Goal: Information Seeking & Learning: Learn about a topic

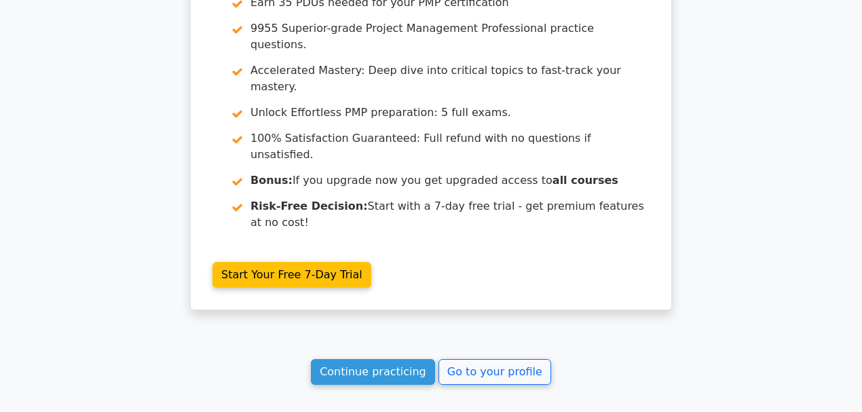
click at [411, 359] on link "Continue practicing" at bounding box center [373, 372] width 124 height 26
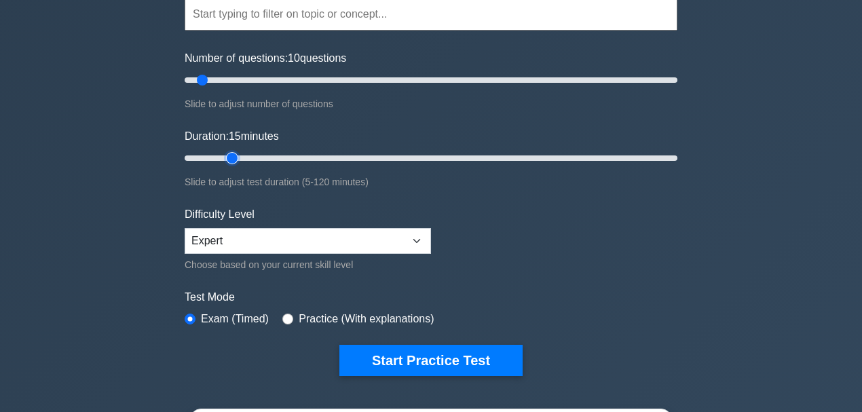
drag, startPoint x: 209, startPoint y: 157, endPoint x: 223, endPoint y: 157, distance: 14.2
type input "15"
click at [223, 157] on input "Duration: 15 minutes" at bounding box center [431, 158] width 493 height 16
click at [462, 353] on button "Start Practice Test" at bounding box center [430, 360] width 183 height 31
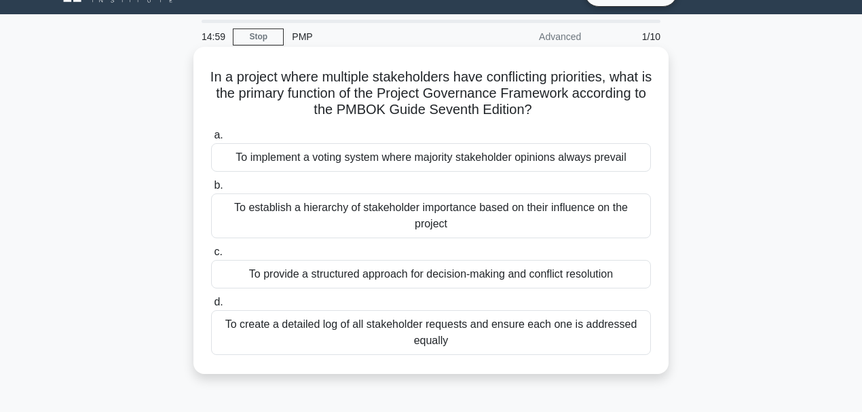
scroll to position [45, 0]
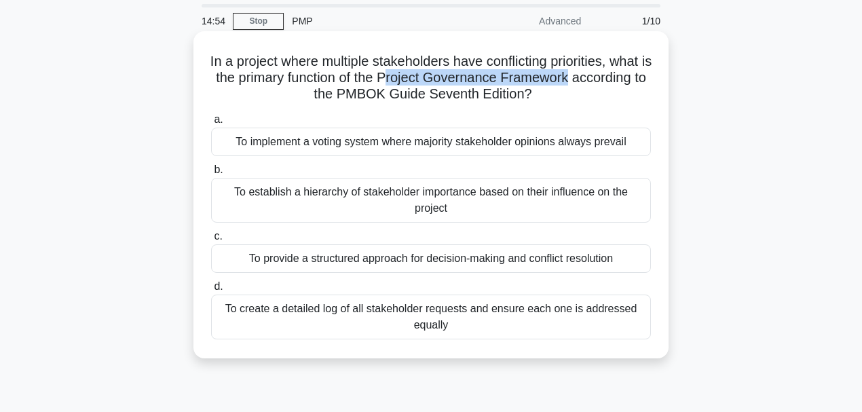
drag, startPoint x: 452, startPoint y: 75, endPoint x: 657, endPoint y: 80, distance: 204.9
click at [657, 80] on div "In a project where multiple stakeholders have conflicting priorities, what is t…" at bounding box center [431, 195] width 464 height 316
click at [419, 259] on div "To provide a structured approach for decision-making and conflict resolution" at bounding box center [431, 258] width 440 height 28
click at [211, 241] on input "c. To provide a structured approach for decision-making and conflict resolution" at bounding box center [211, 236] width 0 height 9
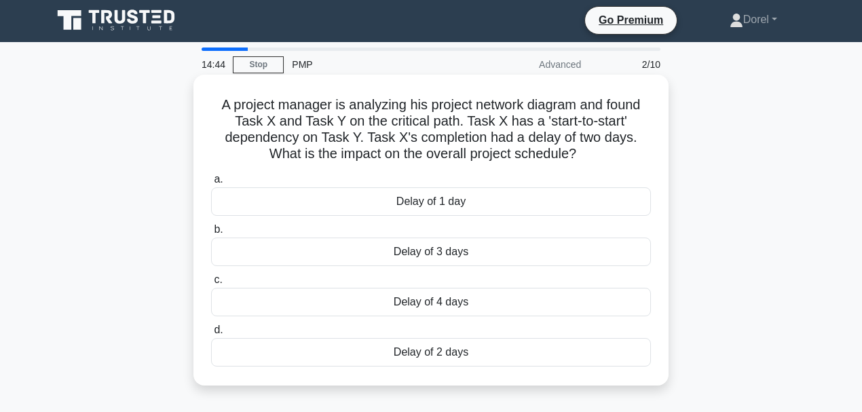
scroll to position [0, 0]
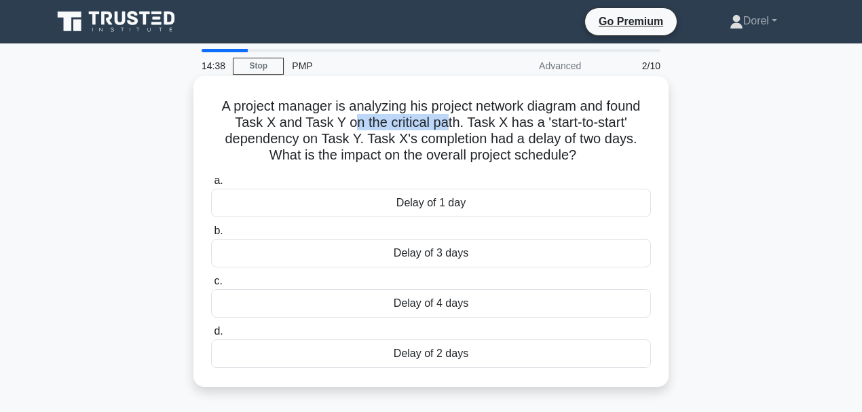
drag, startPoint x: 347, startPoint y: 123, endPoint x: 442, endPoint y: 123, distance: 95.0
click at [442, 123] on h5 "A project manager is analyzing his project network diagram and found Task X and…" at bounding box center [431, 131] width 442 height 66
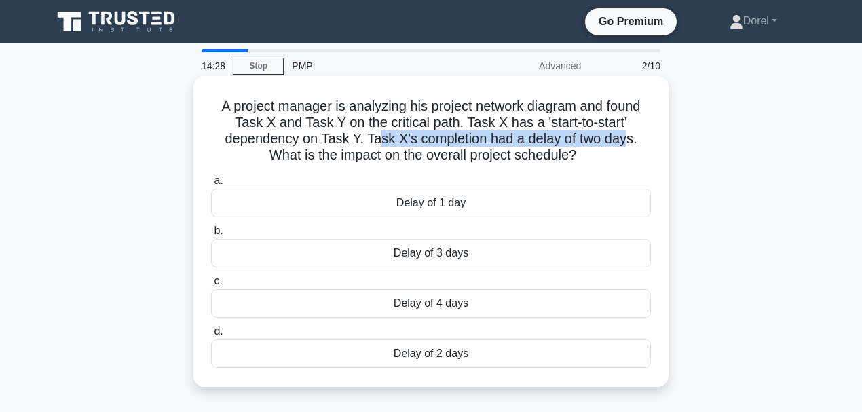
drag, startPoint x: 377, startPoint y: 139, endPoint x: 626, endPoint y: 141, distance: 249.0
click at [626, 141] on h5 "A project manager is analyzing his project network diagram and found Task X and…" at bounding box center [431, 131] width 442 height 66
drag, startPoint x: 250, startPoint y: 158, endPoint x: 589, endPoint y: 166, distance: 339.3
click at [589, 166] on div "A project manager is analyzing his project network diagram and found Task X and…" at bounding box center [431, 231] width 464 height 300
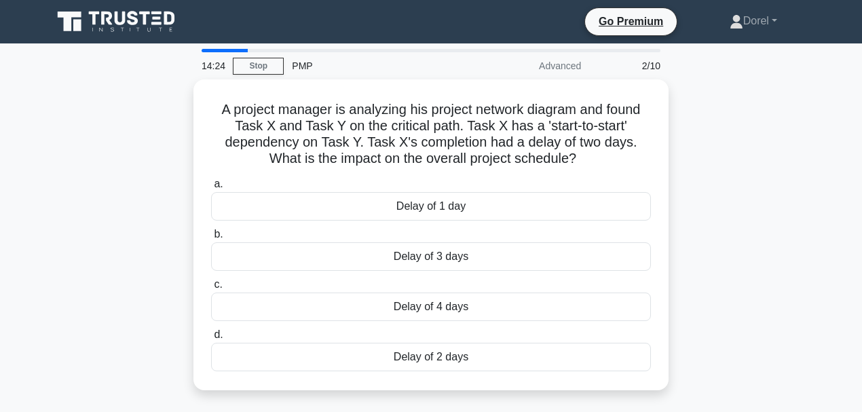
click at [115, 197] on div "A project manager is analyzing his project network diagram and found Task X and…" at bounding box center [430, 242] width 773 height 327
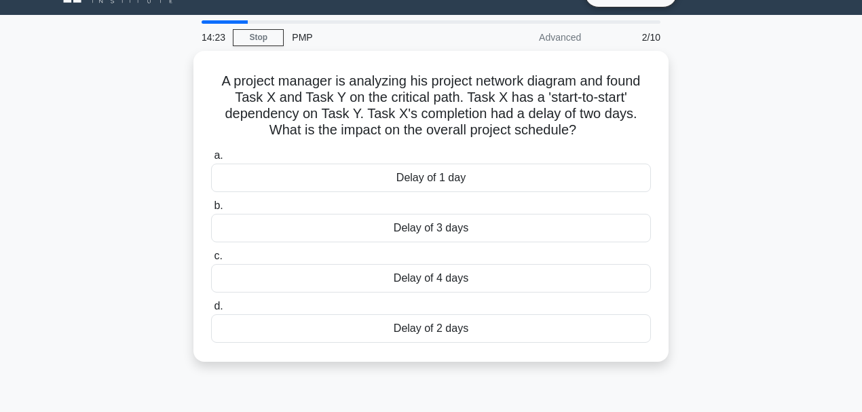
scroll to position [45, 0]
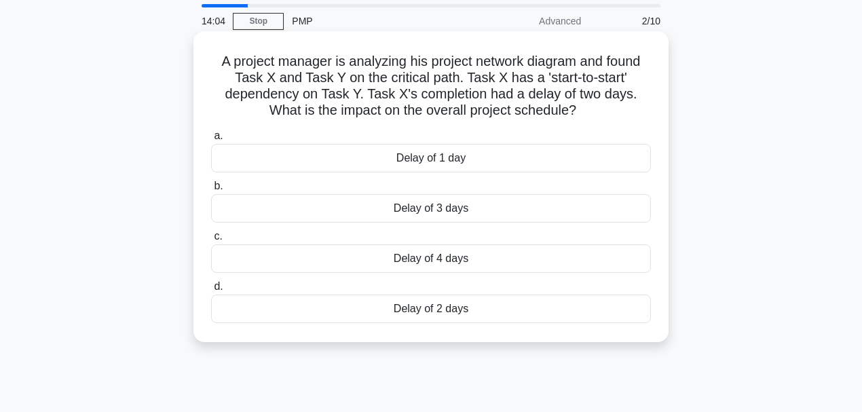
click at [435, 312] on div "Delay of 2 days" at bounding box center [431, 308] width 440 height 28
click at [211, 291] on input "d. Delay of 2 days" at bounding box center [211, 286] width 0 height 9
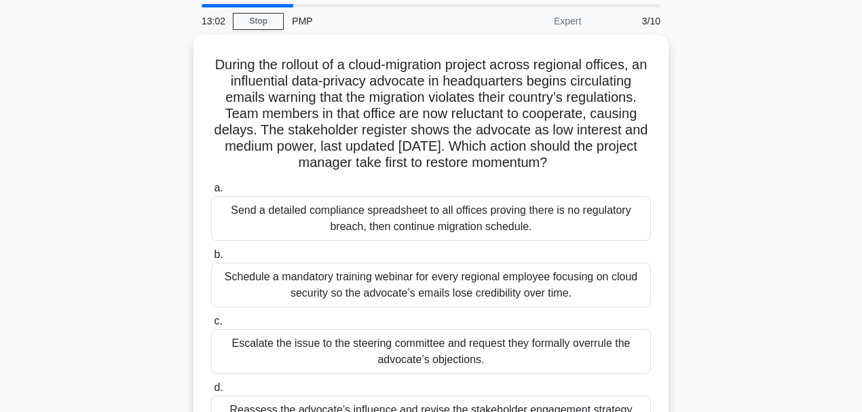
click at [706, 132] on div "During the rollout of a cloud-migration project across regional offices, an inf…" at bounding box center [430, 255] width 773 height 441
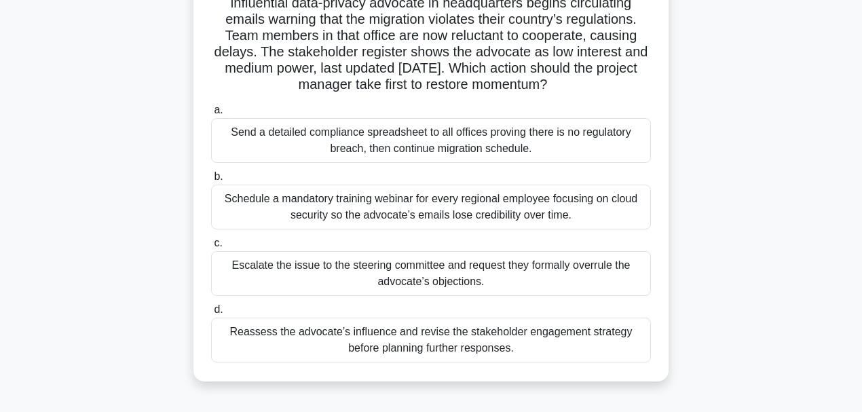
scroll to position [136, 0]
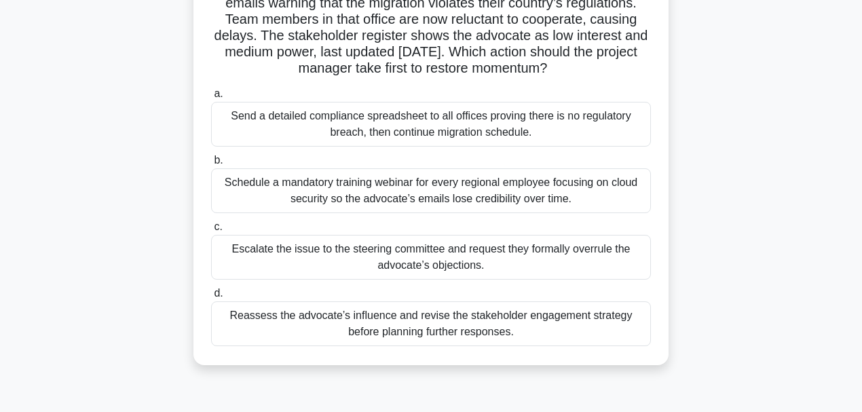
click at [541, 328] on div "Reassess the advocate’s influence and revise the stakeholder engagement strateg…" at bounding box center [431, 323] width 440 height 45
click at [211, 298] on input "d. Reassess the advocate’s influence and revise the stakeholder engagement stra…" at bounding box center [211, 293] width 0 height 9
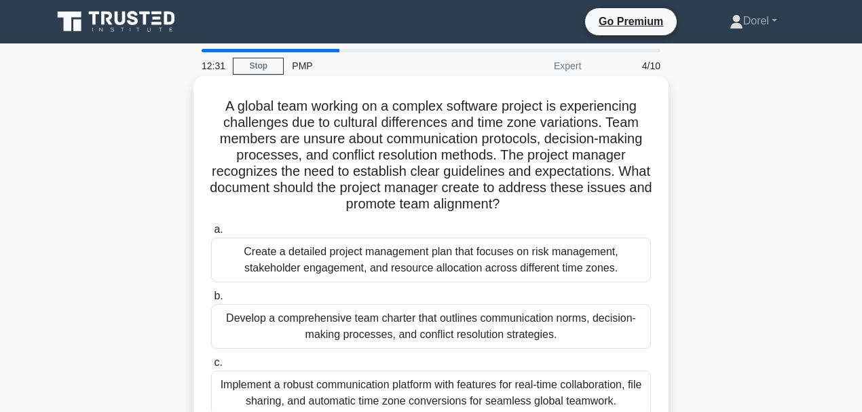
scroll to position [45, 0]
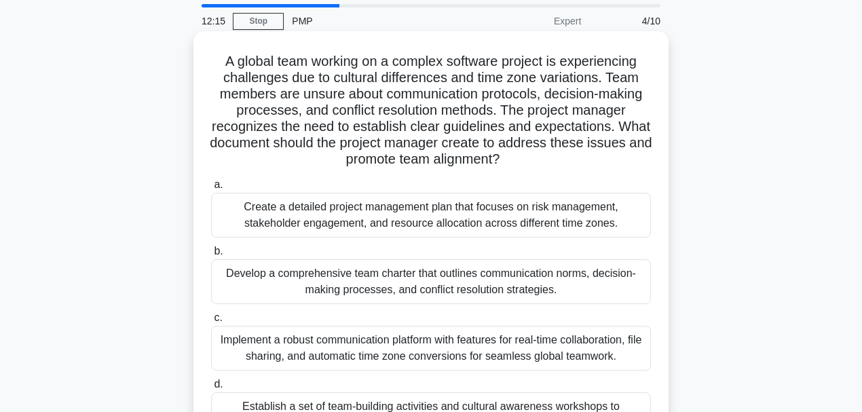
drag, startPoint x: 244, startPoint y: 141, endPoint x: 626, endPoint y: 157, distance: 381.6
click at [626, 157] on h5 "A global team working on a complex software project is experiencing challenges …" at bounding box center [431, 110] width 442 height 115
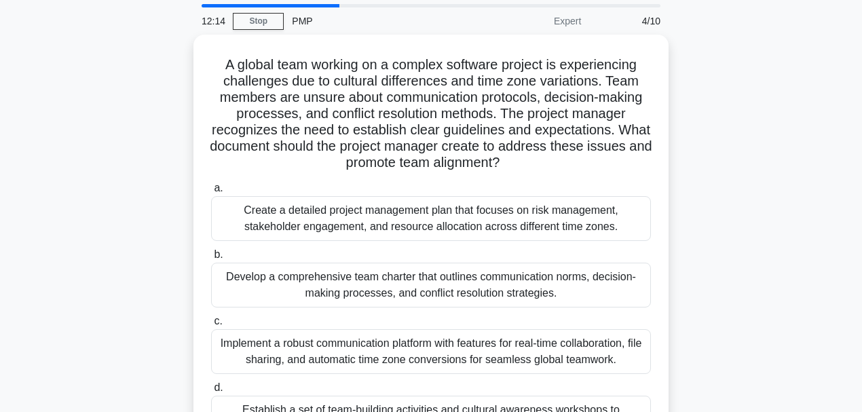
click at [779, 150] on div "A global team working on a complex software project is experiencing challenges …" at bounding box center [430, 263] width 773 height 457
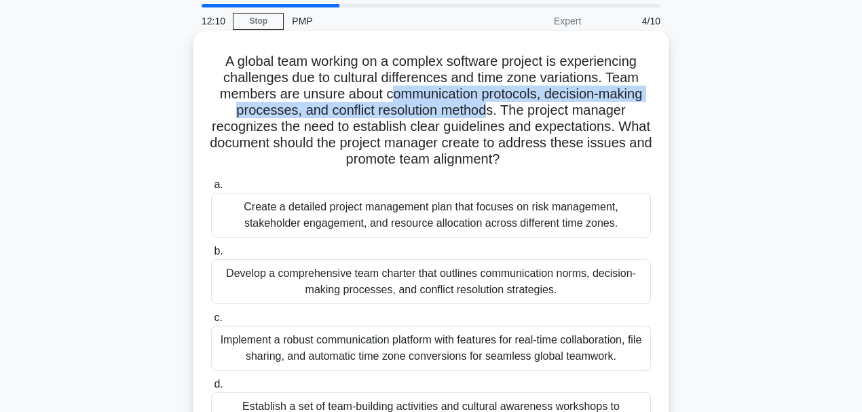
drag, startPoint x: 387, startPoint y: 92, endPoint x: 491, endPoint y: 112, distance: 106.3
click at [491, 112] on h5 "A global team working on a complex software project is experiencing challenges …" at bounding box center [431, 110] width 442 height 115
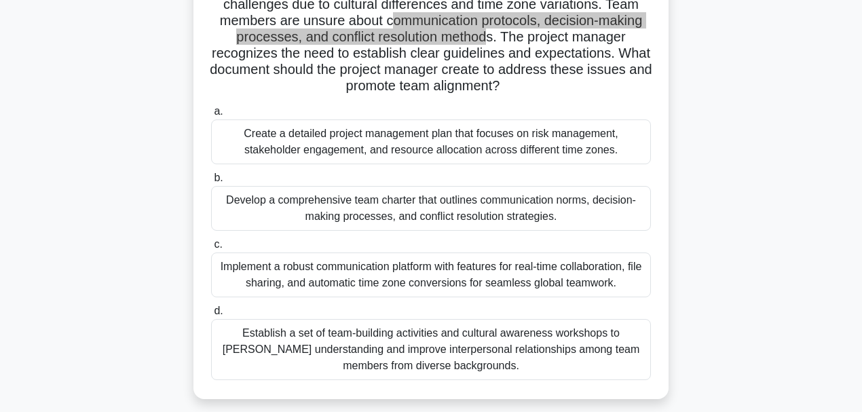
scroll to position [136, 0]
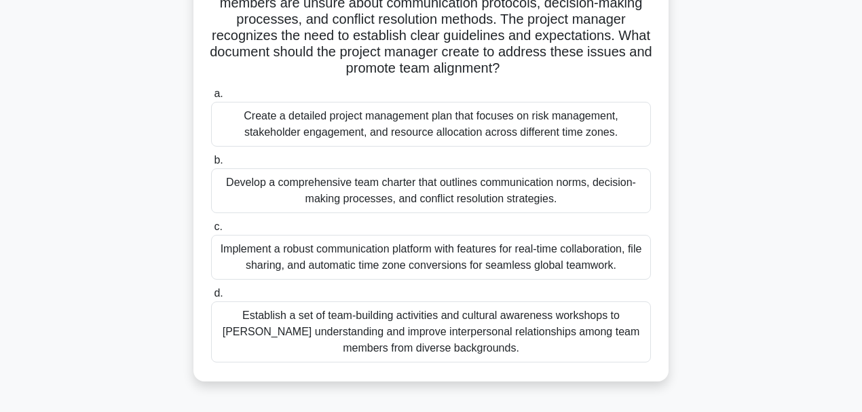
click at [367, 193] on div "Develop a comprehensive team charter that outlines communication norms, decisio…" at bounding box center [431, 190] width 440 height 45
click at [211, 165] on input "b. Develop a comprehensive team charter that outlines communication norms, deci…" at bounding box center [211, 160] width 0 height 9
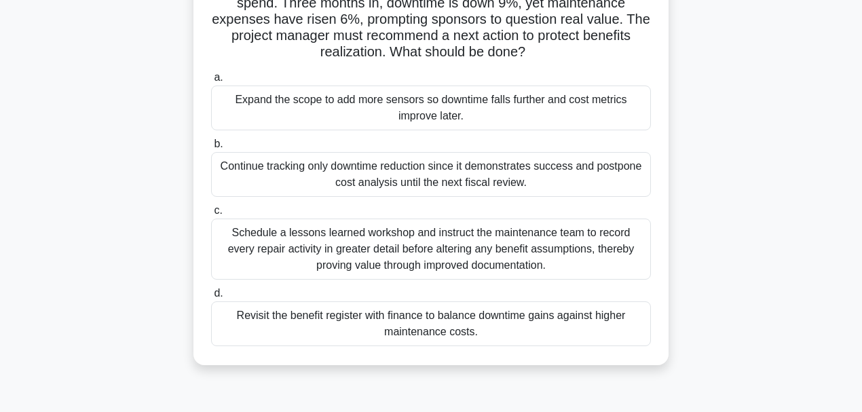
click at [337, 246] on div "Schedule a lessons learned workshop and instruct the maintenance team to record…" at bounding box center [431, 248] width 440 height 61
click at [211, 215] on input "c. Schedule a lessons learned workshop and instruct the maintenance team to rec…" at bounding box center [211, 210] width 0 height 9
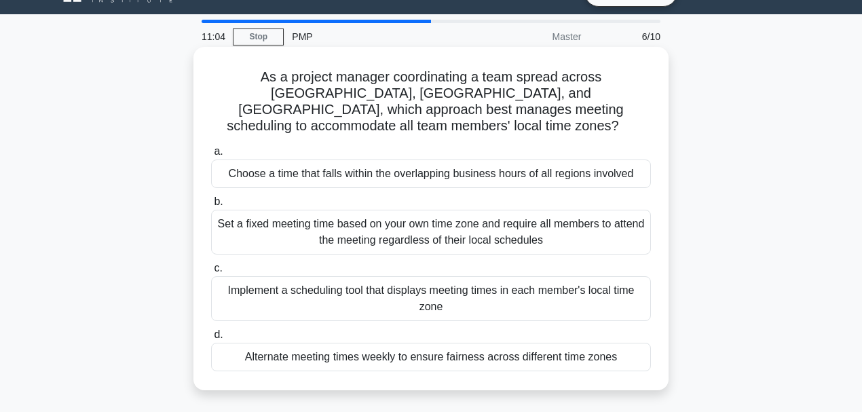
scroll to position [45, 0]
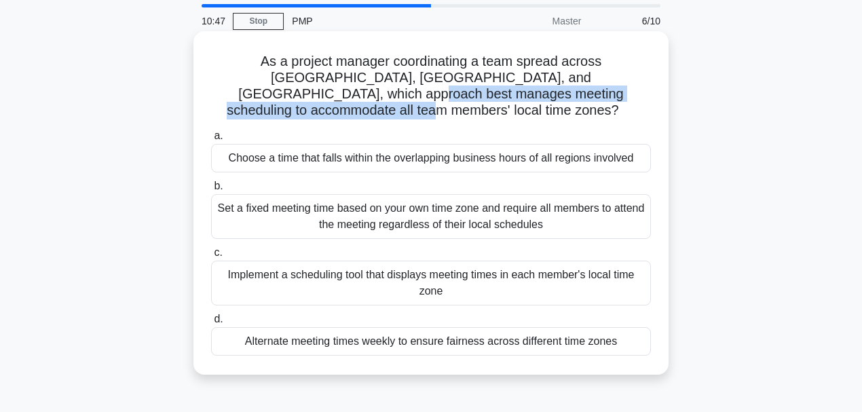
drag, startPoint x: 229, startPoint y: 95, endPoint x: 624, endPoint y: 97, distance: 394.9
click at [624, 97] on h5 "As a project manager coordinating a team spread across North America, Europe, a…" at bounding box center [431, 86] width 442 height 66
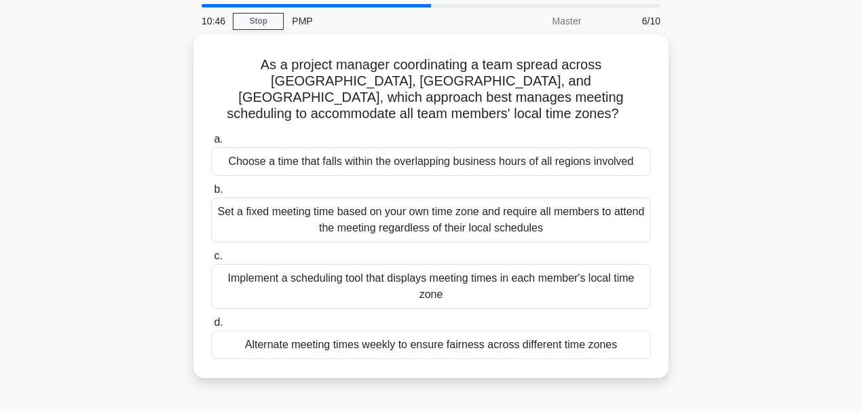
click at [737, 118] on div "As a project manager coordinating a team spread across North America, Europe, a…" at bounding box center [430, 215] width 773 height 360
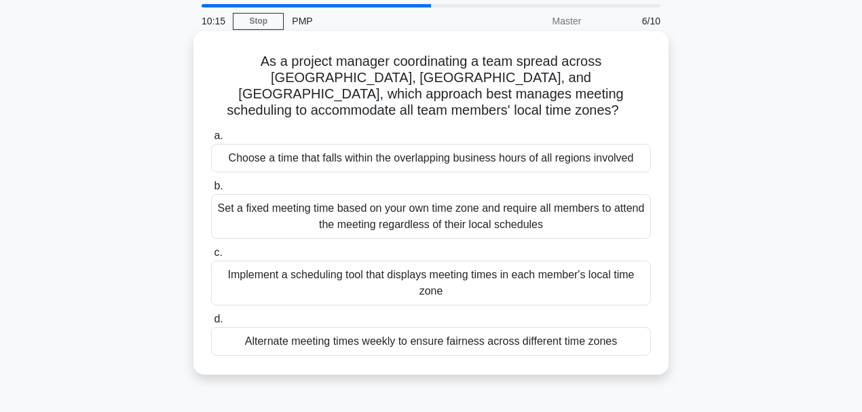
click at [372, 273] on div "Implement a scheduling tool that displays meeting times in each member's local …" at bounding box center [431, 283] width 440 height 45
click at [211, 257] on input "c. Implement a scheduling tool that displays meeting times in each member's loc…" at bounding box center [211, 252] width 0 height 9
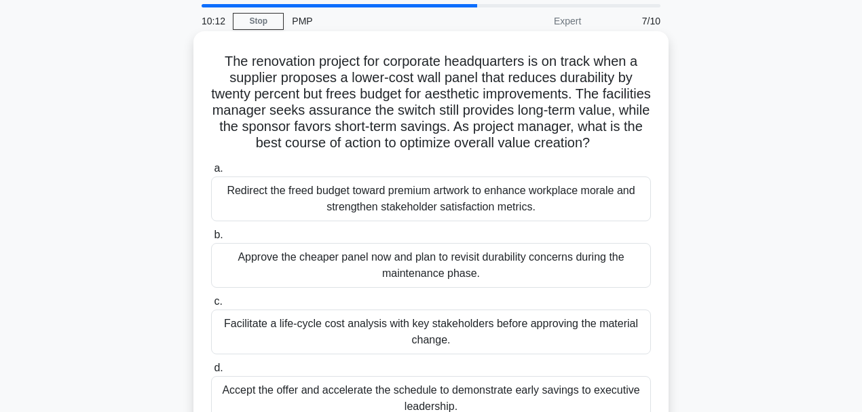
scroll to position [90, 0]
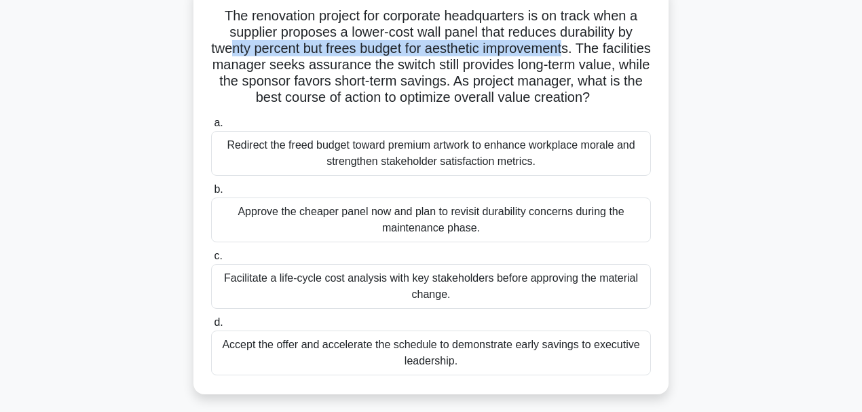
drag, startPoint x: 252, startPoint y: 51, endPoint x: 595, endPoint y: 50, distance: 343.3
click at [595, 50] on h5 "The renovation project for corporate headquarters is on track when a supplier p…" at bounding box center [431, 56] width 442 height 99
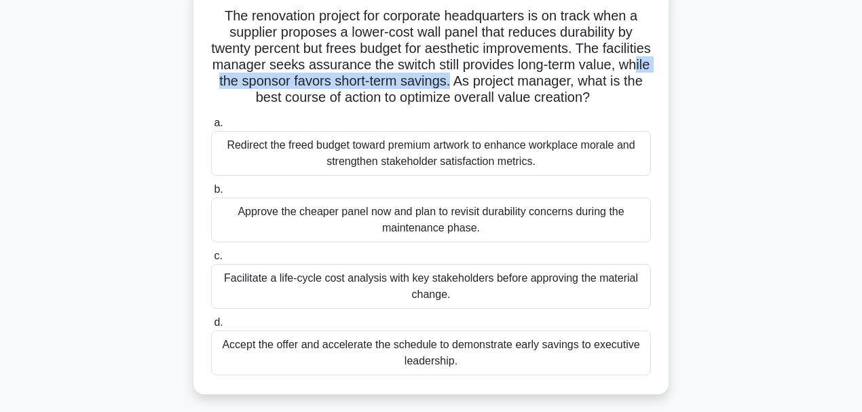
drag, startPoint x: 269, startPoint y: 81, endPoint x: 522, endPoint y: 83, distance: 253.7
click at [522, 83] on h5 "The renovation project for corporate headquarters is on track when a supplier p…" at bounding box center [431, 56] width 442 height 99
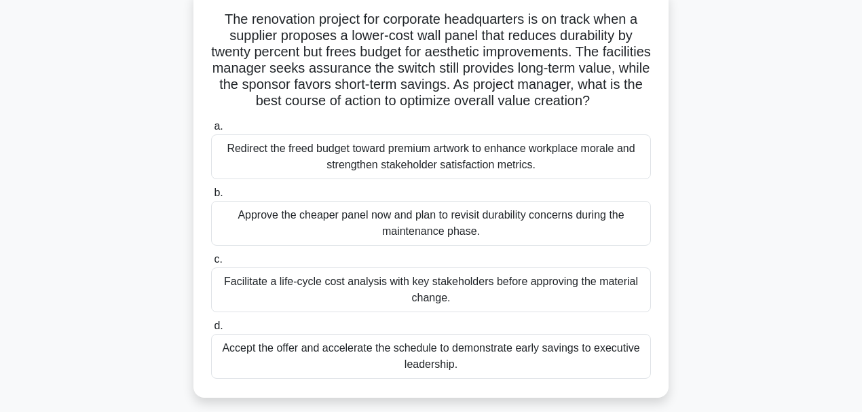
click at [152, 121] on div "The renovation project for corporate headquarters is on track when a supplier p…" at bounding box center [430, 201] width 773 height 425
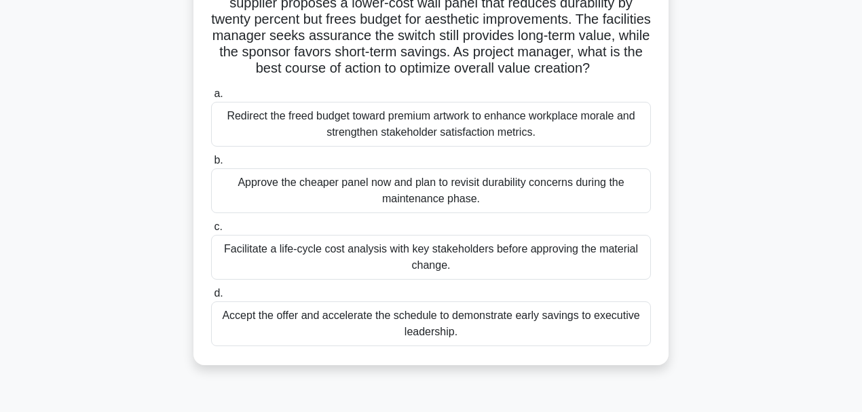
scroll to position [136, 0]
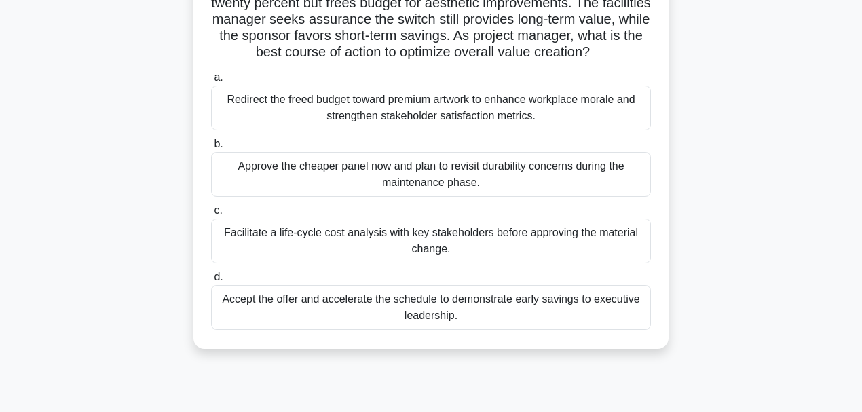
click at [240, 244] on div "Facilitate a life-cycle cost analysis with key stakeholders before approving th…" at bounding box center [431, 240] width 440 height 45
click at [211, 215] on input "c. Facilitate a life-cycle cost analysis with key stakeholders before approving…" at bounding box center [211, 210] width 0 height 9
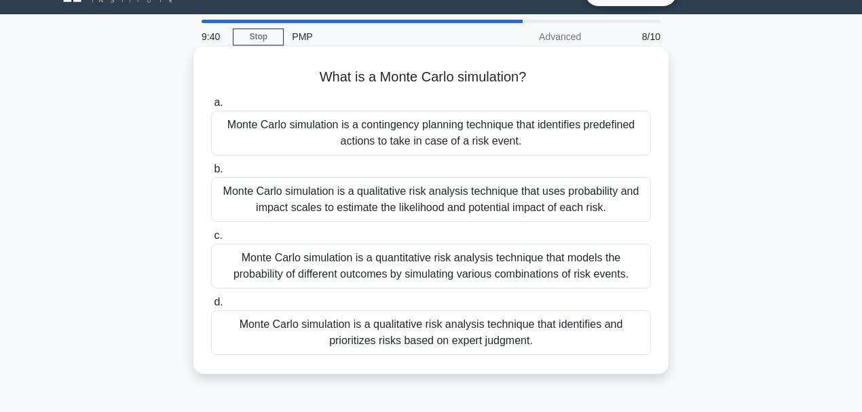
scroll to position [45, 0]
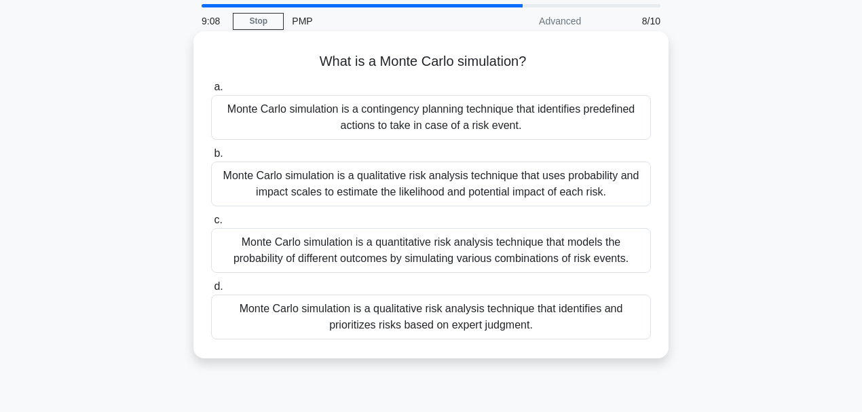
click at [442, 258] on div "Monte Carlo simulation is a quantitative risk analysis technique that models th…" at bounding box center [431, 250] width 440 height 45
click at [211, 225] on input "c. Monte Carlo simulation is a quantitative risk analysis technique that models…" at bounding box center [211, 220] width 0 height 9
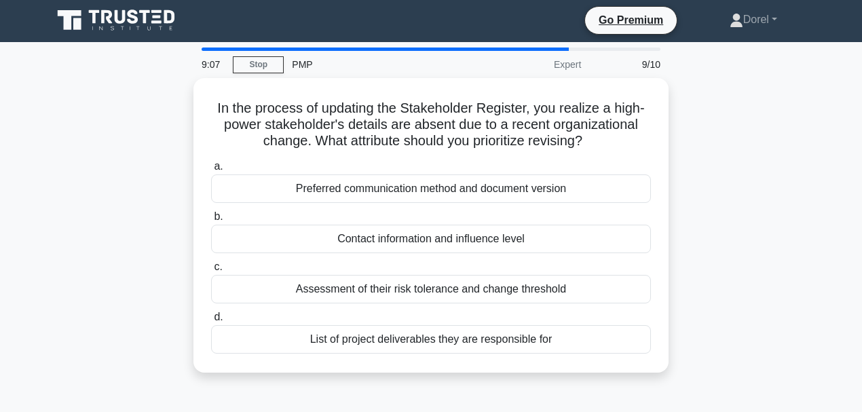
scroll to position [0, 0]
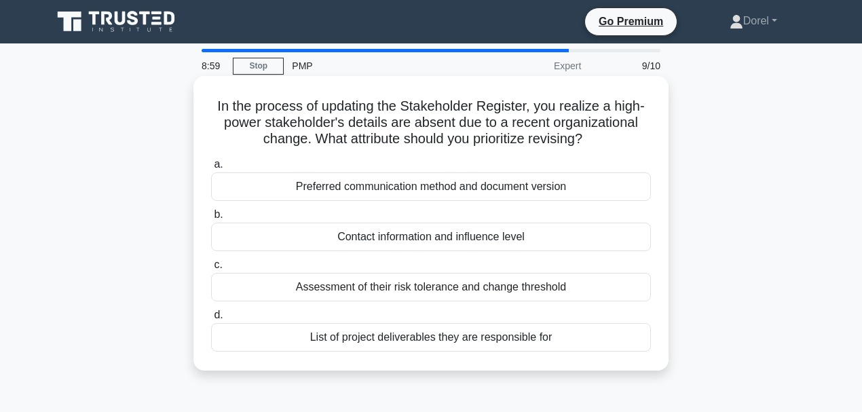
drag, startPoint x: 326, startPoint y: 141, endPoint x: 602, endPoint y: 142, distance: 276.1
click at [602, 142] on h5 "In the process of updating the Stakeholder Register, you realize a high-power s…" at bounding box center [431, 123] width 442 height 50
click at [408, 239] on div "Contact information and influence level" at bounding box center [431, 237] width 440 height 28
click at [211, 219] on input "b. Contact information and influence level" at bounding box center [211, 214] width 0 height 9
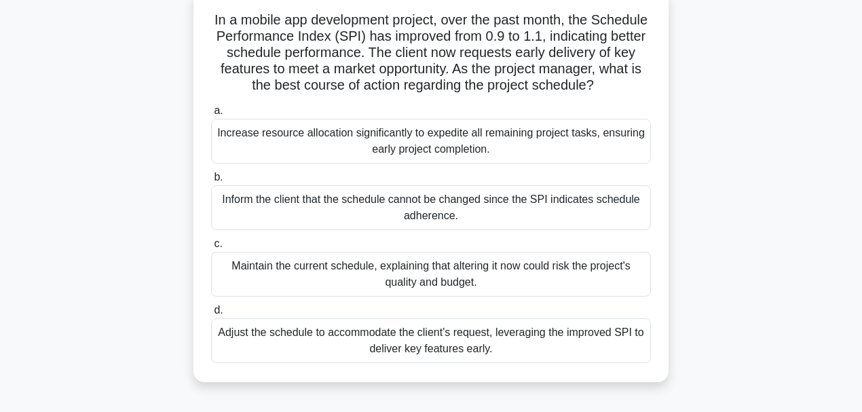
scroll to position [90, 0]
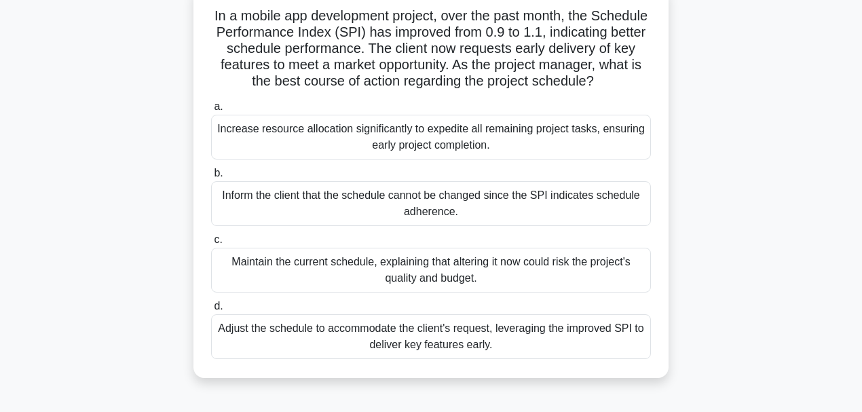
click at [518, 292] on div "Maintain the current schedule, explaining that altering it now could risk the p…" at bounding box center [431, 270] width 440 height 45
click at [211, 244] on input "c. Maintain the current schedule, explaining that altering it now could risk th…" at bounding box center [211, 239] width 0 height 9
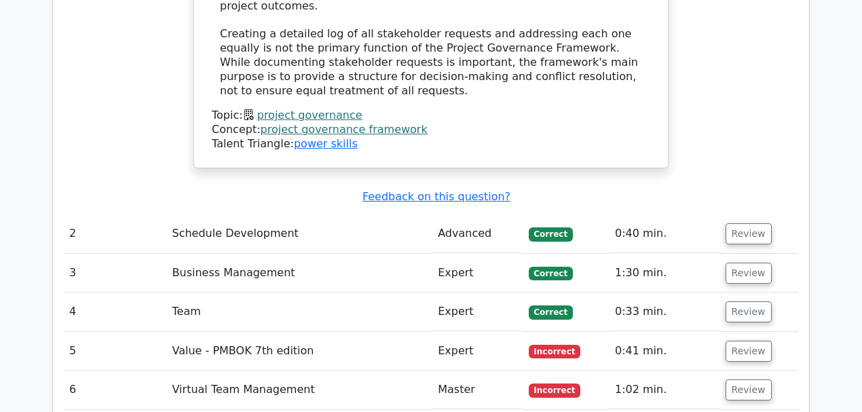
scroll to position [2035, 0]
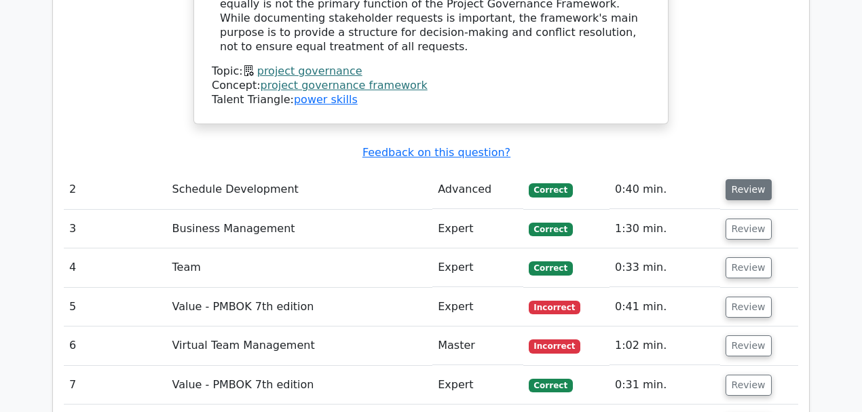
click at [743, 179] on button "Review" at bounding box center [748, 189] width 46 height 21
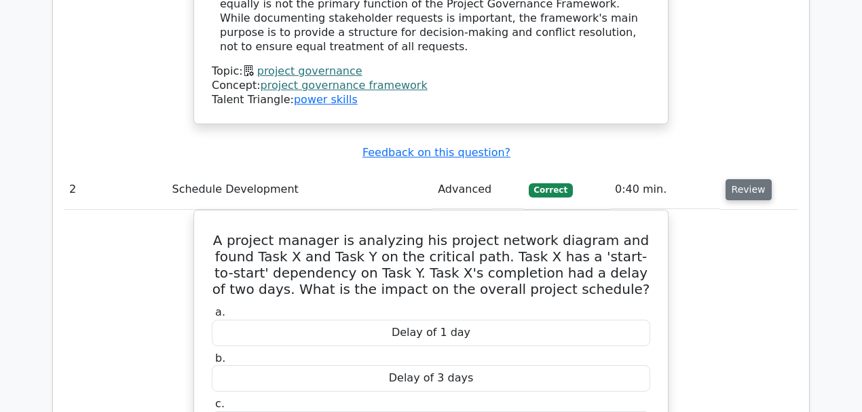
click at [743, 179] on button "Review" at bounding box center [748, 189] width 46 height 21
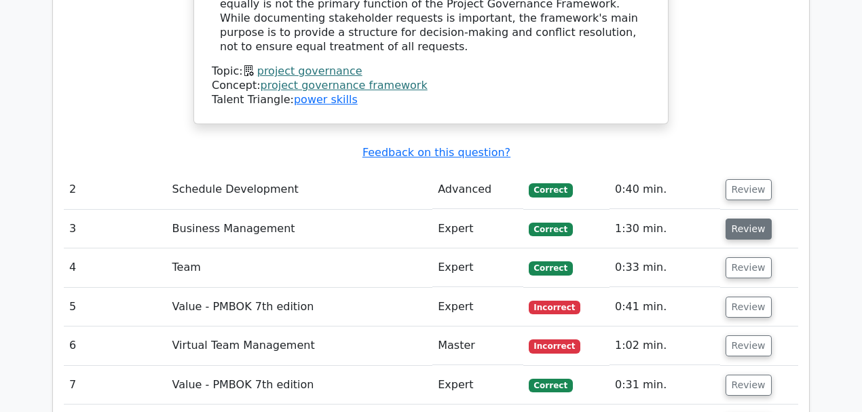
click at [745, 218] on button "Review" at bounding box center [748, 228] width 46 height 21
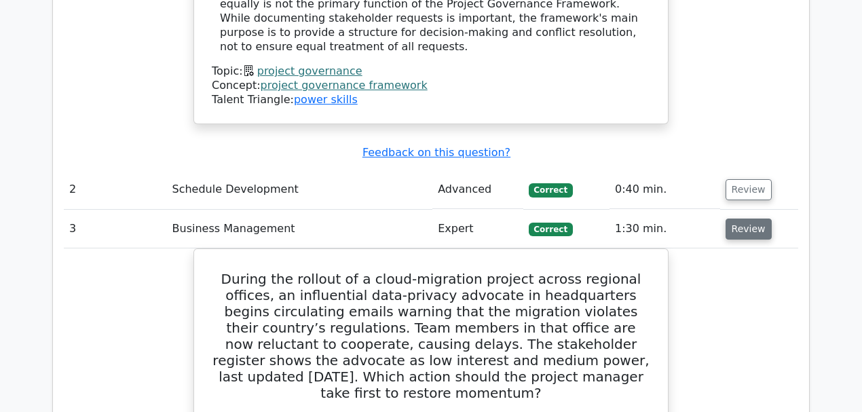
click at [742, 218] on button "Review" at bounding box center [748, 228] width 46 height 21
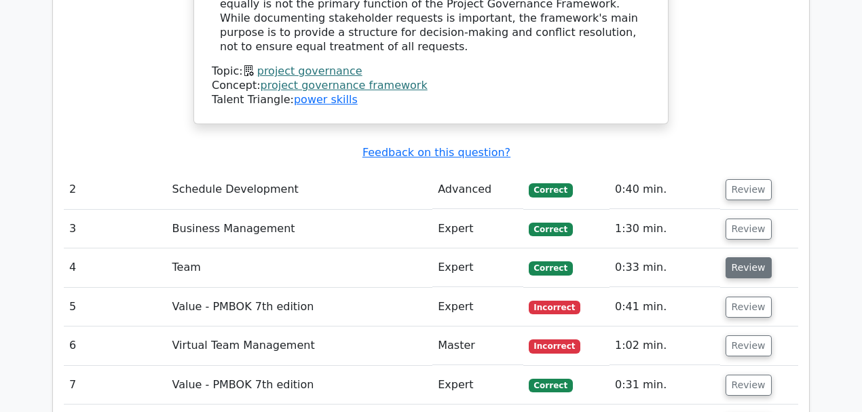
click at [740, 257] on button "Review" at bounding box center [748, 267] width 46 height 21
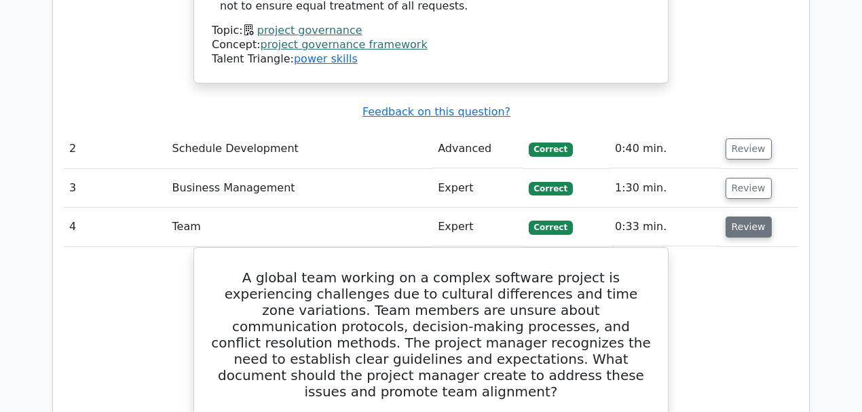
scroll to position [2126, 0]
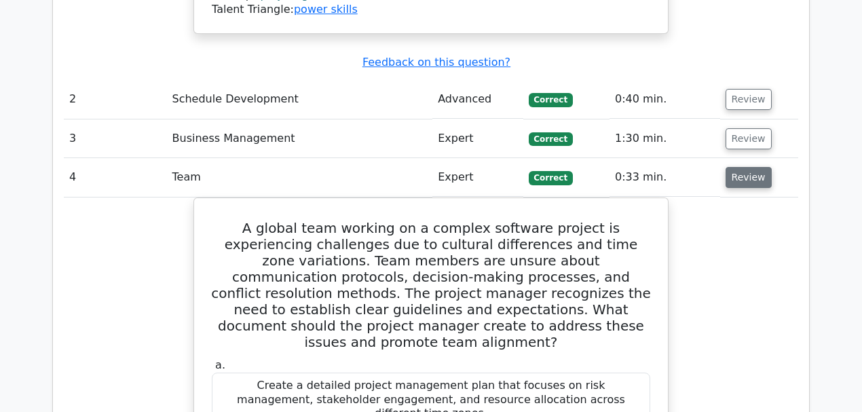
click at [748, 167] on button "Review" at bounding box center [748, 177] width 46 height 21
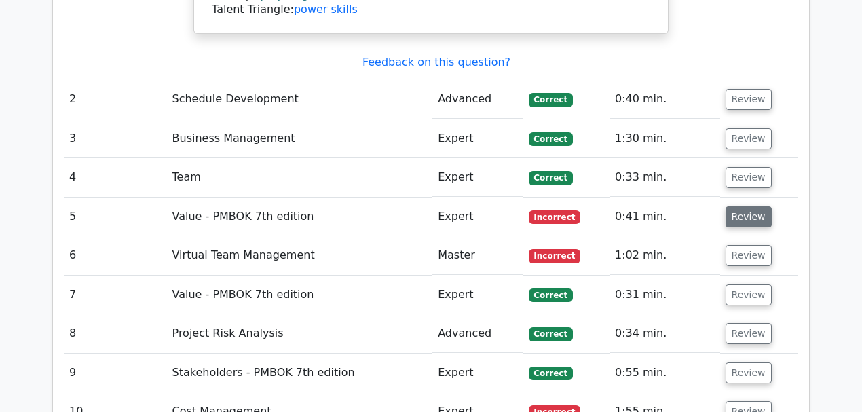
click at [749, 206] on button "Review" at bounding box center [748, 216] width 46 height 21
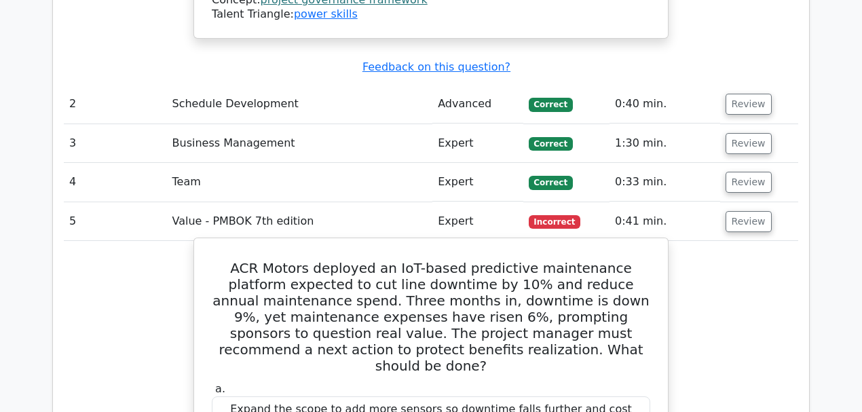
scroll to position [2035, 0]
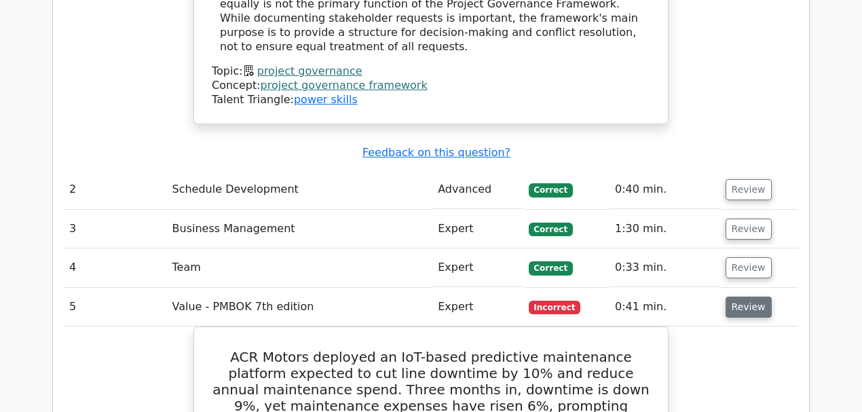
click at [727, 296] on button "Review" at bounding box center [748, 306] width 46 height 21
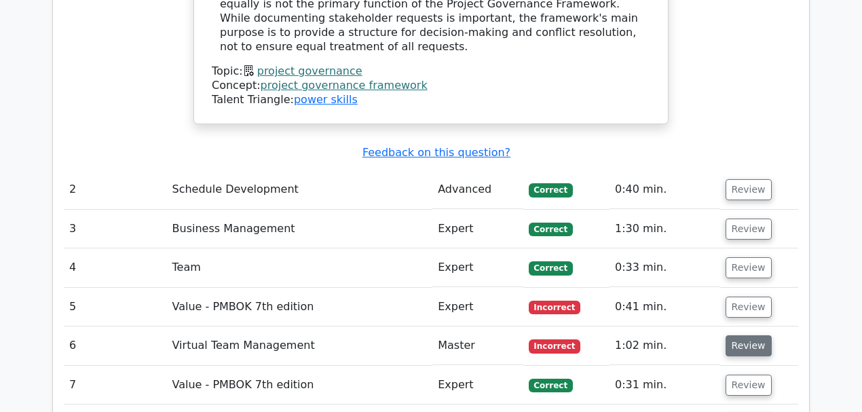
click at [732, 335] on button "Review" at bounding box center [748, 345] width 46 height 21
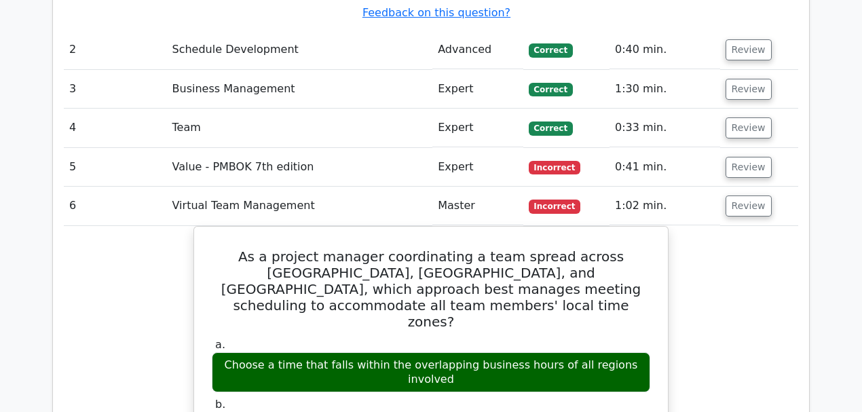
scroll to position [2171, 0]
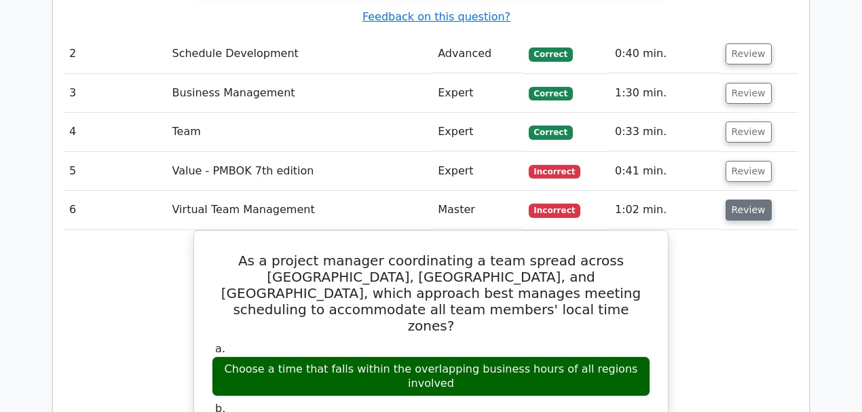
click at [735, 199] on button "Review" at bounding box center [748, 209] width 46 height 21
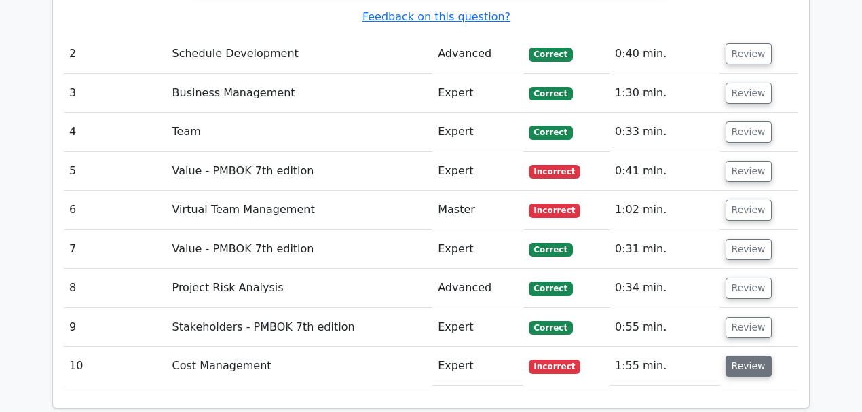
click at [731, 356] on button "Review" at bounding box center [748, 366] width 46 height 21
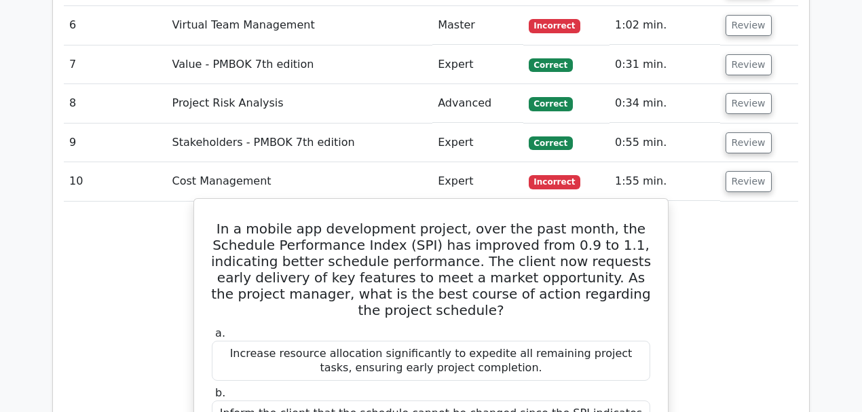
scroll to position [2261, 0]
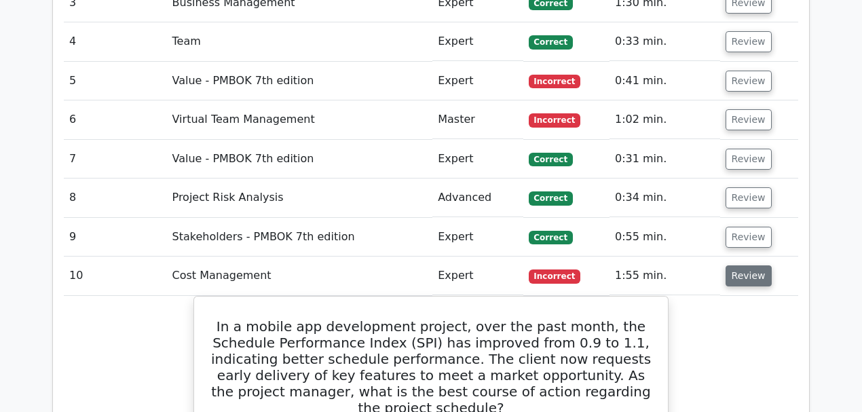
click at [729, 265] on button "Review" at bounding box center [748, 275] width 46 height 21
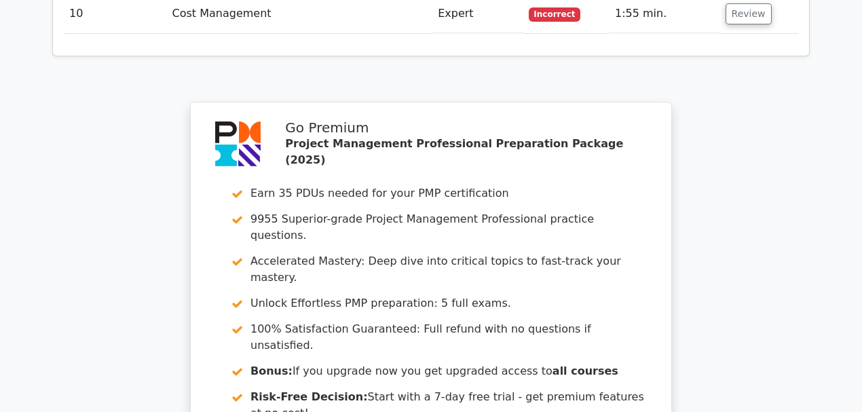
scroll to position [2668, 0]
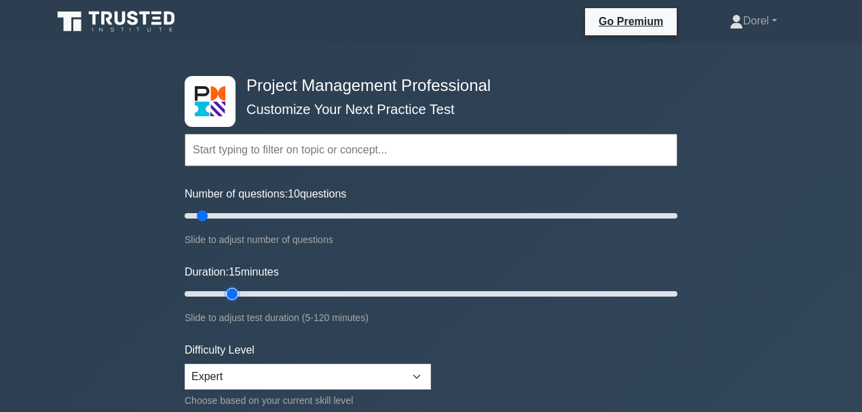
drag, startPoint x: 214, startPoint y: 292, endPoint x: 224, endPoint y: 292, distance: 9.5
type input "15"
click at [224, 292] on input "Duration: 15 minutes" at bounding box center [431, 294] width 493 height 16
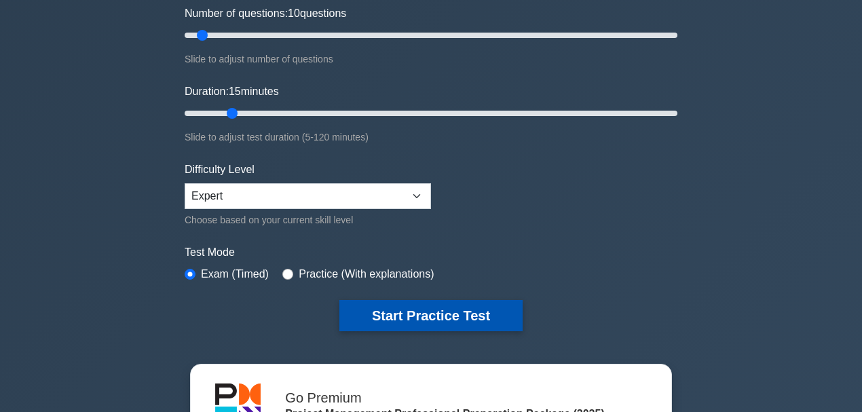
click at [469, 318] on button "Start Practice Test" at bounding box center [430, 315] width 183 height 31
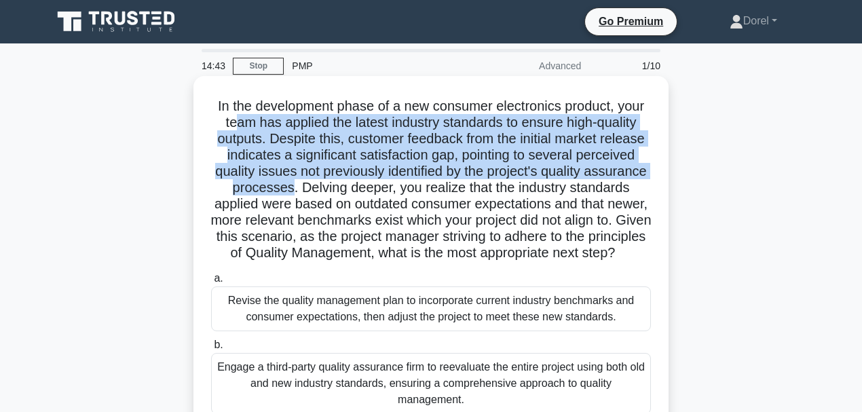
drag, startPoint x: 230, startPoint y: 123, endPoint x: 351, endPoint y: 186, distance: 136.9
click at [351, 186] on h5 "In the development phase of a new consumer electronics product, your team has a…" at bounding box center [431, 180] width 442 height 164
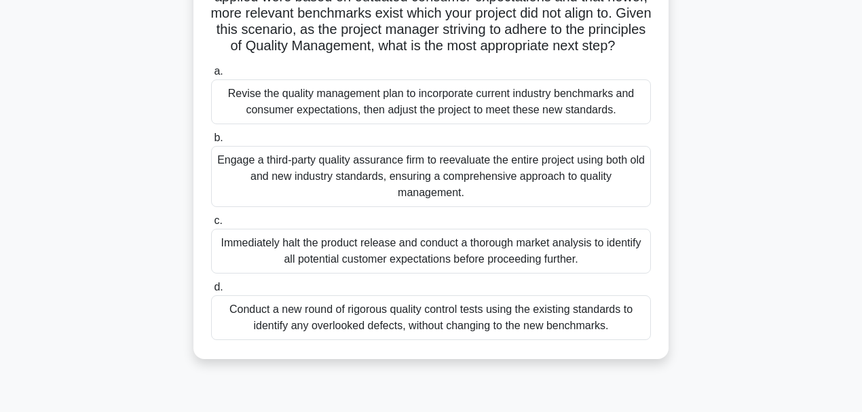
scroll to position [226, 0]
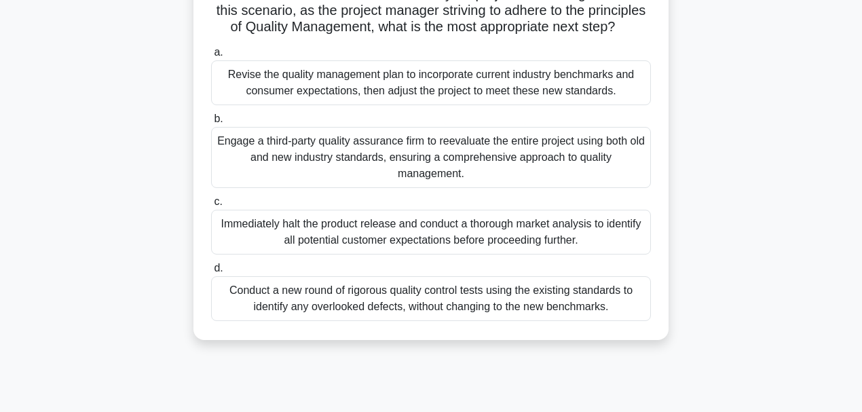
click at [556, 105] on div "Revise the quality management plan to incorporate current industry benchmarks a…" at bounding box center [431, 82] width 440 height 45
click at [211, 57] on input "a. Revise the quality management plan to incorporate current industry benchmark…" at bounding box center [211, 52] width 0 height 9
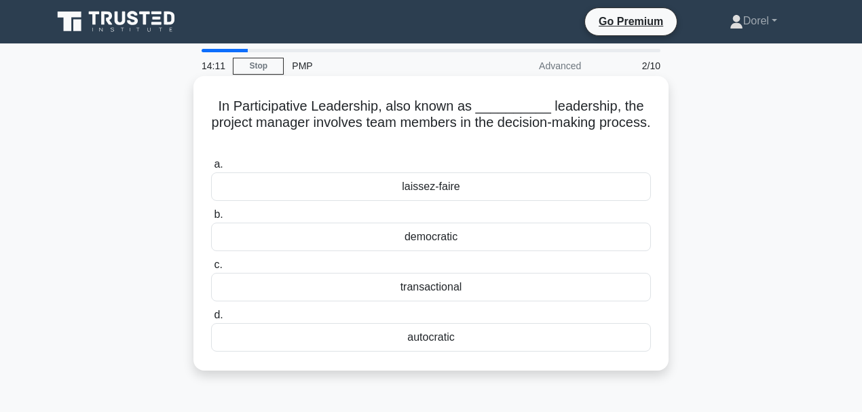
scroll to position [0, 0]
drag, startPoint x: 246, startPoint y: 113, endPoint x: 441, endPoint y: 113, distance: 195.4
click at [441, 113] on h5 "In Participative Leadership, also known as __________ leadership, the project m…" at bounding box center [431, 123] width 442 height 50
click at [262, 122] on h5 "In Participative Leadership, also known as __________ leadership, the project m…" at bounding box center [431, 123] width 442 height 50
drag, startPoint x: 237, startPoint y: 109, endPoint x: 328, endPoint y: 104, distance: 91.0
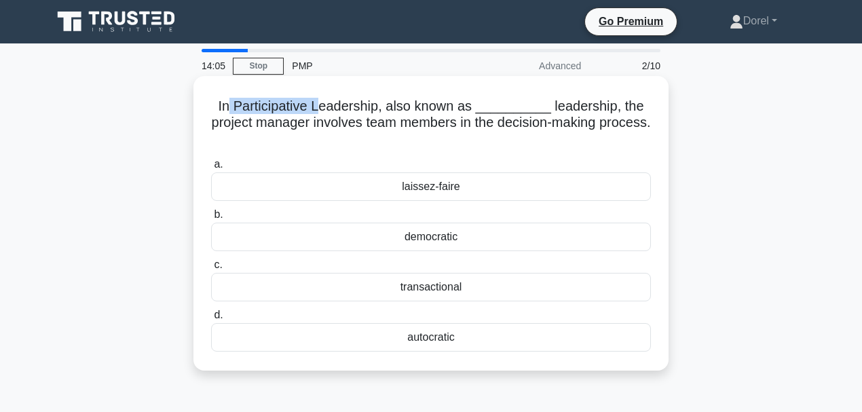
click at [328, 104] on h5 "In Participative Leadership, also known as __________ leadership, the project m…" at bounding box center [431, 123] width 442 height 50
click at [286, 113] on h5 "In Participative Leadership, also known as __________ leadership, the project m…" at bounding box center [431, 123] width 442 height 50
drag, startPoint x: 241, startPoint y: 110, endPoint x: 387, endPoint y: 107, distance: 145.9
click at [387, 107] on h5 "In Participative Leadership, also known as __________ leadership, the project m…" at bounding box center [431, 123] width 442 height 50
click at [411, 244] on div "democratic" at bounding box center [431, 237] width 440 height 28
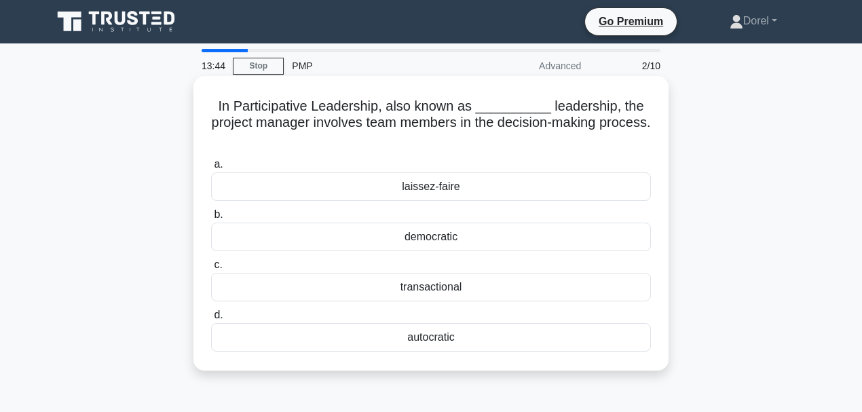
click at [211, 219] on input "b. democratic" at bounding box center [211, 214] width 0 height 9
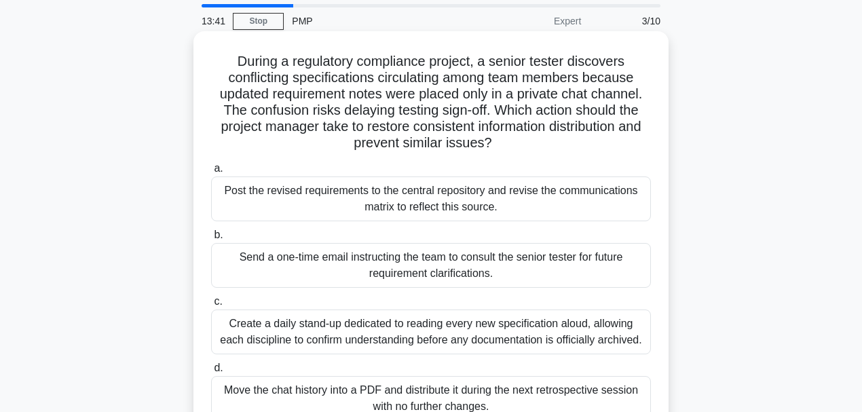
scroll to position [90, 0]
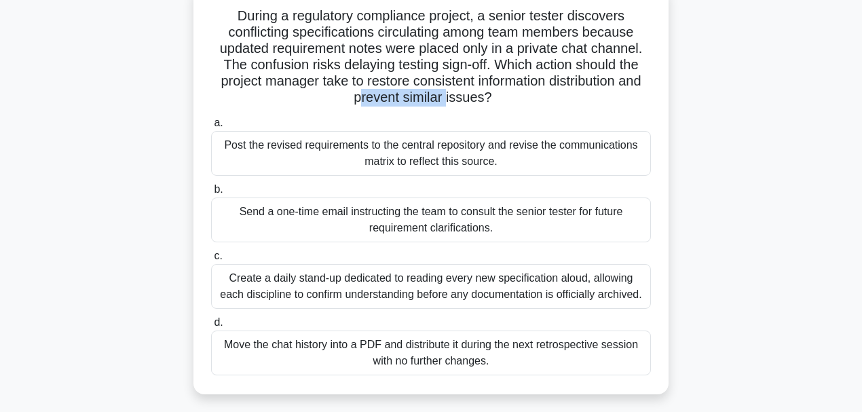
drag, startPoint x: 360, startPoint y: 102, endPoint x: 457, endPoint y: 99, distance: 97.1
click at [457, 99] on h5 "During a regulatory compliance project, a senior tester discovers conflicting s…" at bounding box center [431, 56] width 442 height 99
click at [457, 97] on h5 "During a regulatory compliance project, a senior tester discovers conflicting s…" at bounding box center [431, 56] width 442 height 99
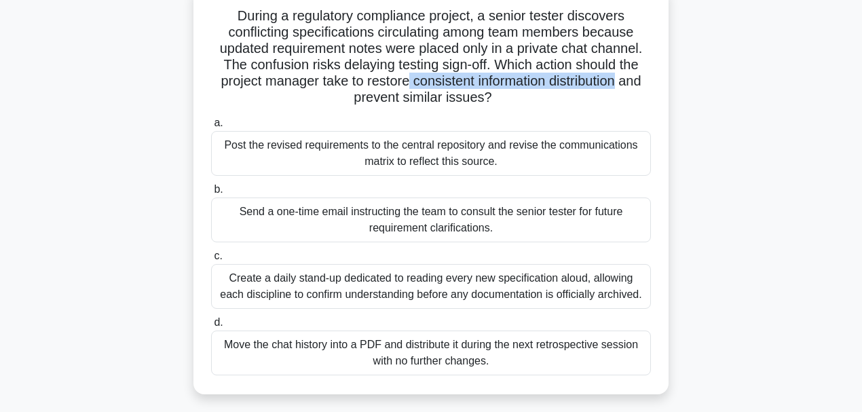
drag, startPoint x: 415, startPoint y: 85, endPoint x: 602, endPoint y: 80, distance: 187.3
click at [619, 80] on h5 "During a regulatory compliance project, a senior tester discovers conflicting s…" at bounding box center [431, 56] width 442 height 99
click at [501, 165] on div "Post the revised requirements to the central repository and revise the communic…" at bounding box center [431, 153] width 440 height 45
click at [211, 128] on input "a. Post the revised requirements to the central repository and revise the commu…" at bounding box center [211, 123] width 0 height 9
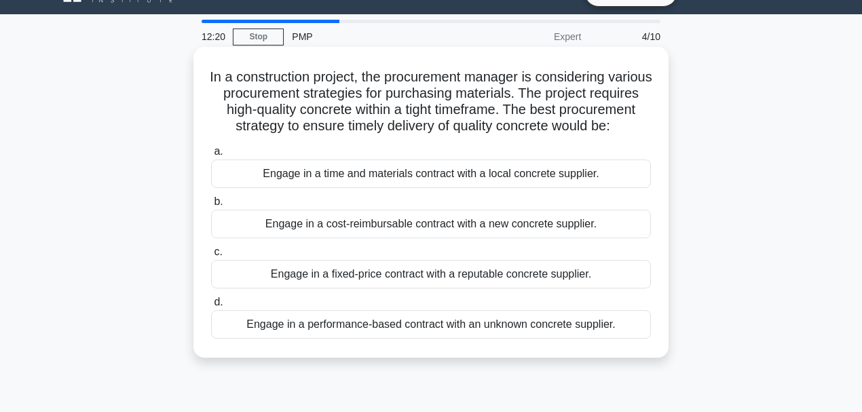
scroll to position [45, 0]
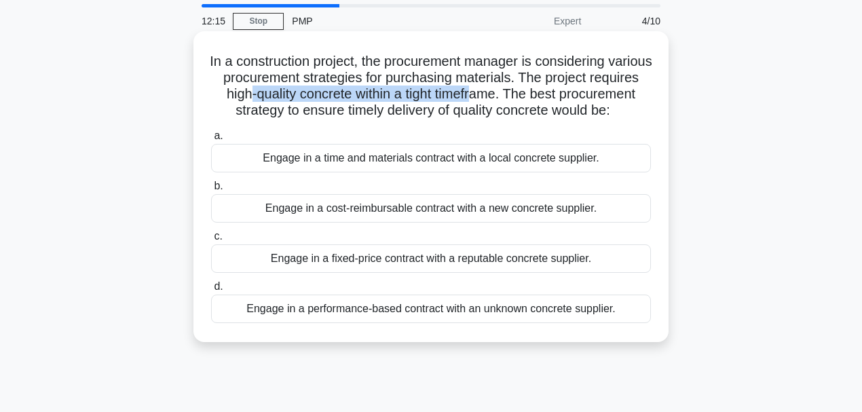
drag, startPoint x: 311, startPoint y: 94, endPoint x: 543, endPoint y: 94, distance: 232.0
click at [543, 94] on h5 "In a construction project, the procurement manager is considering various procu…" at bounding box center [431, 86] width 442 height 66
drag, startPoint x: 569, startPoint y: 94, endPoint x: 288, endPoint y: 87, distance: 281.0
click at [288, 87] on h5 "In a construction project, the procurement manager is considering various procu…" at bounding box center [431, 86] width 442 height 66
click at [395, 273] on div "Engage in a fixed-price contract with a reputable concrete supplier." at bounding box center [431, 258] width 440 height 28
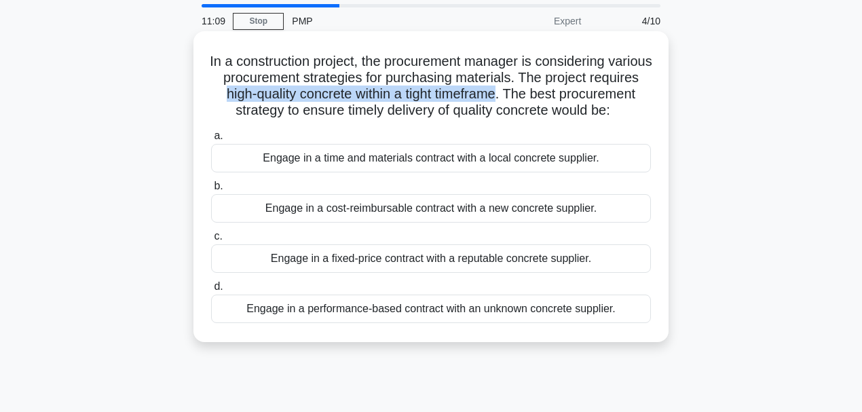
click at [211, 241] on input "c. Engage in a fixed-price contract with a reputable concrete supplier." at bounding box center [211, 236] width 0 height 9
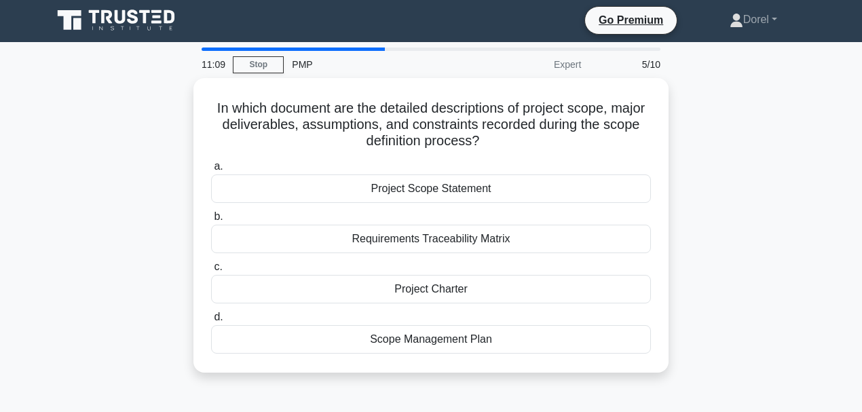
scroll to position [0, 0]
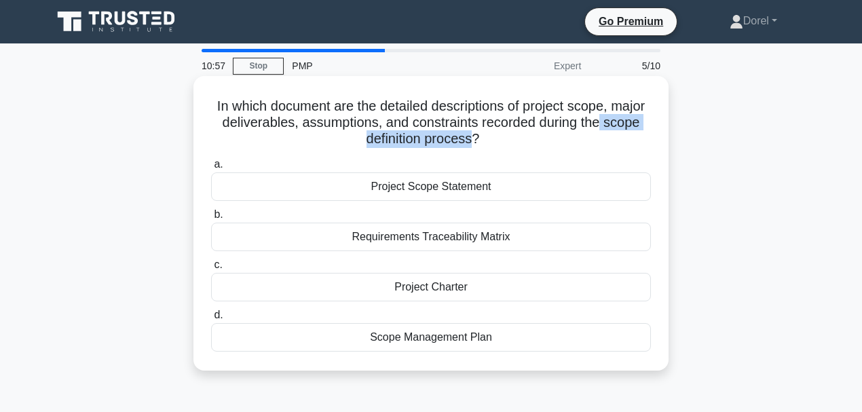
drag, startPoint x: 469, startPoint y: 137, endPoint x: 605, endPoint y: 120, distance: 136.7
click at [605, 120] on h5 "In which document are the detailed descriptions of project scope, major deliver…" at bounding box center [431, 123] width 442 height 50
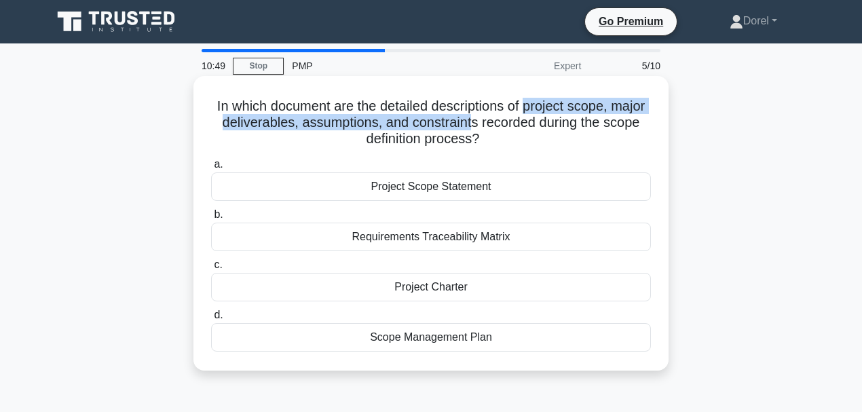
drag, startPoint x: 529, startPoint y: 107, endPoint x: 472, endPoint y: 118, distance: 58.7
click at [472, 118] on h5 "In which document are the detailed descriptions of project scope, major deliver…" at bounding box center [431, 123] width 442 height 50
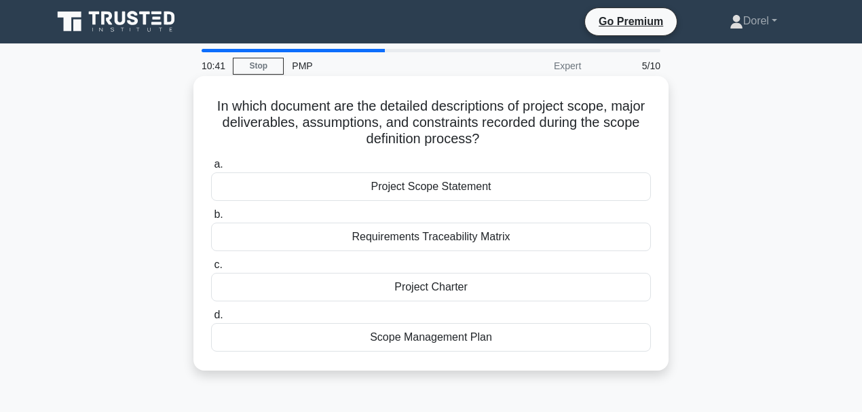
click at [421, 187] on div "Project Scope Statement" at bounding box center [431, 186] width 440 height 28
click at [211, 169] on input "a. Project Scope Statement" at bounding box center [211, 164] width 0 height 9
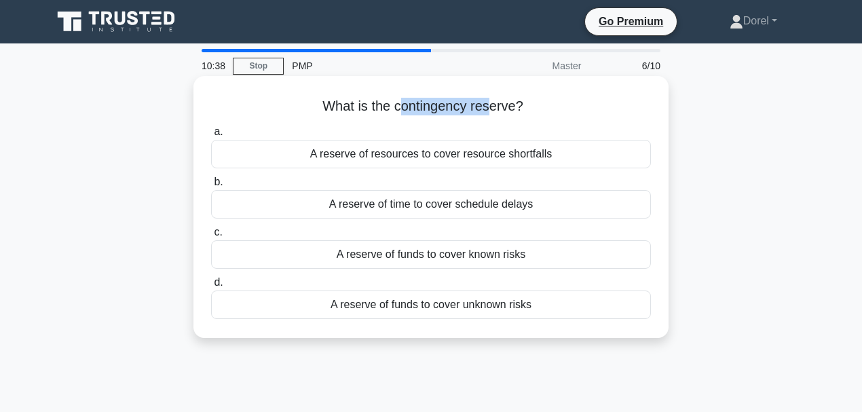
drag, startPoint x: 398, startPoint y: 106, endPoint x: 488, endPoint y: 102, distance: 91.0
click at [488, 102] on h5 "What is the contingency reserve? .spinner_0XTQ{transform-origin:center;animatio…" at bounding box center [431, 107] width 442 height 18
click at [525, 260] on div "A reserve of funds to cover known risks" at bounding box center [431, 254] width 440 height 28
click at [211, 237] on input "c. A reserve of funds to cover known risks" at bounding box center [211, 232] width 0 height 9
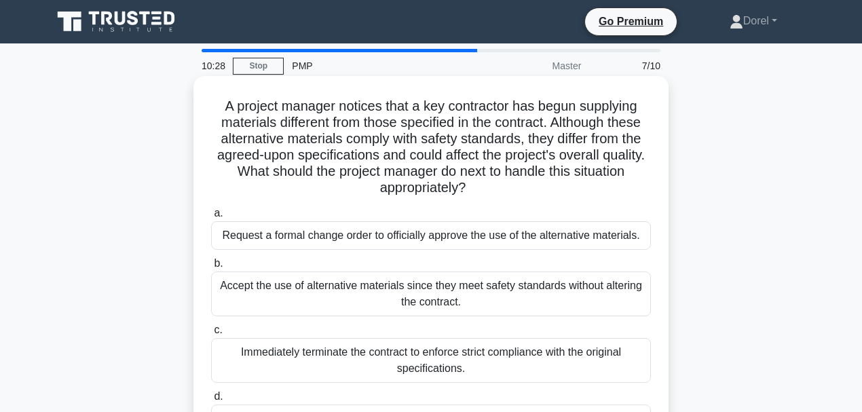
scroll to position [45, 0]
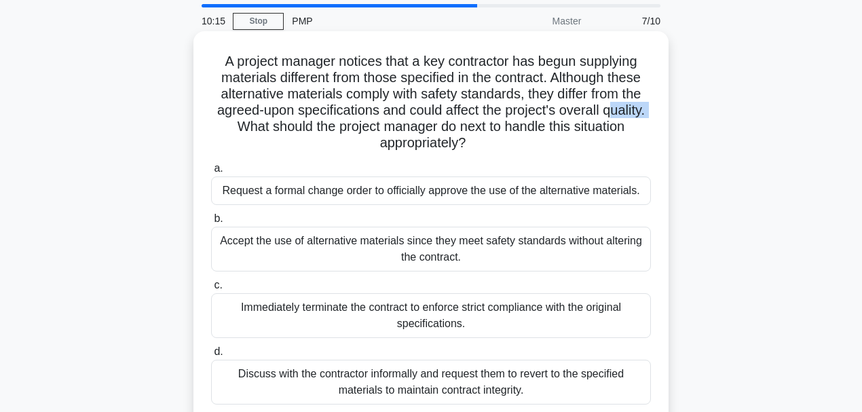
drag, startPoint x: 240, startPoint y: 128, endPoint x: 290, endPoint y: 125, distance: 50.3
click at [290, 125] on h5 "A project manager notices that a key contractor has begun supplying materials d…" at bounding box center [431, 102] width 442 height 99
click at [418, 142] on h5 "A project manager notices that a key contractor has begun supplying materials d…" at bounding box center [431, 102] width 442 height 99
drag, startPoint x: 334, startPoint y: 125, endPoint x: 605, endPoint y: 140, distance: 271.2
click at [605, 140] on h5 "A project manager notices that a key contractor has begun supplying materials d…" at bounding box center [431, 102] width 442 height 99
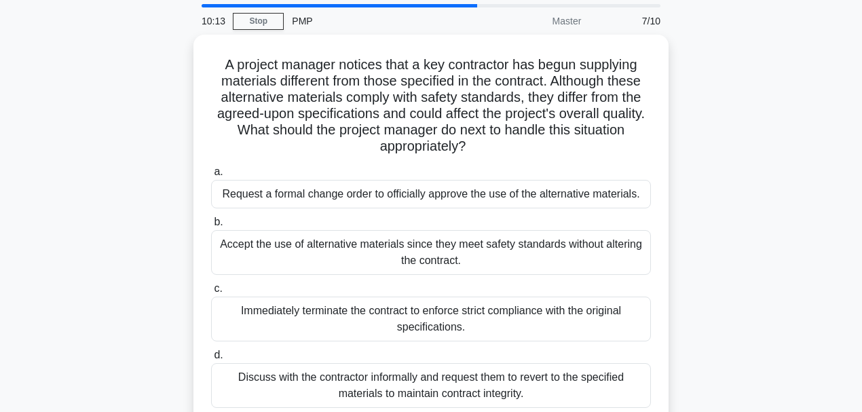
click at [151, 158] on div "A project manager notices that a key contractor has begun supplying materials d…" at bounding box center [430, 239] width 773 height 408
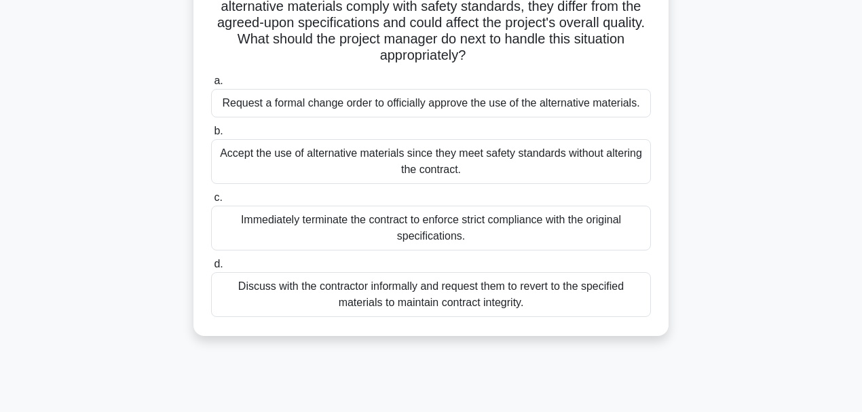
scroll to position [90, 0]
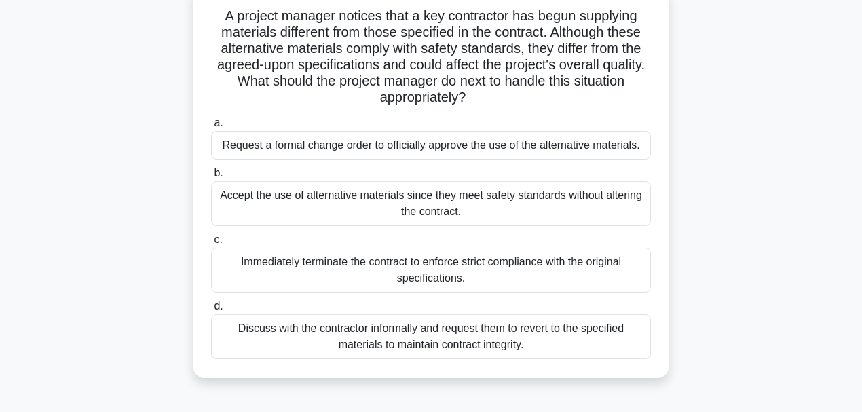
click at [281, 334] on div "Discuss with the contractor informally and request them to revert to the specif…" at bounding box center [431, 336] width 440 height 45
click at [211, 311] on input "d. Discuss with the contractor informally and request them to revert to the spe…" at bounding box center [211, 306] width 0 height 9
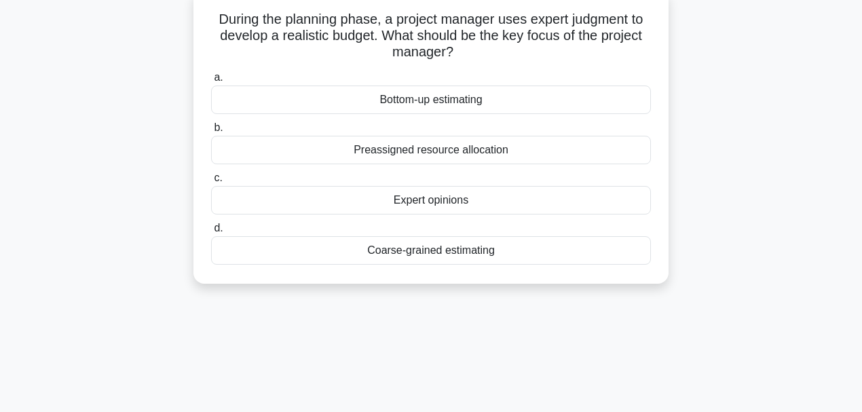
scroll to position [0, 0]
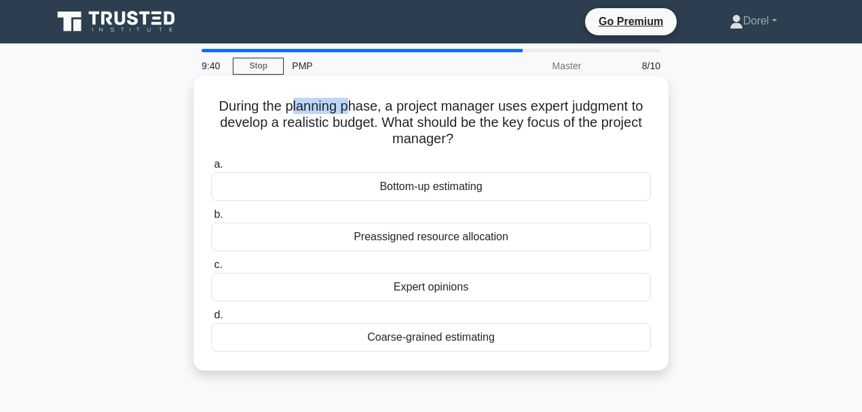
drag, startPoint x: 289, startPoint y: 109, endPoint x: 345, endPoint y: 109, distance: 55.6
click at [345, 109] on h5 "During the planning phase, a project manager uses expert judgment to develop a …" at bounding box center [431, 123] width 442 height 50
click at [467, 284] on div "Expert opinions" at bounding box center [431, 287] width 440 height 28
click at [211, 269] on input "c. Expert opinions" at bounding box center [211, 265] width 0 height 9
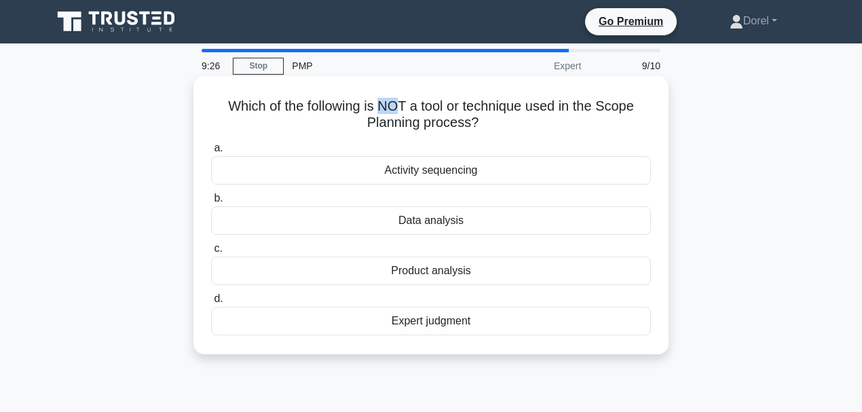
drag, startPoint x: 380, startPoint y: 113, endPoint x: 399, endPoint y: 111, distance: 19.0
click at [399, 111] on h5 "Which of the following is NOT a tool or technique used in the Scope Planning pr…" at bounding box center [431, 115] width 442 height 34
drag, startPoint x: 472, startPoint y: 121, endPoint x: 596, endPoint y: 106, distance: 124.4
click at [596, 106] on h5 "Which of the following is NOT a tool or technique used in the Scope Planning pr…" at bounding box center [431, 115] width 442 height 34
click at [302, 164] on div "Activity sequencing" at bounding box center [431, 170] width 440 height 28
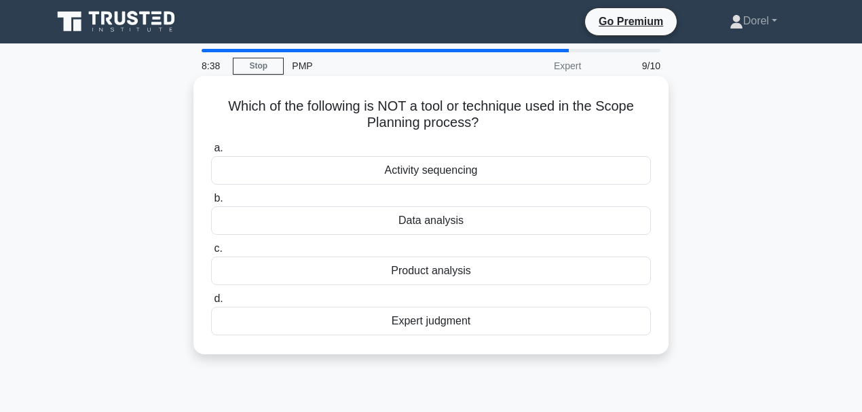
click at [211, 153] on input "a. Activity sequencing" at bounding box center [211, 148] width 0 height 9
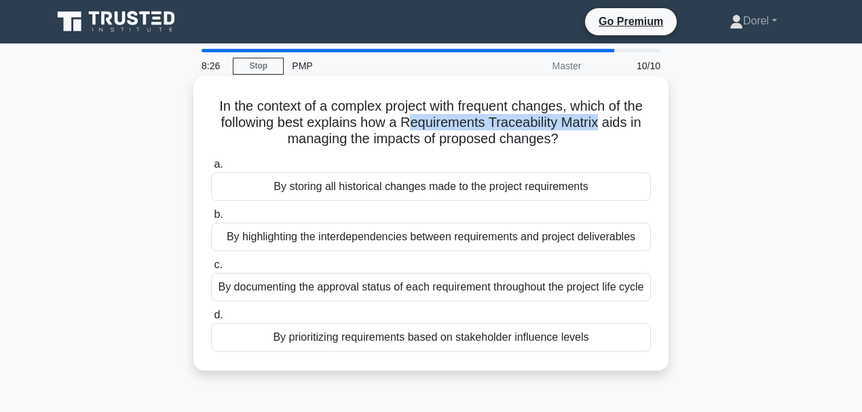
drag, startPoint x: 411, startPoint y: 123, endPoint x: 600, endPoint y: 120, distance: 188.6
click at [600, 120] on h5 "In the context of a complex project with frequent changes, which of the followi…" at bounding box center [431, 123] width 442 height 50
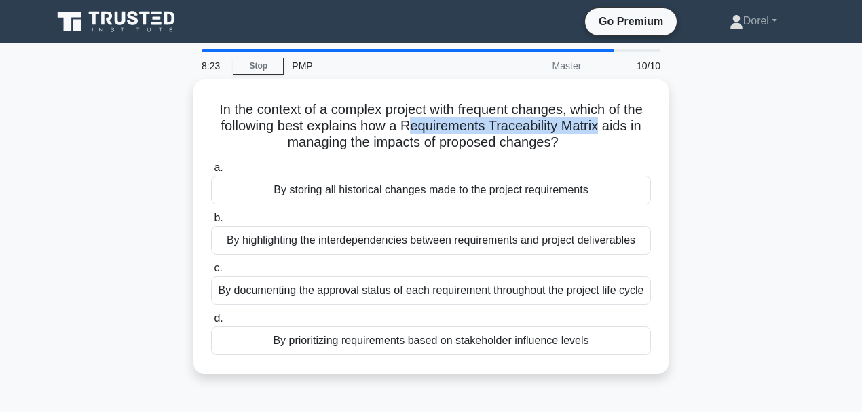
scroll to position [45, 0]
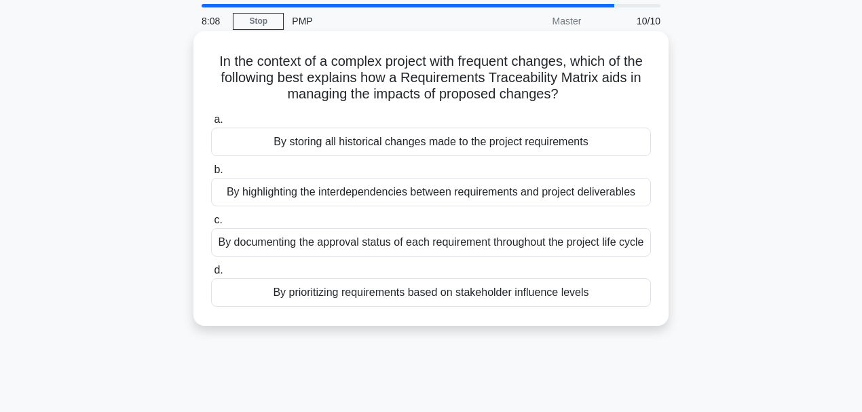
click at [316, 199] on div "By highlighting the interdependencies between requirements and project delivera…" at bounding box center [431, 192] width 440 height 28
click at [211, 174] on input "b. By highlighting the interdependencies between requirements and project deliv…" at bounding box center [211, 170] width 0 height 9
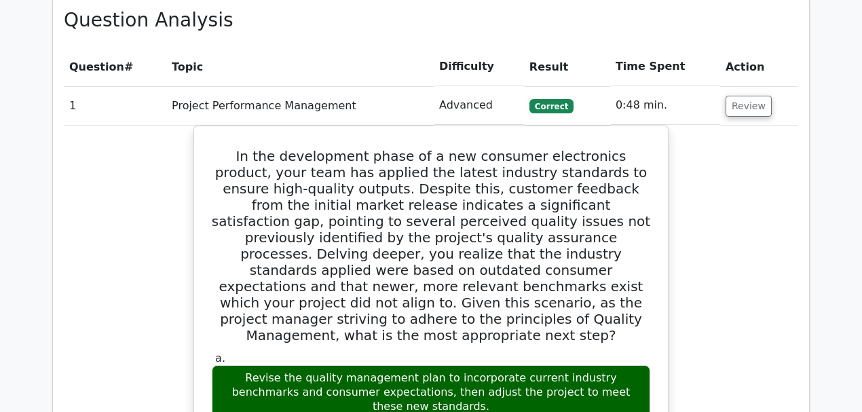
scroll to position [995, 0]
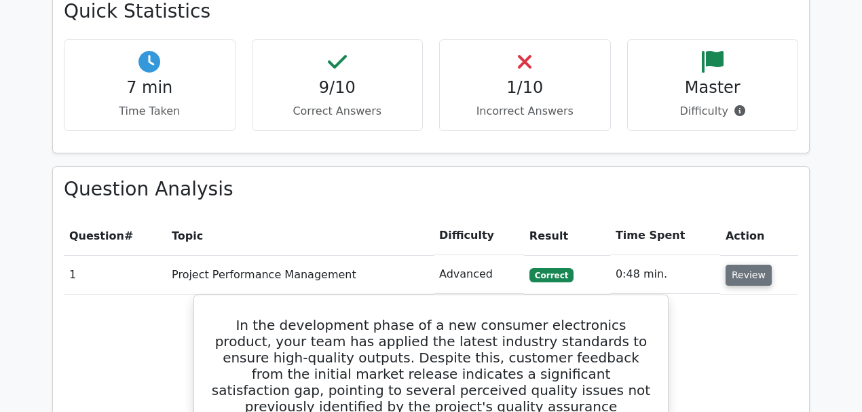
click at [727, 265] on button "Review" at bounding box center [748, 275] width 46 height 21
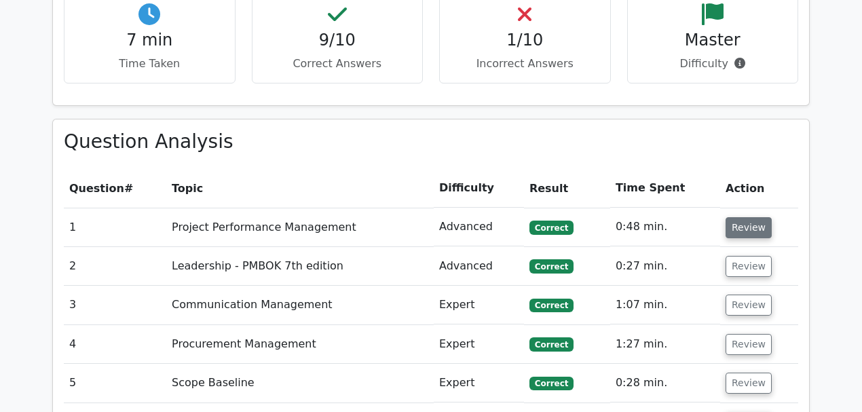
scroll to position [1086, 0]
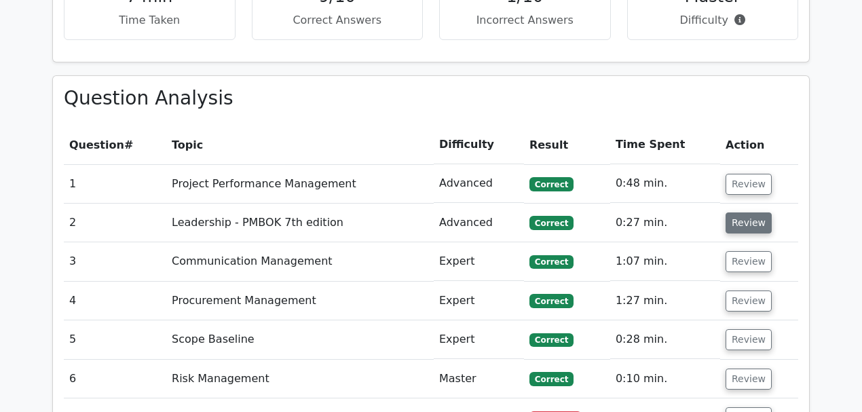
click at [742, 212] on button "Review" at bounding box center [748, 222] width 46 height 21
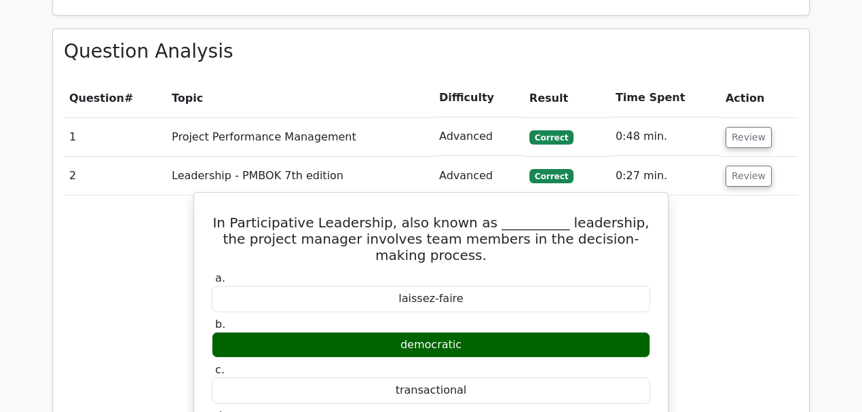
scroll to position [1176, 0]
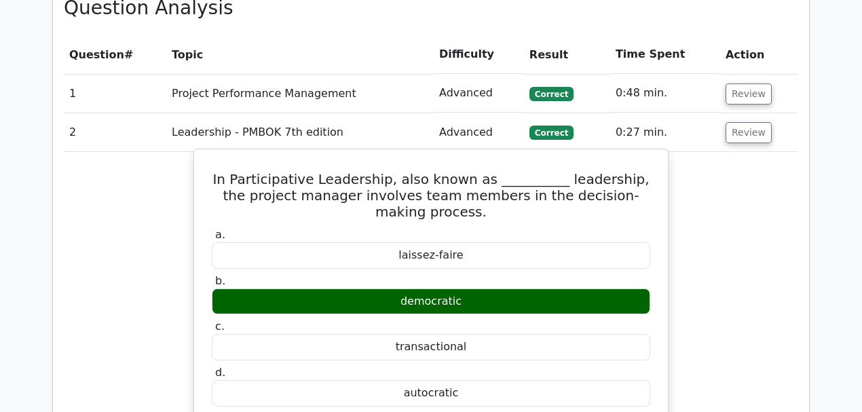
drag, startPoint x: 399, startPoint y: 278, endPoint x: 503, endPoint y: 279, distance: 104.5
click at [503, 334] on div "transactional" at bounding box center [431, 347] width 438 height 26
drag, startPoint x: 391, startPoint y: 182, endPoint x: 548, endPoint y: 194, distance: 157.9
click at [548, 242] on div "laissez-faire" at bounding box center [431, 255] width 438 height 26
click at [418, 380] on div "autocratic" at bounding box center [431, 393] width 438 height 26
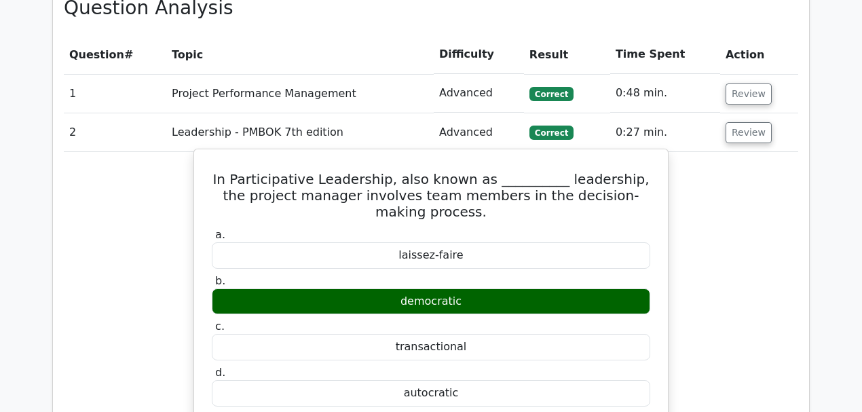
click at [418, 380] on div "autocratic" at bounding box center [431, 393] width 438 height 26
copy div "autocratic"
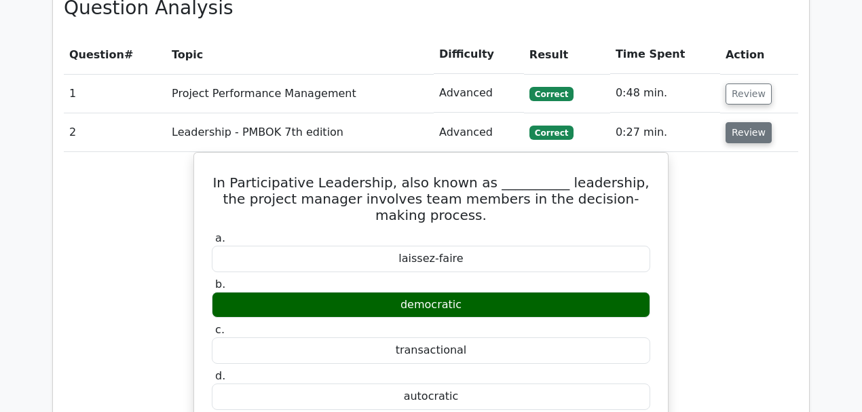
click at [748, 122] on button "Review" at bounding box center [748, 132] width 46 height 21
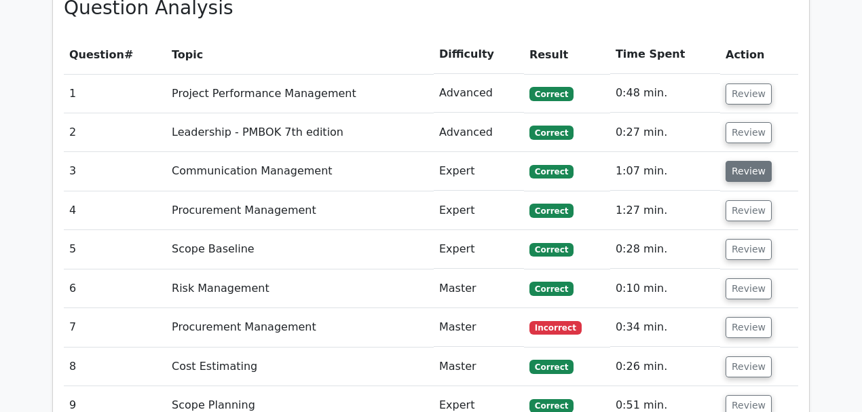
click at [746, 161] on button "Review" at bounding box center [748, 171] width 46 height 21
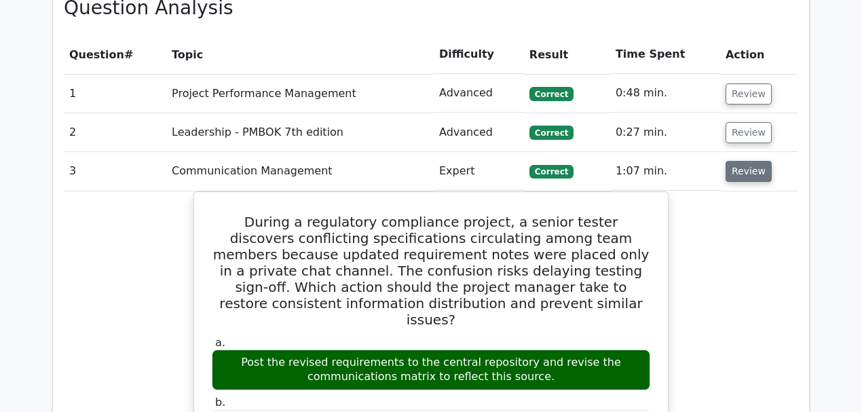
click at [746, 161] on button "Review" at bounding box center [748, 171] width 46 height 21
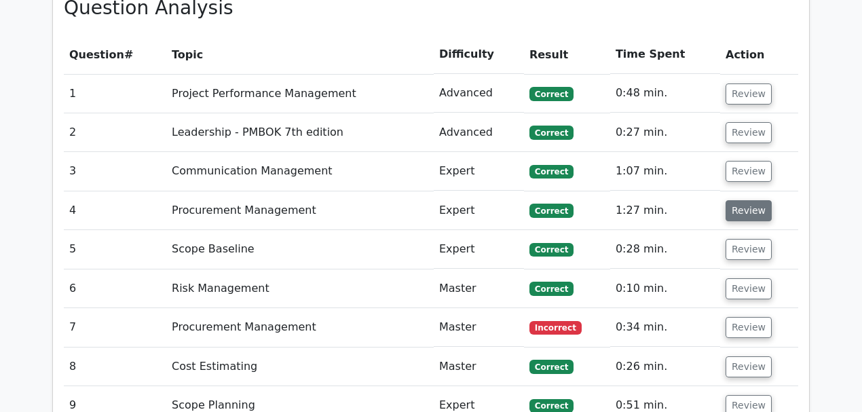
click at [751, 200] on button "Review" at bounding box center [748, 210] width 46 height 21
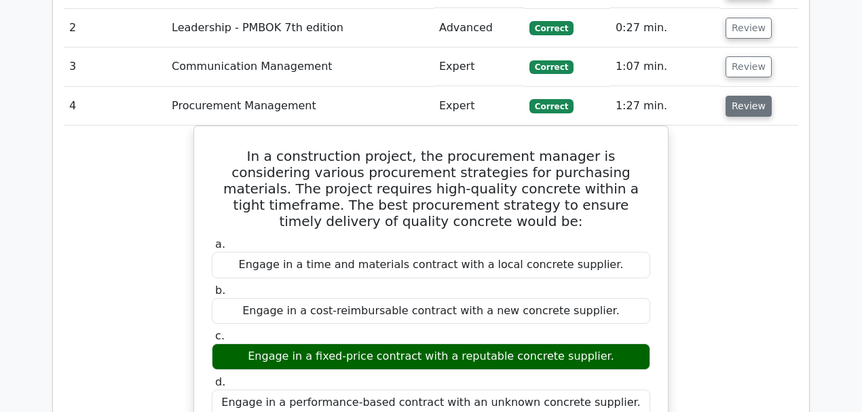
scroll to position [1266, 0]
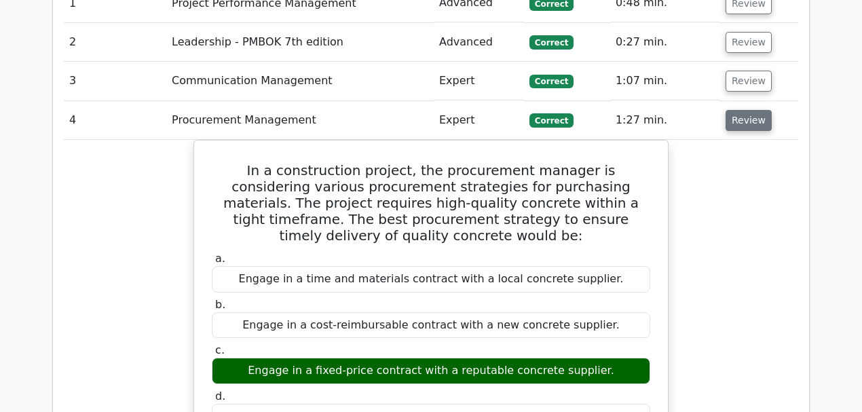
click at [747, 110] on button "Review" at bounding box center [748, 120] width 46 height 21
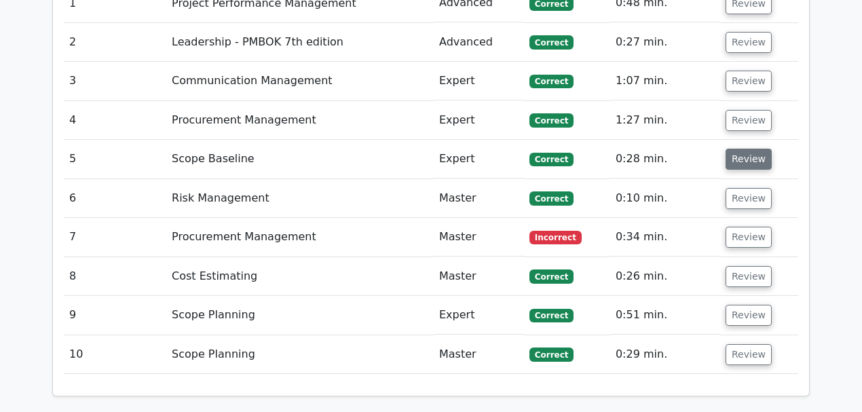
click at [748, 149] on button "Review" at bounding box center [748, 159] width 46 height 21
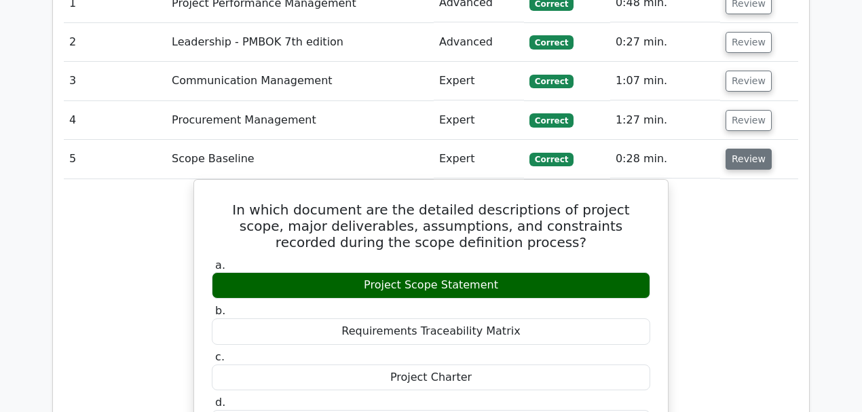
click at [748, 149] on button "Review" at bounding box center [748, 159] width 46 height 21
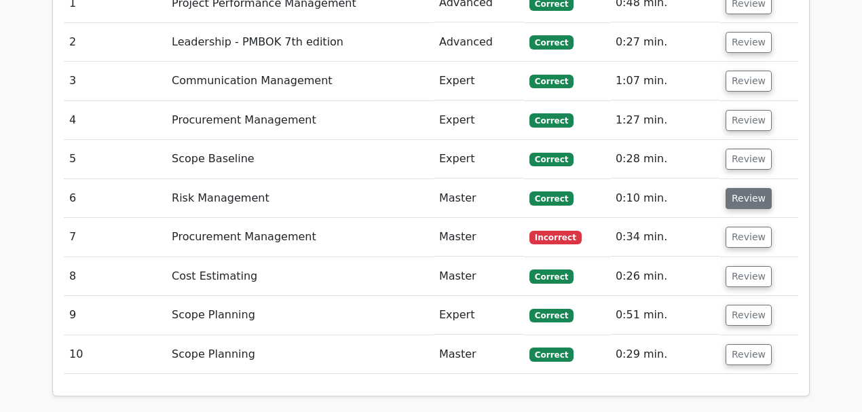
click at [746, 188] on button "Review" at bounding box center [748, 198] width 46 height 21
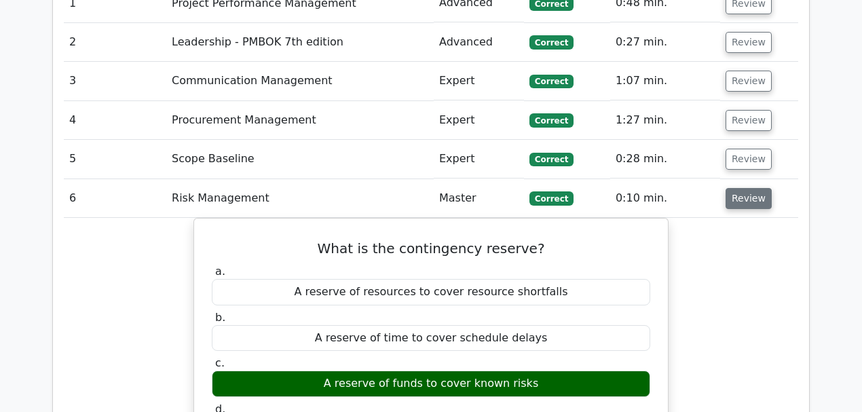
click at [746, 188] on button "Review" at bounding box center [748, 198] width 46 height 21
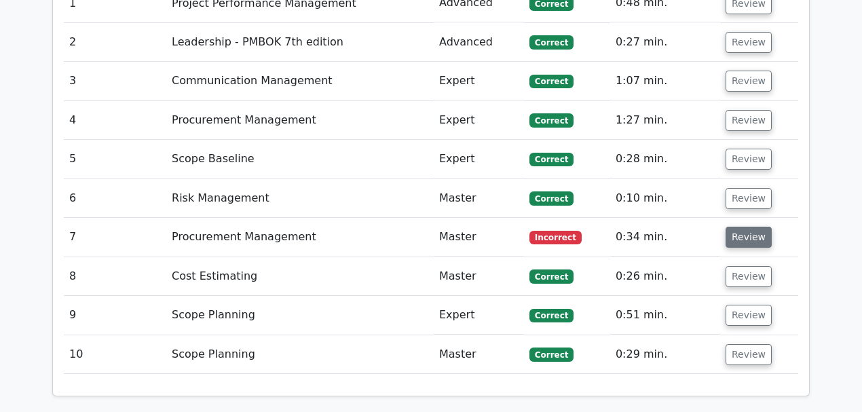
click at [735, 227] on button "Review" at bounding box center [748, 237] width 46 height 21
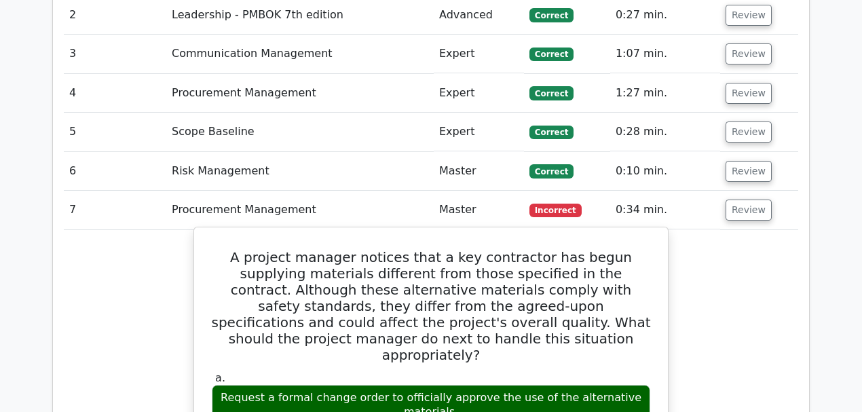
scroll to position [1221, 0]
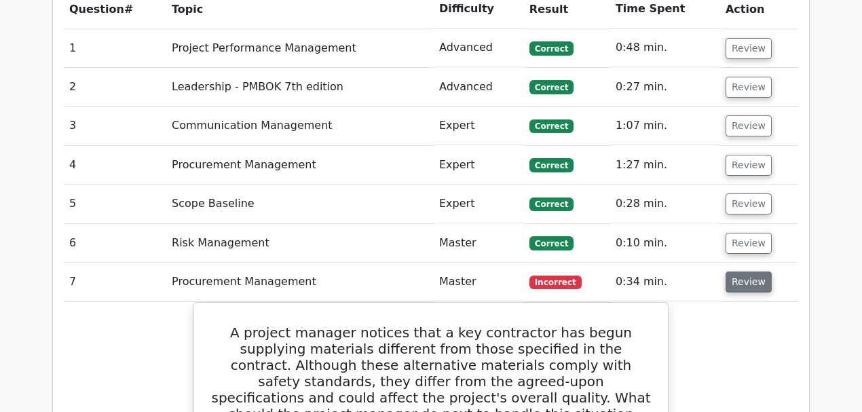
click at [735, 271] on button "Review" at bounding box center [748, 281] width 46 height 21
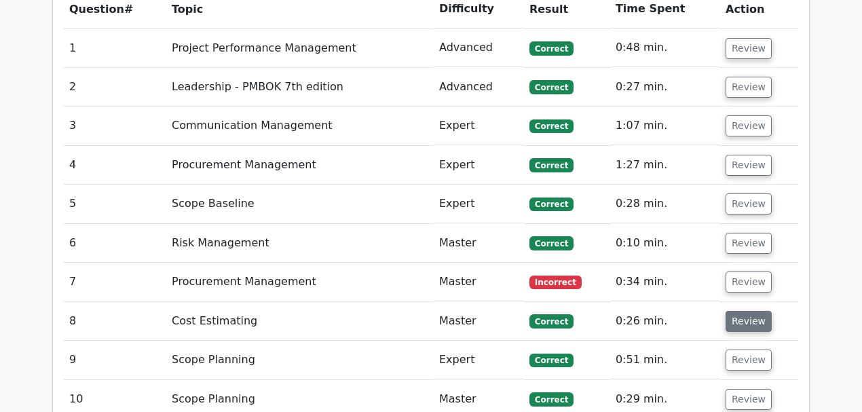
click at [749, 311] on button "Review" at bounding box center [748, 321] width 46 height 21
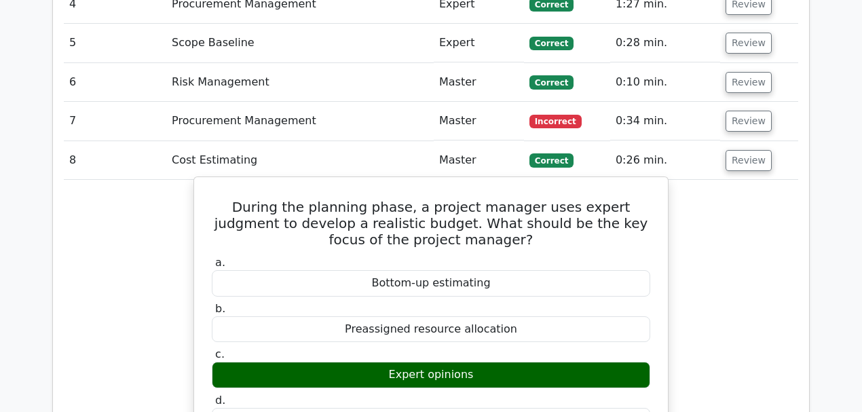
scroll to position [1311, 0]
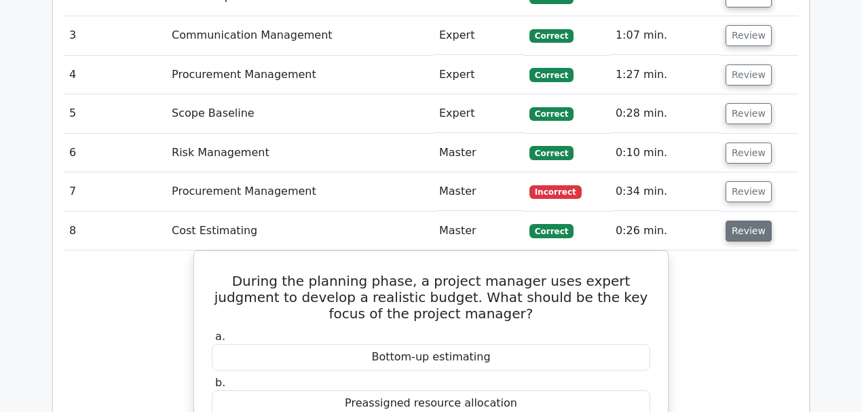
click at [730, 220] on button "Review" at bounding box center [748, 230] width 46 height 21
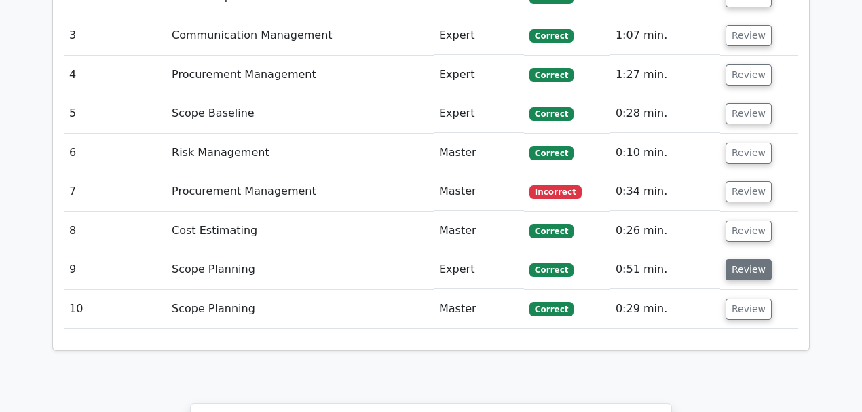
click at [737, 259] on button "Review" at bounding box center [748, 269] width 46 height 21
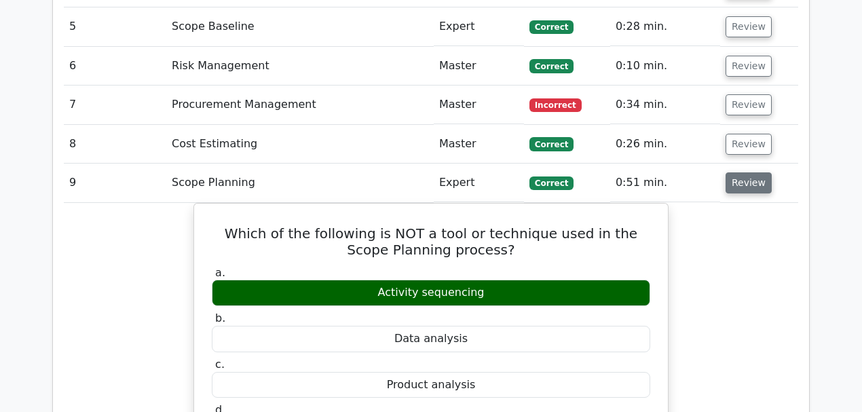
scroll to position [1493, 0]
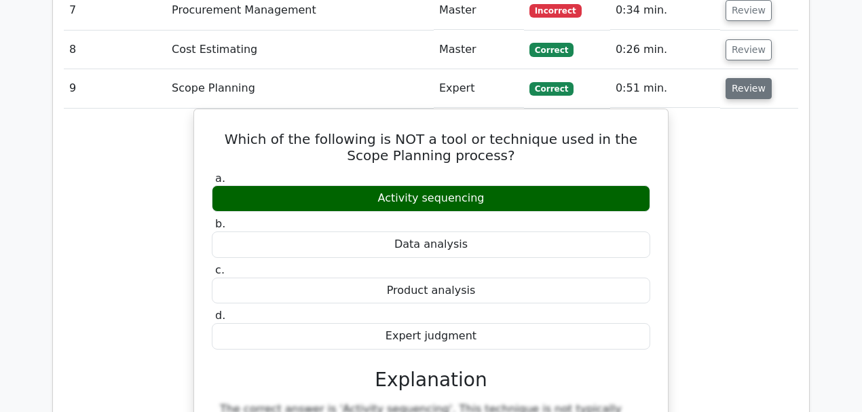
click at [741, 78] on button "Review" at bounding box center [748, 88] width 46 height 21
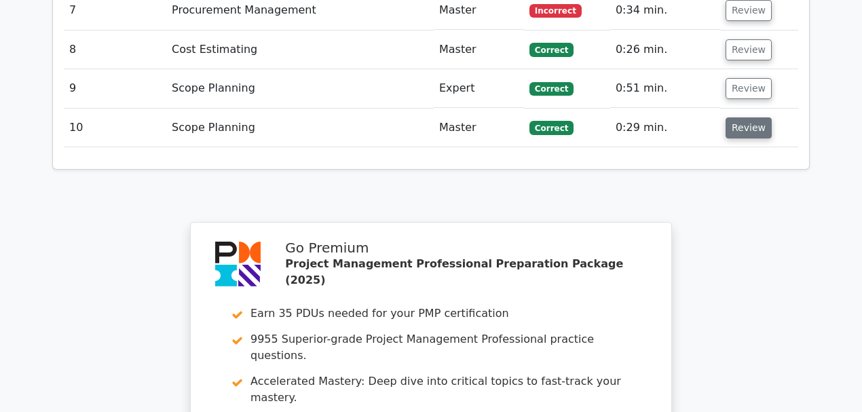
click at [747, 109] on td "Review" at bounding box center [759, 128] width 78 height 39
click at [744, 117] on button "Review" at bounding box center [748, 127] width 46 height 21
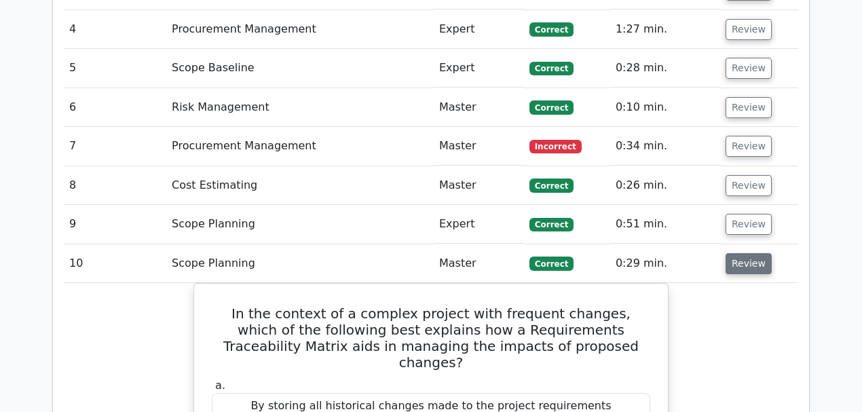
click at [728, 253] on button "Review" at bounding box center [748, 263] width 46 height 21
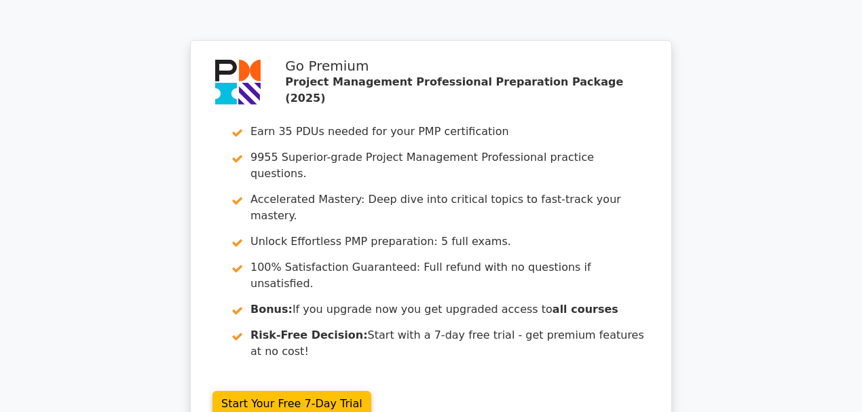
scroll to position [1719, 0]
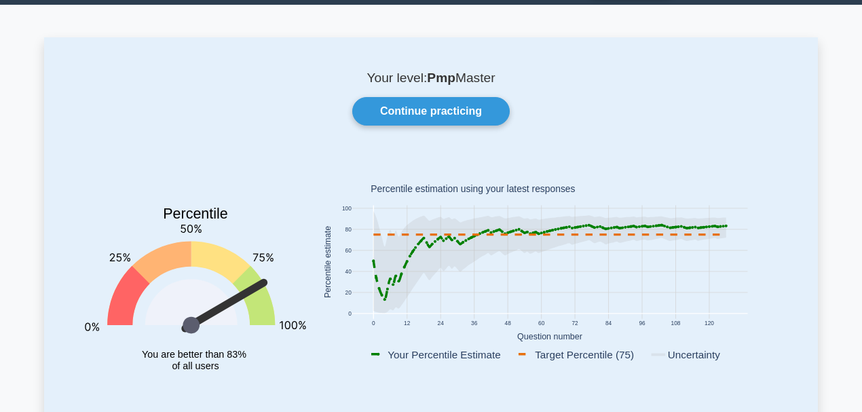
scroll to position [90, 0]
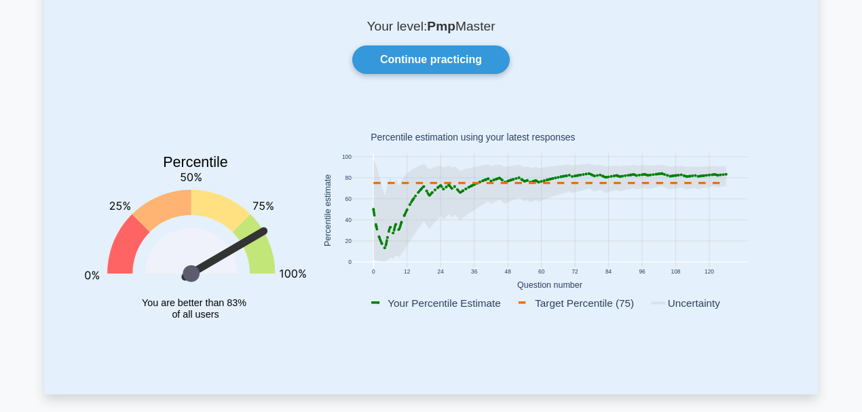
drag, startPoint x: 646, startPoint y: 303, endPoint x: 583, endPoint y: 302, distance: 62.4
click at [583, 302] on rect at bounding box center [582, 302] width 132 height 15
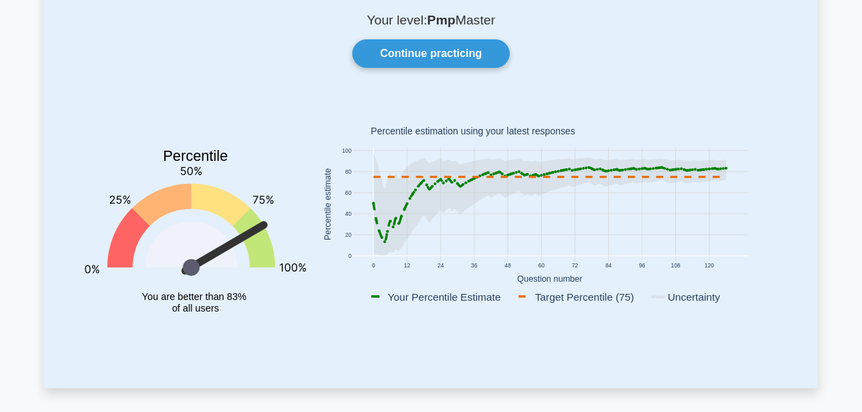
scroll to position [45, 0]
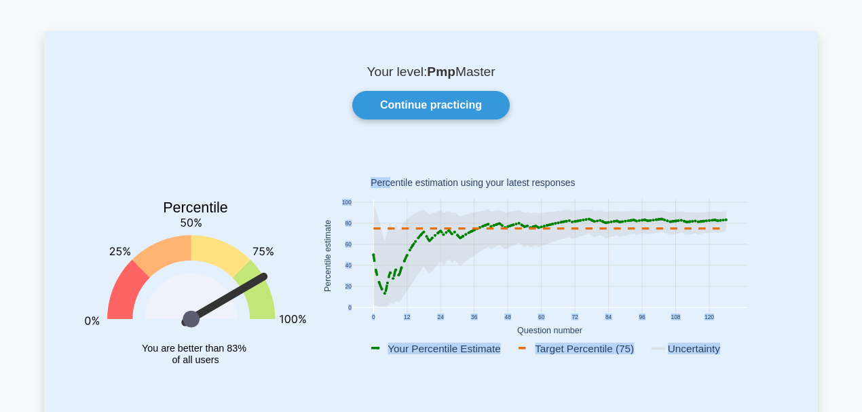
drag, startPoint x: 389, startPoint y: 178, endPoint x: 614, endPoint y: 182, distance: 224.6
click at [614, 182] on icon "0 12 24 36 48 60 72 84 96 108 120 0 20 40 60 80 100 Your Percentile Estimate Ta…" at bounding box center [549, 258] width 471 height 212
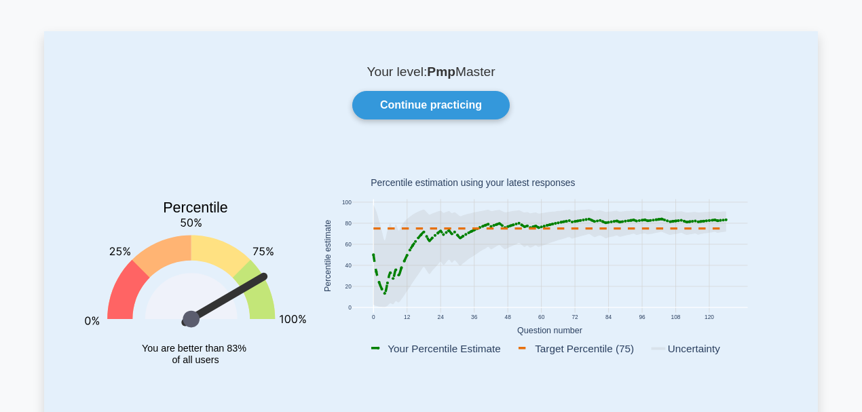
click at [614, 182] on rect at bounding box center [549, 258] width 471 height 212
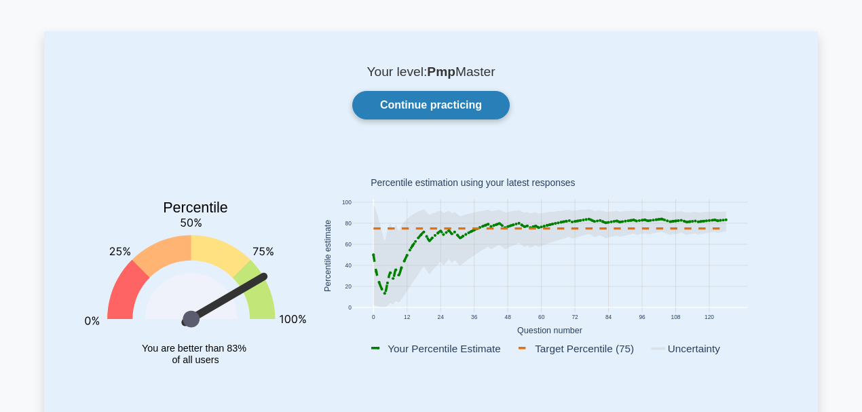
click at [417, 98] on link "Continue practicing" at bounding box center [430, 105] width 157 height 28
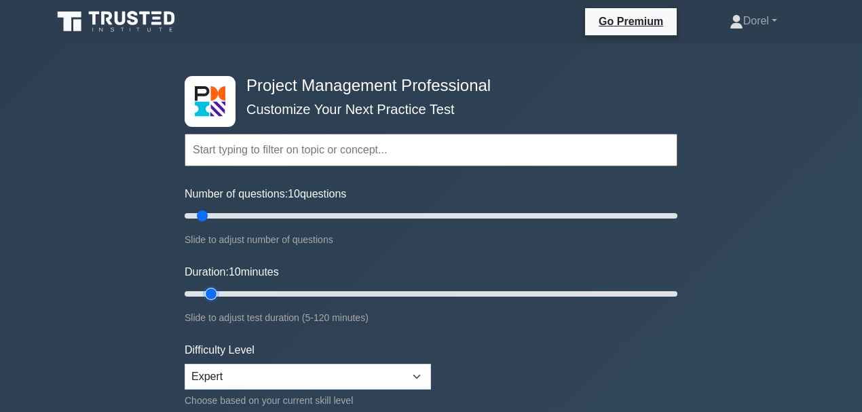
click at [213, 286] on input "Duration: 10 minutes" at bounding box center [431, 294] width 493 height 16
drag, startPoint x: 211, startPoint y: 292, endPoint x: 229, endPoint y: 293, distance: 17.7
type input "15"
click at [229, 293] on input "Duration: 15 minutes" at bounding box center [431, 294] width 493 height 16
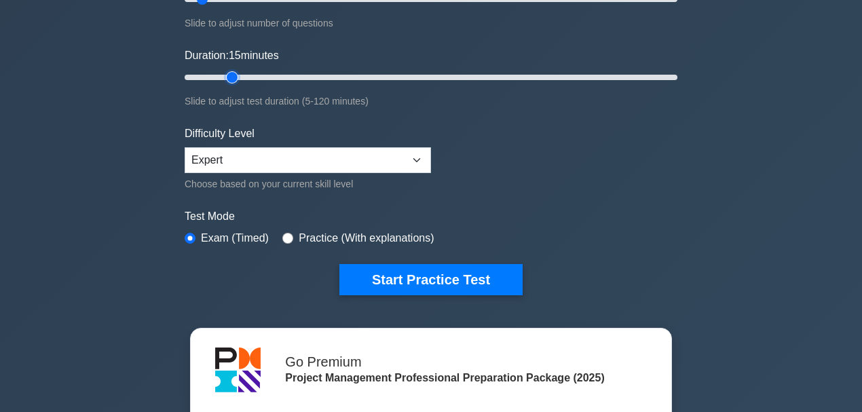
scroll to position [226, 0]
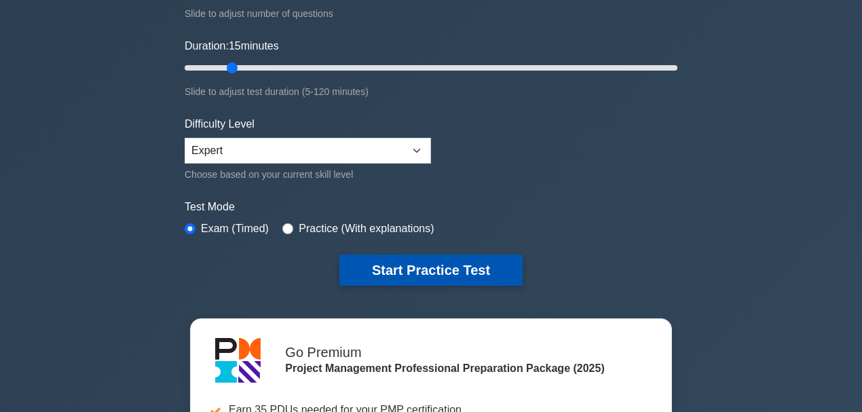
click at [408, 269] on button "Start Practice Test" at bounding box center [430, 269] width 183 height 31
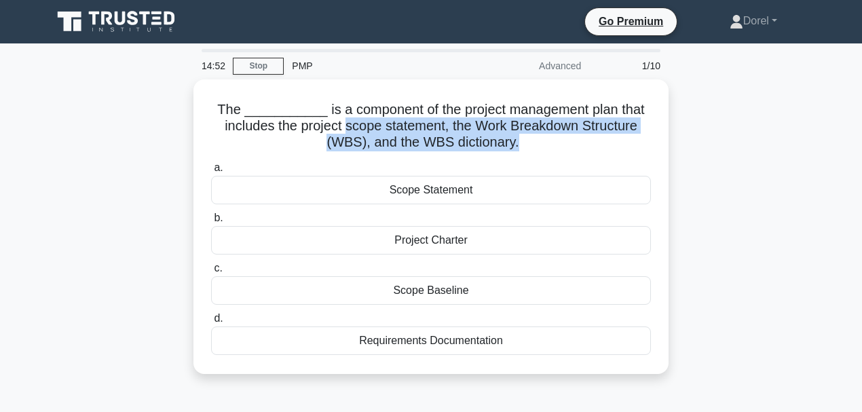
drag, startPoint x: 344, startPoint y: 127, endPoint x: 152, endPoint y: 161, distance: 195.1
click at [175, 158] on div "The ___________ is a component of the project management plan that includes the…" at bounding box center [430, 234] width 773 height 311
click at [114, 166] on div "The ___________ is a component of the project management plan that includes the…" at bounding box center [430, 234] width 773 height 311
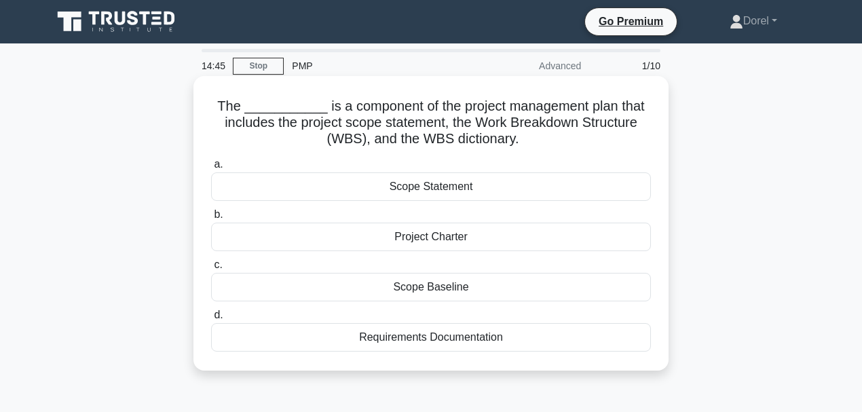
drag, startPoint x: 388, startPoint y: 237, endPoint x: 508, endPoint y: 233, distance: 120.2
click at [508, 233] on div "Project Charter" at bounding box center [431, 237] width 440 height 28
drag, startPoint x: 378, startPoint y: 289, endPoint x: 518, endPoint y: 290, distance: 139.8
click at [518, 290] on div "Scope Baseline" at bounding box center [431, 287] width 440 height 28
drag, startPoint x: 368, startPoint y: 183, endPoint x: 501, endPoint y: 193, distance: 134.0
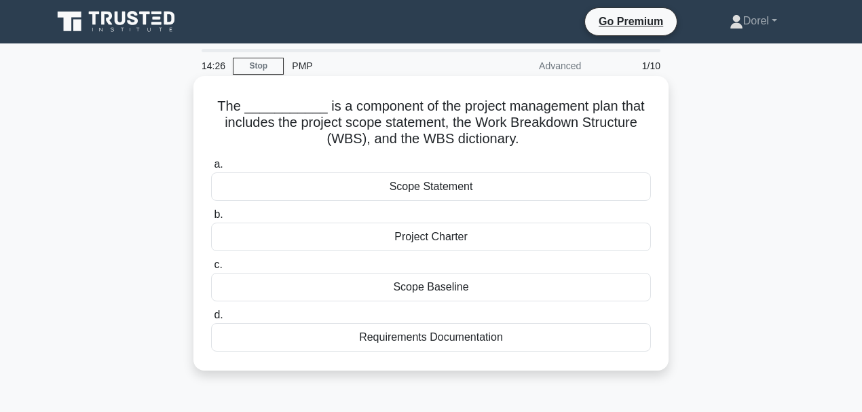
click at [501, 193] on div "Scope Statement" at bounding box center [431, 186] width 440 height 28
click at [442, 285] on div "Scope Baseline" at bounding box center [431, 287] width 440 height 28
click at [211, 269] on input "c. Scope Baseline" at bounding box center [211, 265] width 0 height 9
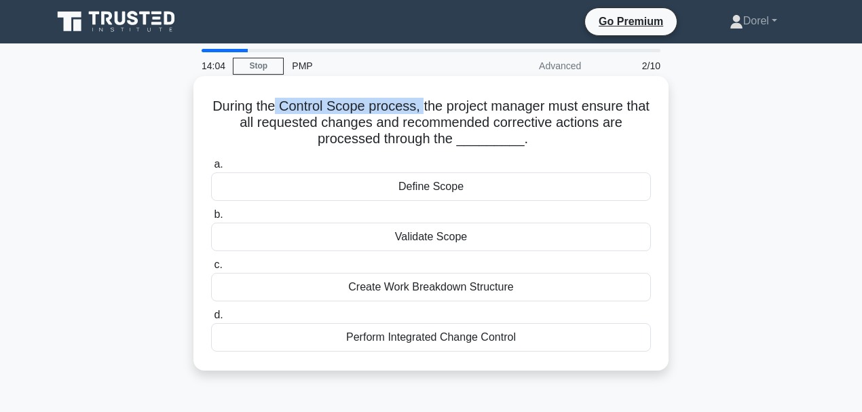
drag, startPoint x: 287, startPoint y: 105, endPoint x: 436, endPoint y: 113, distance: 149.4
click at [436, 113] on h5 "During the Control Scope process, the project manager must ensure that all requ…" at bounding box center [431, 123] width 442 height 50
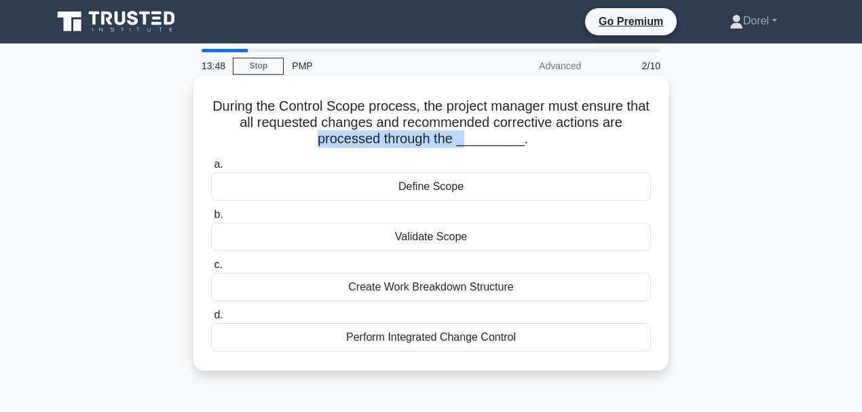
drag, startPoint x: 326, startPoint y: 145, endPoint x: 474, endPoint y: 147, distance: 147.9
click at [474, 147] on h5 "During the Control Scope process, the project manager must ensure that all requ…" at bounding box center [431, 123] width 442 height 50
click at [396, 345] on div "Perform Integrated Change Control" at bounding box center [431, 337] width 440 height 28
click at [211, 320] on input "d. Perform Integrated Change Control" at bounding box center [211, 315] width 0 height 9
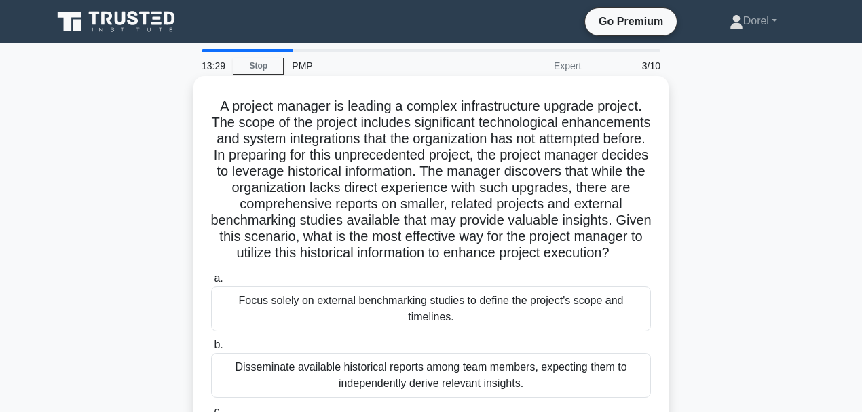
scroll to position [45, 0]
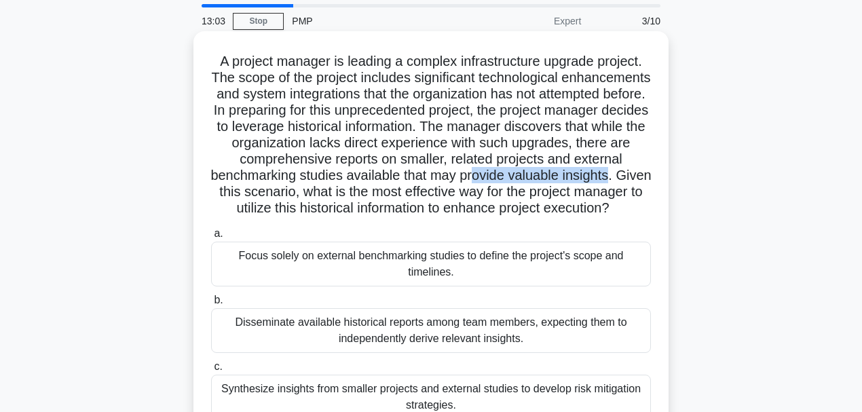
drag, startPoint x: 225, startPoint y: 194, endPoint x: 365, endPoint y: 191, distance: 140.5
click at [365, 191] on h5 "A project manager is leading a complex infrastructure upgrade project. The scop…" at bounding box center [431, 135] width 442 height 164
drag, startPoint x: 518, startPoint y: 225, endPoint x: 442, endPoint y: 203, distance: 79.9
click at [444, 204] on h5 "A project manager is leading a complex infrastructure upgrade project. The scop…" at bounding box center [431, 135] width 442 height 164
click at [369, 187] on h5 "A project manager is leading a complex infrastructure upgrade project. The scop…" at bounding box center [431, 135] width 442 height 164
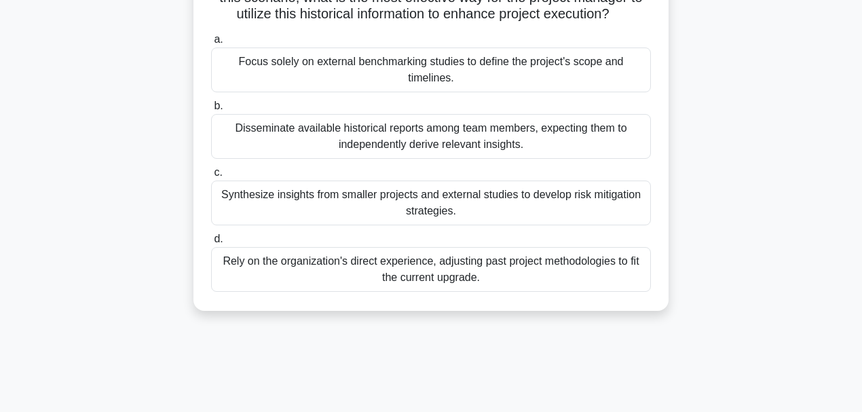
scroll to position [226, 0]
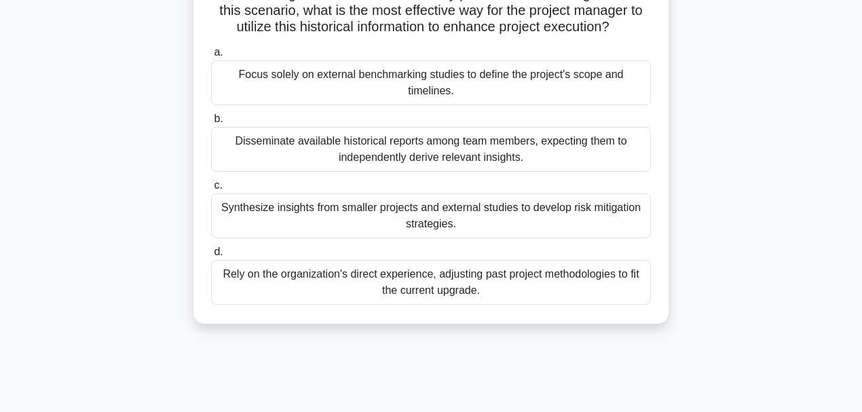
click at [273, 238] on div "Synthesize insights from smaller projects and external studies to develop risk …" at bounding box center [431, 215] width 440 height 45
click at [211, 190] on input "c. Synthesize insights from smaller projects and external studies to develop ri…" at bounding box center [211, 185] width 0 height 9
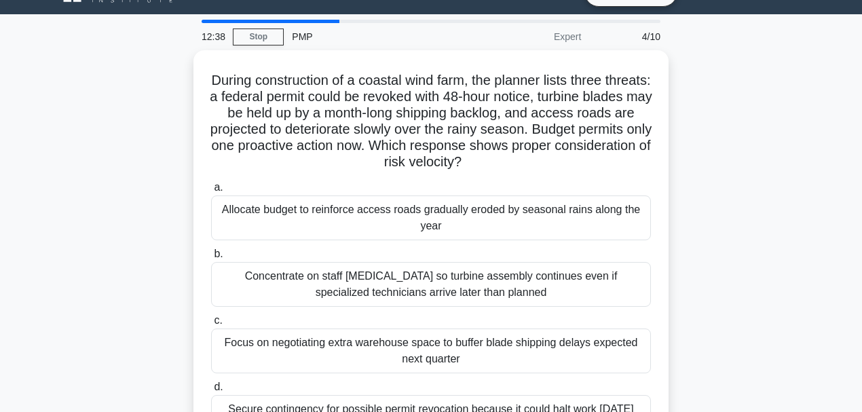
scroll to position [45, 0]
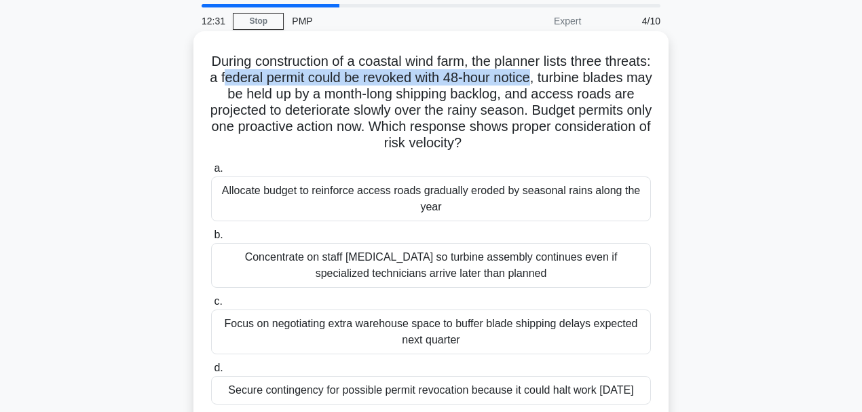
drag, startPoint x: 276, startPoint y: 79, endPoint x: 596, endPoint y: 83, distance: 319.6
click at [596, 83] on h5 "During construction of a coastal wind farm, the planner lists three threats: a …" at bounding box center [431, 102] width 442 height 99
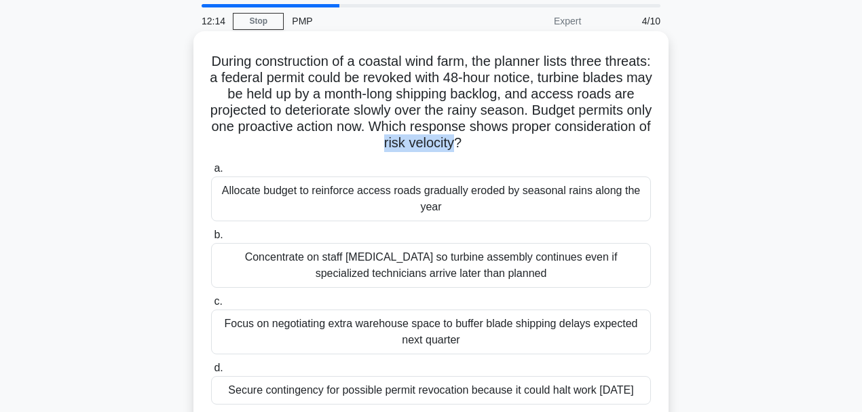
drag, startPoint x: 505, startPoint y: 144, endPoint x: 434, endPoint y: 147, distance: 71.3
click at [434, 147] on h5 "During construction of a coastal wind farm, the planner lists three threats: a …" at bounding box center [431, 102] width 442 height 99
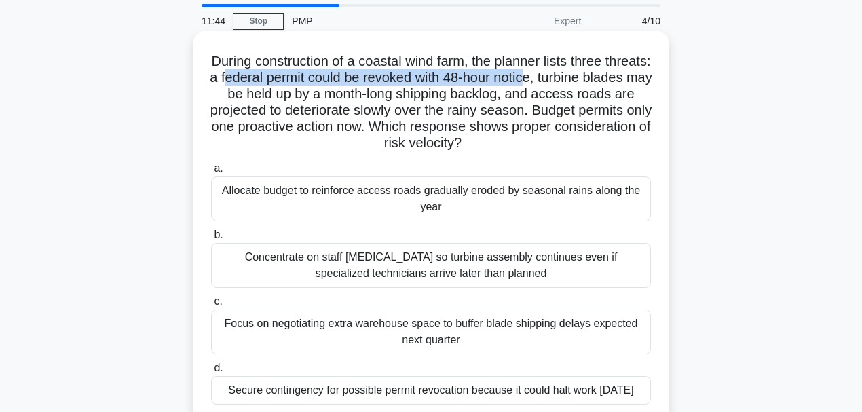
drag, startPoint x: 280, startPoint y: 79, endPoint x: 588, endPoint y: 76, distance: 307.4
click at [588, 76] on h5 "During construction of a coastal wind farm, the planner lists three threats: a …" at bounding box center [431, 102] width 442 height 99
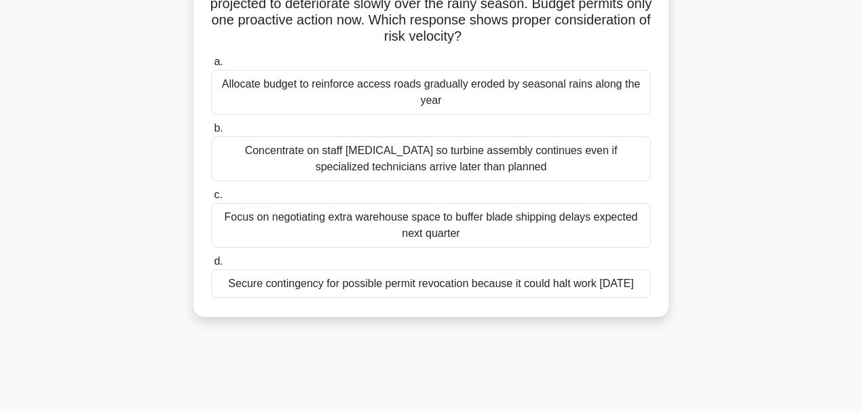
scroll to position [136, 0]
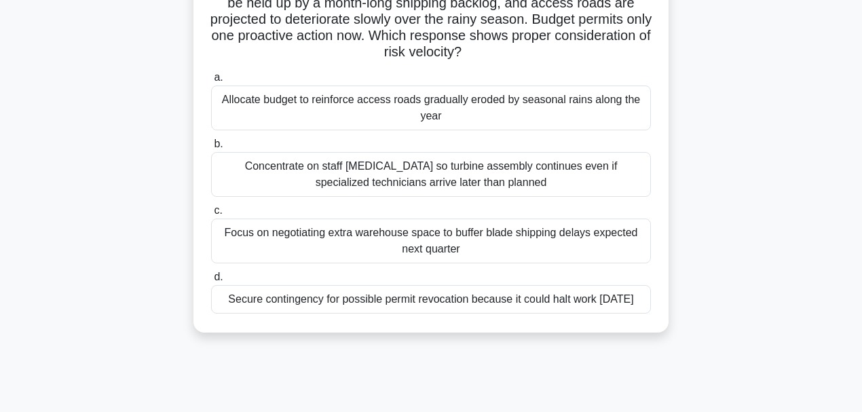
click at [347, 313] on div "Secure contingency for possible permit revocation because it could halt work [D…" at bounding box center [431, 299] width 440 height 28
click at [211, 282] on input "d. Secure contingency for possible permit revocation because it could halt work…" at bounding box center [211, 277] width 0 height 9
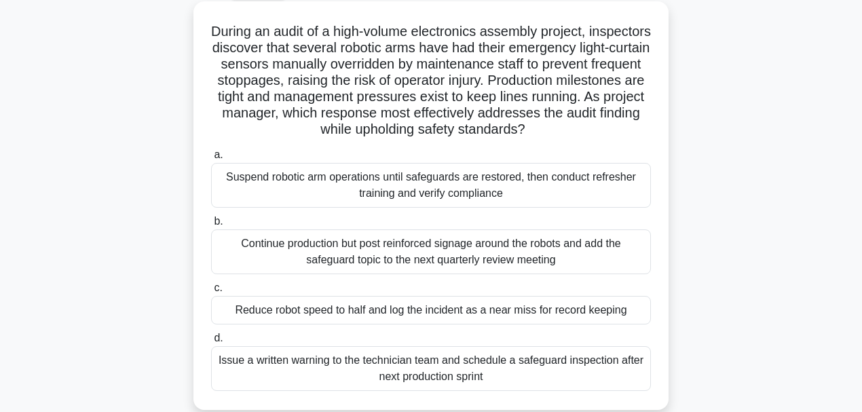
scroll to position [90, 0]
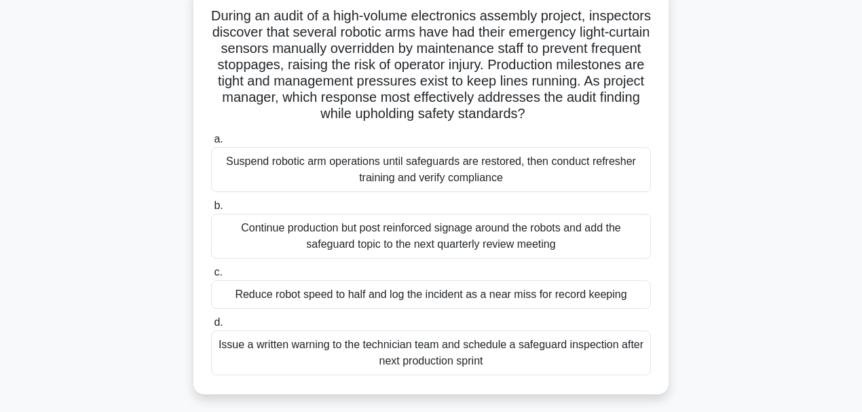
drag, startPoint x: 483, startPoint y: 129, endPoint x: 429, endPoint y: 110, distance: 57.5
click at [429, 110] on h5 "During an audit of a high-volume electronics assembly project, inspectors disco…" at bounding box center [431, 64] width 442 height 115
click at [452, 191] on div "Suspend robotic arm operations until safeguards are restored, then conduct refr…" at bounding box center [431, 169] width 440 height 45
click at [211, 144] on input "a. Suspend robotic arm operations until safeguards are restored, then conduct r…" at bounding box center [211, 139] width 0 height 9
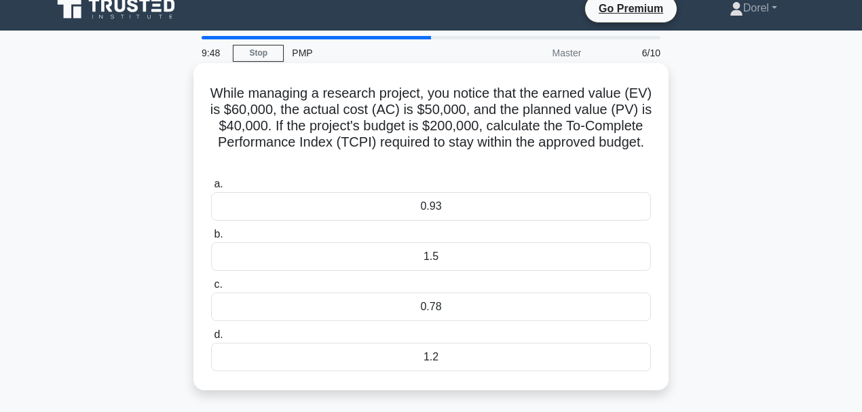
scroll to position [0, 0]
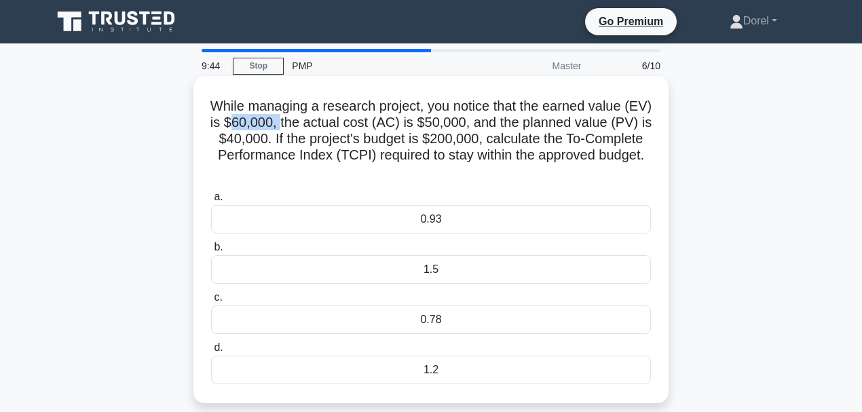
drag, startPoint x: 267, startPoint y: 122, endPoint x: 315, endPoint y: 122, distance: 48.2
click at [315, 122] on h5 "While managing a research project, you notice that the earned value (EV) is $60…" at bounding box center [431, 139] width 442 height 83
click at [510, 125] on h5 "While managing a research project, you notice that the earned value (EV) is $60…" at bounding box center [431, 139] width 442 height 83
drag, startPoint x: 277, startPoint y: 138, endPoint x: 317, endPoint y: 140, distance: 39.4
click at [315, 140] on h5 "While managing a research project, you notice that the earned value (EV) is $60…" at bounding box center [431, 139] width 442 height 83
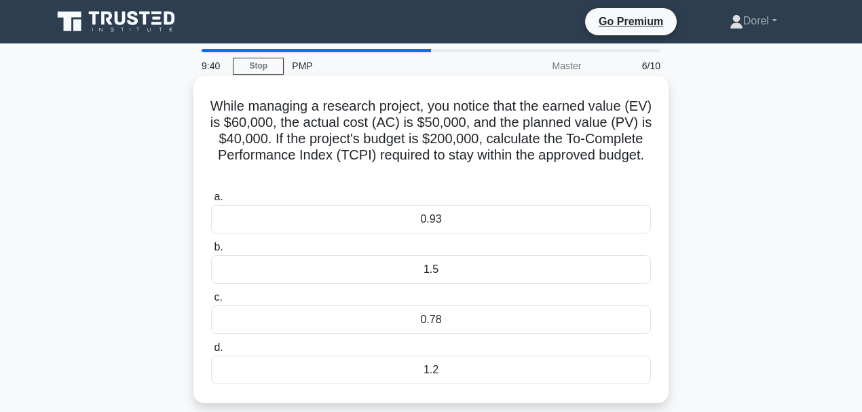
drag, startPoint x: 492, startPoint y: 138, endPoint x: 579, endPoint y: 140, distance: 87.5
click at [543, 140] on h5 "While managing a research project, you notice that the earned value (EV) is $60…" at bounding box center [431, 139] width 442 height 83
click at [638, 142] on h5 "While managing a research project, you notice that the earned value (EV) is $60…" at bounding box center [431, 139] width 442 height 83
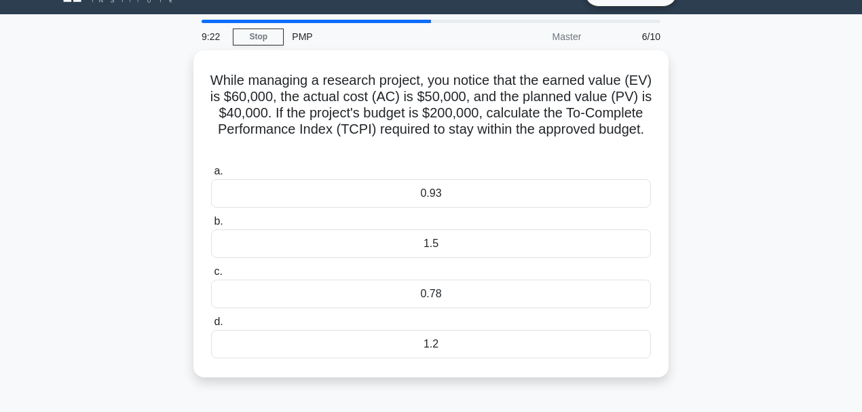
scroll to position [45, 0]
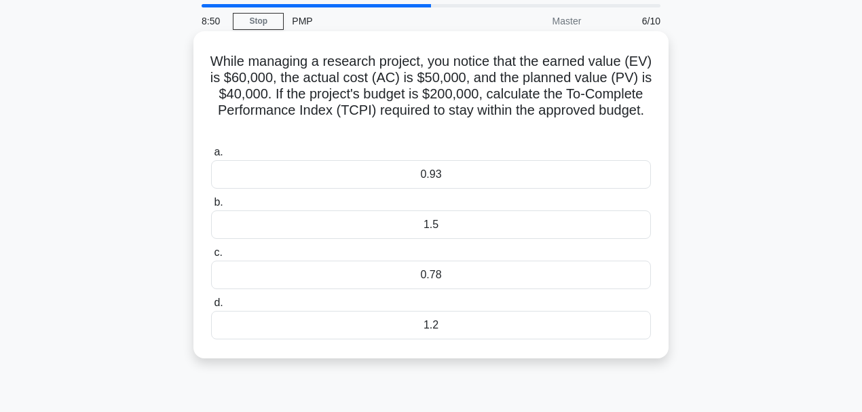
click at [337, 176] on div "0.93" at bounding box center [431, 174] width 440 height 28
click at [211, 157] on input "a. 0.93" at bounding box center [211, 152] width 0 height 9
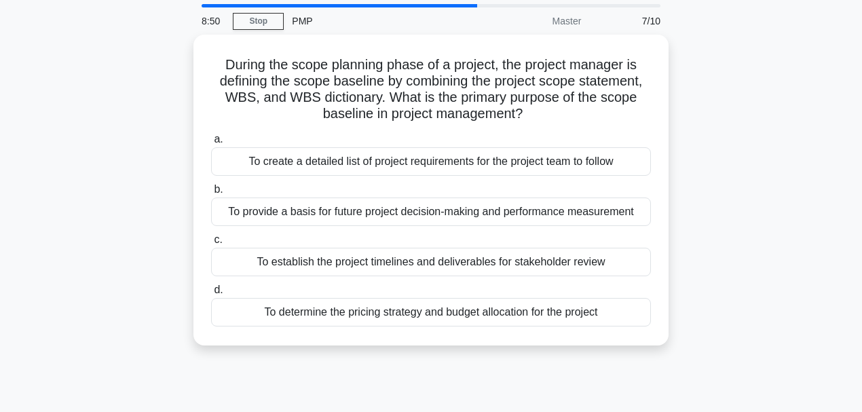
scroll to position [0, 0]
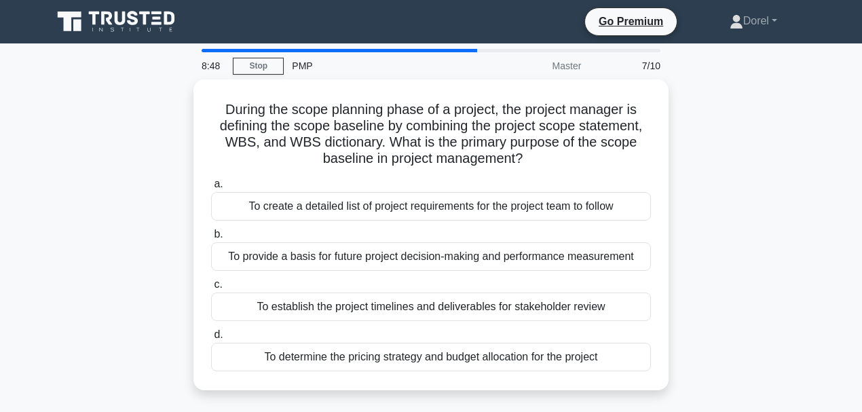
click at [170, 160] on div "During the scope planning phase of a project, the project manager is defining t…" at bounding box center [430, 242] width 773 height 327
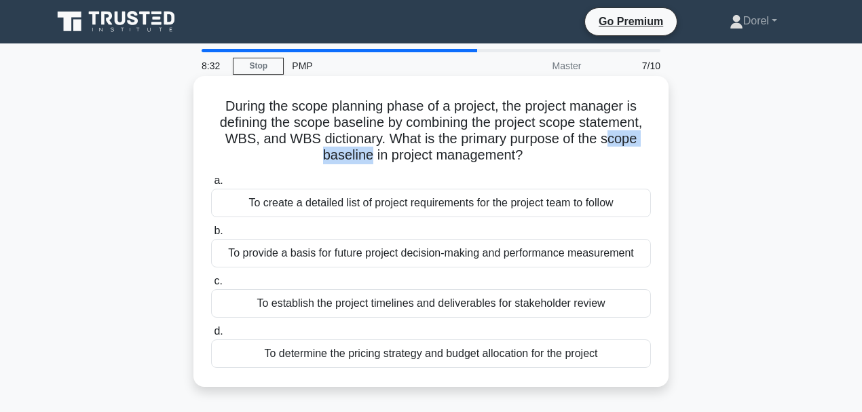
drag, startPoint x: 611, startPoint y: 143, endPoint x: 369, endPoint y: 153, distance: 242.4
click at [369, 153] on h5 "During the scope planning phase of a project, the project manager is defining t…" at bounding box center [431, 131] width 442 height 66
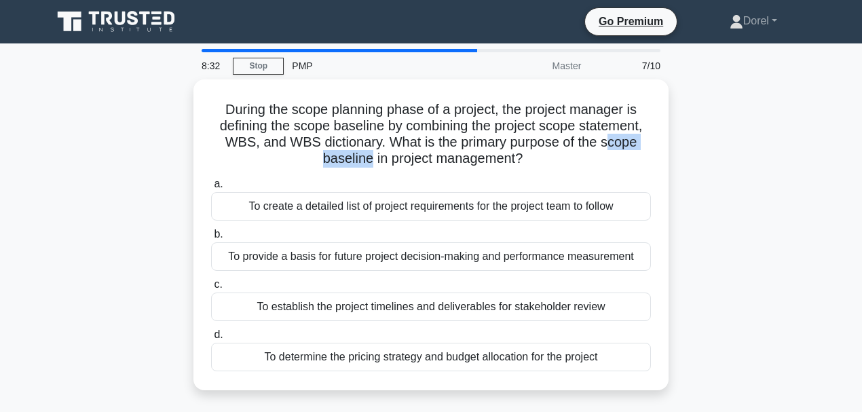
scroll to position [45, 0]
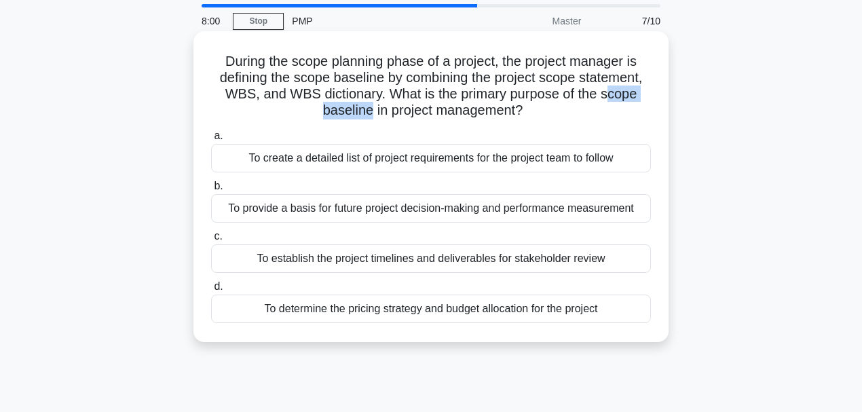
click at [360, 107] on h5 "During the scope planning phase of a project, the project manager is defining t…" at bounding box center [431, 86] width 442 height 66
click at [369, 117] on h5 "During the scope planning phase of a project, the project manager is defining t…" at bounding box center [431, 86] width 442 height 66
drag, startPoint x: 368, startPoint y: 115, endPoint x: 604, endPoint y: 92, distance: 237.2
click at [604, 92] on h5 "During the scope planning phase of a project, the project manager is defining t…" at bounding box center [431, 86] width 442 height 66
click at [423, 212] on div "To provide a basis for future project decision-making and performance measureme…" at bounding box center [431, 208] width 440 height 28
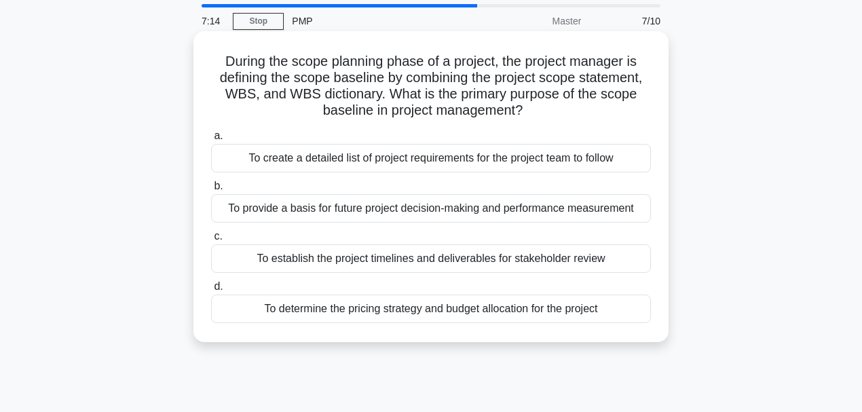
click at [211, 191] on input "b. To provide a basis for future project decision-making and performance measur…" at bounding box center [211, 186] width 0 height 9
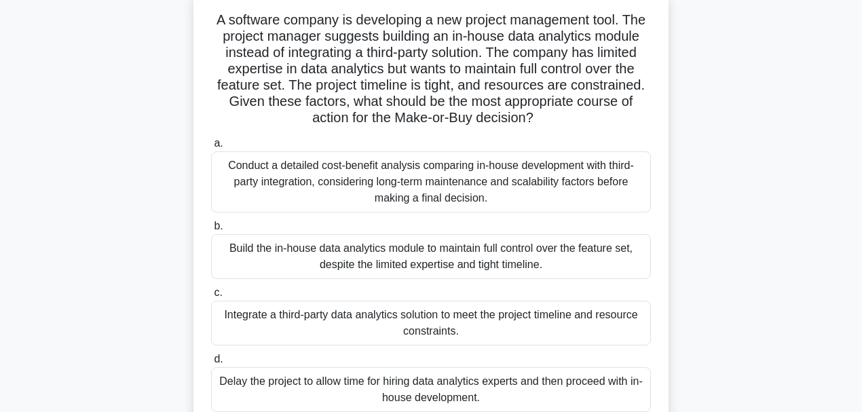
scroll to position [90, 0]
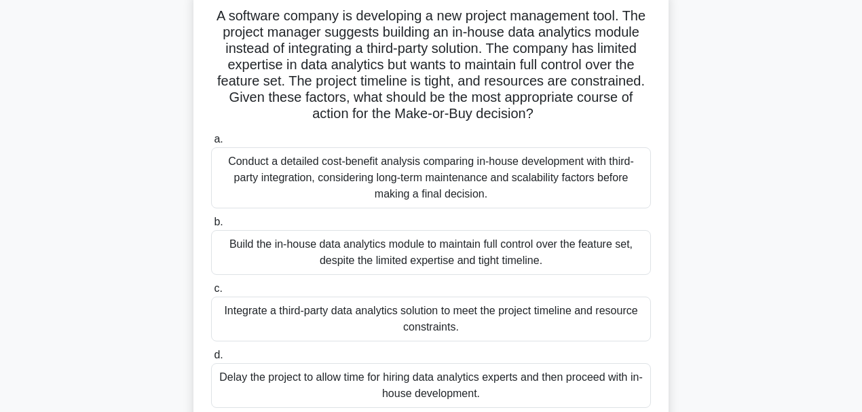
drag, startPoint x: 402, startPoint y: 112, endPoint x: 541, endPoint y: 112, distance: 139.1
click at [541, 112] on h5 "A software company is developing a new project management tool. The project man…" at bounding box center [431, 64] width 442 height 115
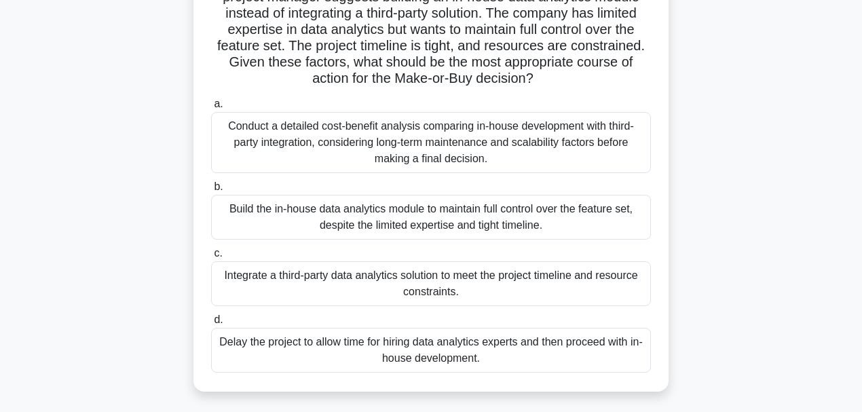
scroll to position [180, 0]
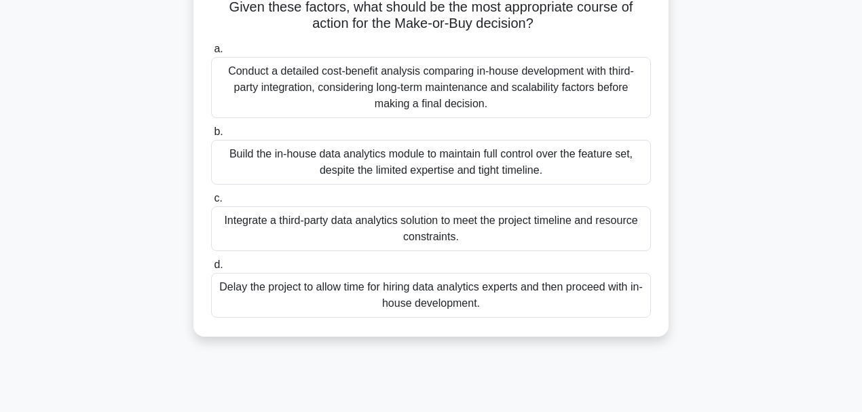
click at [280, 94] on div "Conduct a detailed cost-benefit analysis comparing in-house development with th…" at bounding box center [431, 87] width 440 height 61
click at [211, 54] on input "a. Conduct a detailed cost-benefit analysis comparing in-house development with…" at bounding box center [211, 49] width 0 height 9
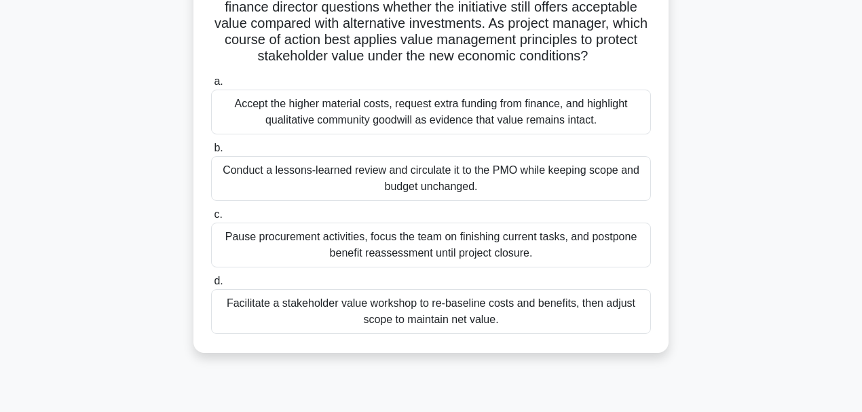
scroll to position [136, 0]
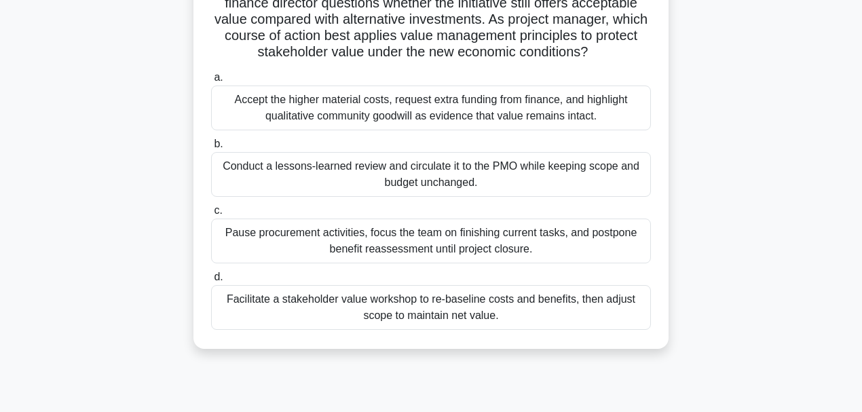
click at [317, 307] on div "Facilitate a stakeholder value workshop to re-baseline costs and benefits, then…" at bounding box center [431, 307] width 440 height 45
click at [211, 282] on input "d. Facilitate a stakeholder value workshop to re-baseline costs and benefits, t…" at bounding box center [211, 277] width 0 height 9
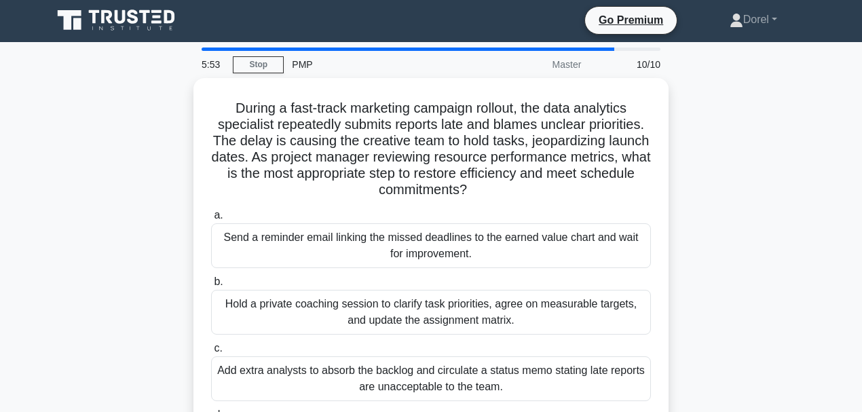
scroll to position [0, 0]
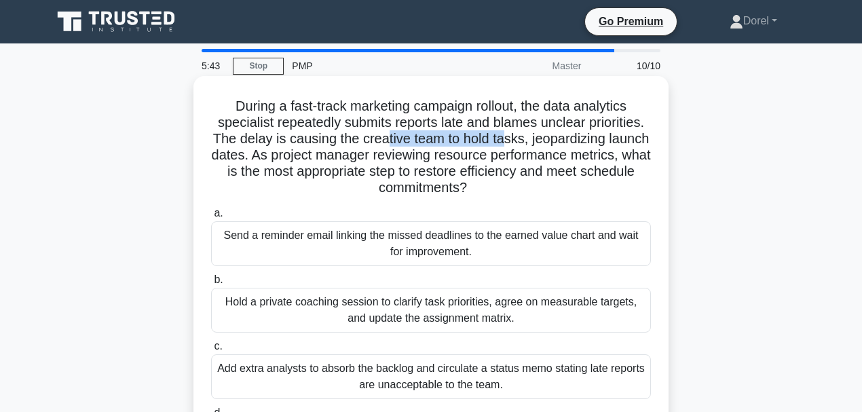
drag, startPoint x: 517, startPoint y: 141, endPoint x: 406, endPoint y: 142, distance: 110.6
click at [406, 142] on h5 "During a fast-track marketing campaign rollout, the data analytics specialist r…" at bounding box center [431, 147] width 442 height 99
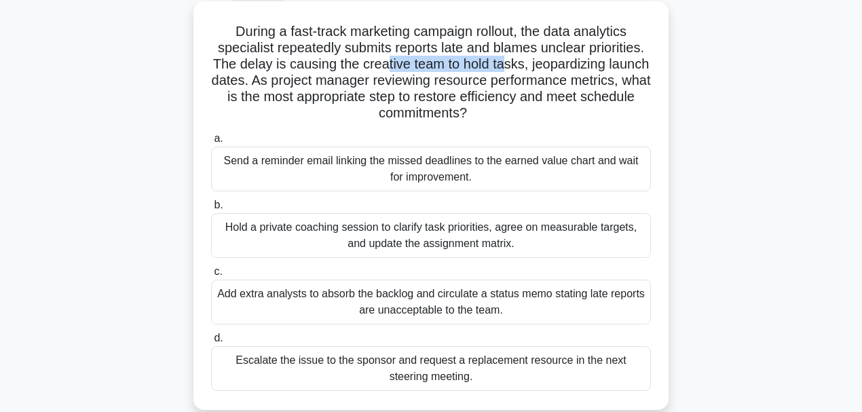
scroll to position [90, 0]
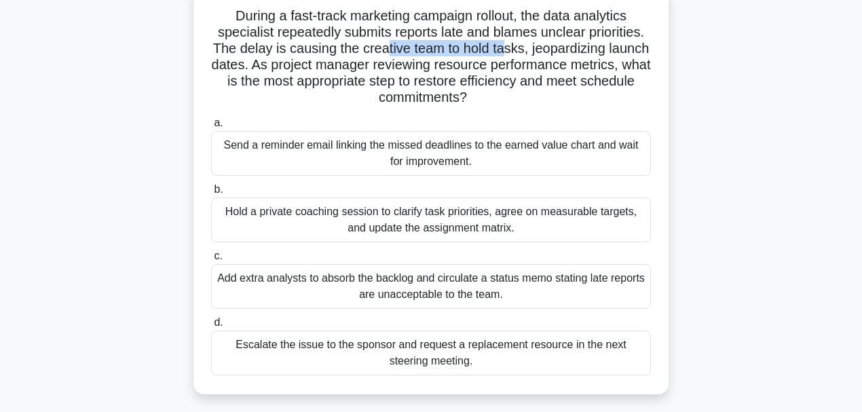
drag, startPoint x: 539, startPoint y: 98, endPoint x: 510, endPoint y: 81, distance: 33.4
click at [510, 81] on h5 "During a fast-track marketing campaign rollout, the data analytics specialist r…" at bounding box center [431, 56] width 442 height 99
click at [333, 223] on div "Hold a private coaching session to clarify task priorities, agree on measurable…" at bounding box center [431, 219] width 440 height 45
click at [211, 194] on input "b. Hold a private coaching session to clarify task priorities, agree on measura…" at bounding box center [211, 189] width 0 height 9
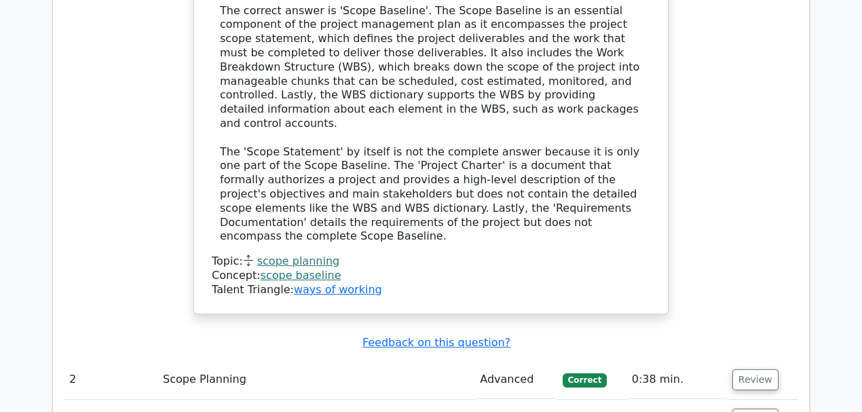
scroll to position [1764, 0]
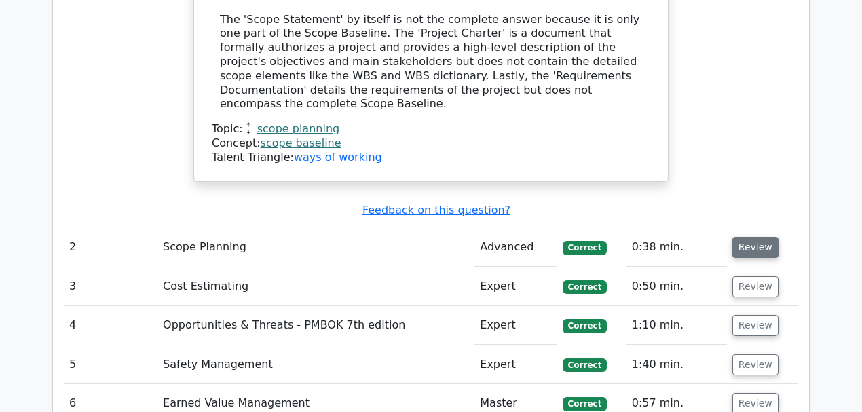
click at [752, 237] on button "Review" at bounding box center [755, 247] width 46 height 21
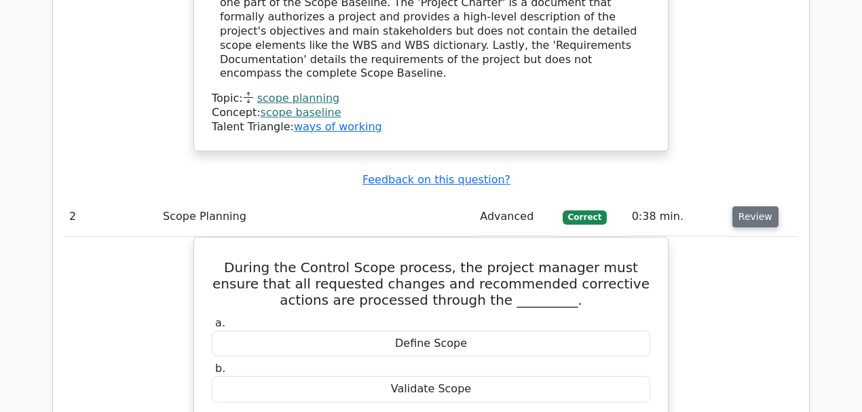
scroll to position [1809, 0]
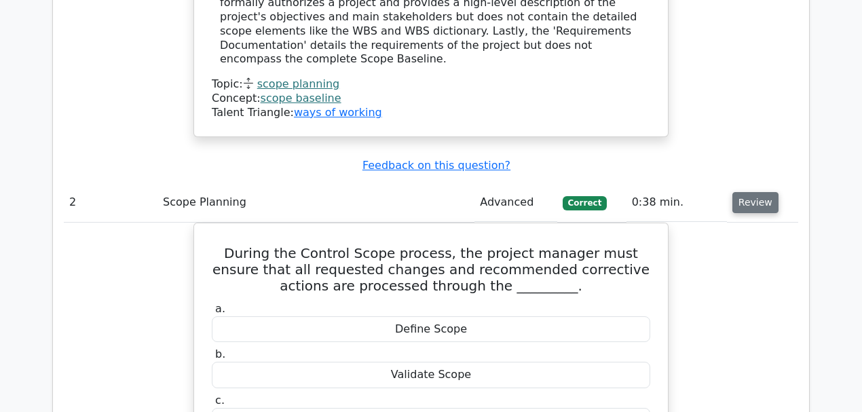
click at [749, 192] on button "Review" at bounding box center [755, 202] width 46 height 21
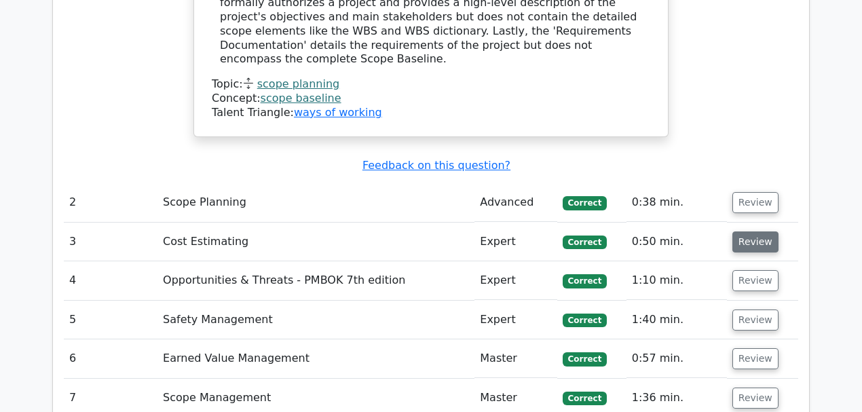
click at [748, 231] on button "Review" at bounding box center [755, 241] width 46 height 21
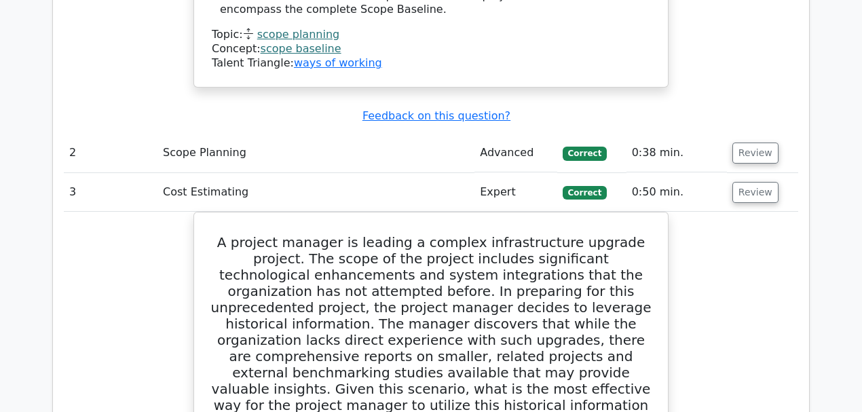
scroll to position [1854, 0]
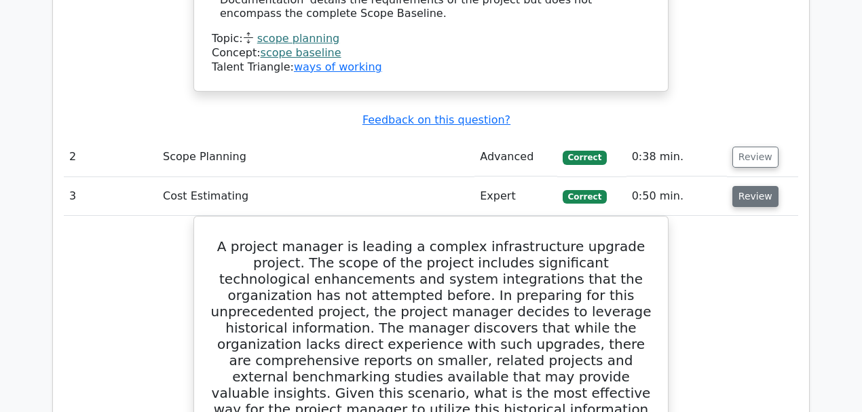
click at [760, 186] on button "Review" at bounding box center [755, 196] width 46 height 21
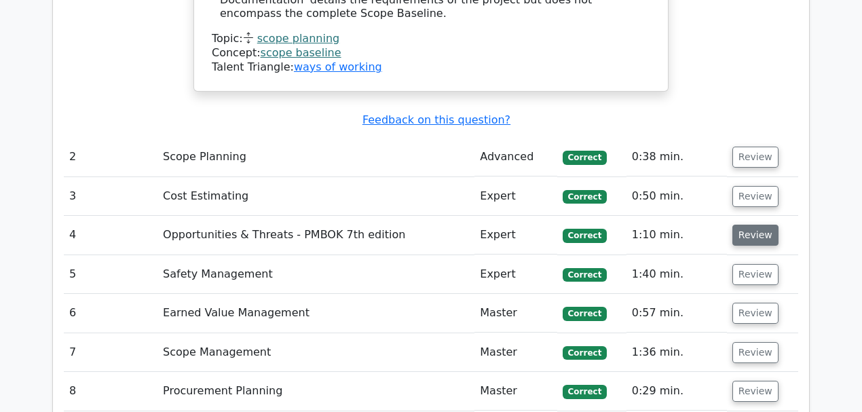
click at [752, 225] on button "Review" at bounding box center [755, 235] width 46 height 21
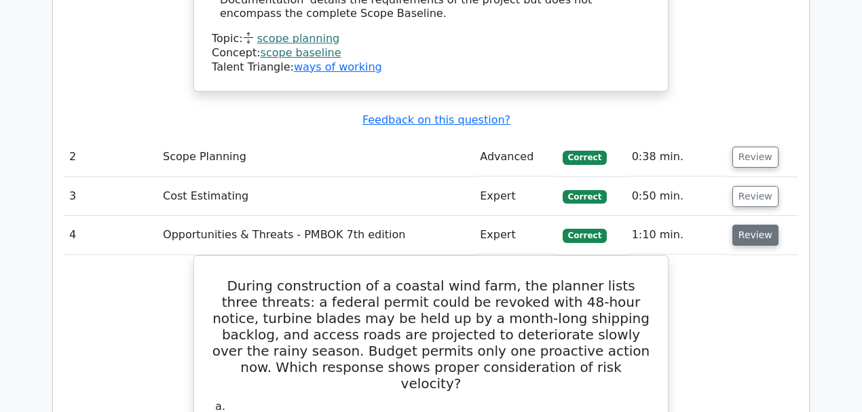
click at [741, 225] on button "Review" at bounding box center [755, 235] width 46 height 21
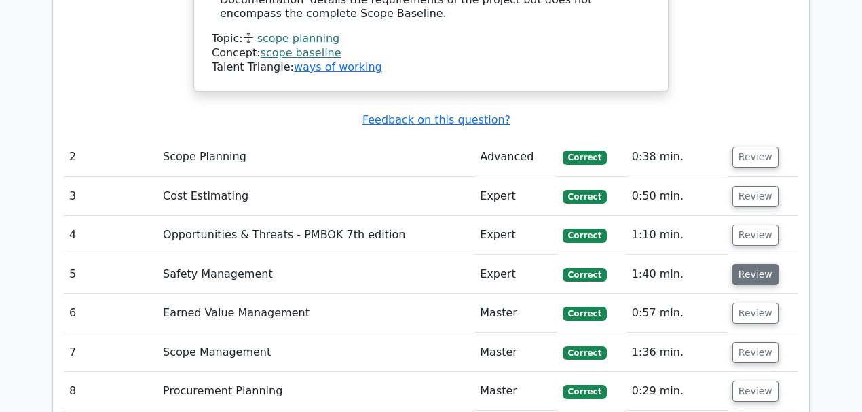
click at [737, 264] on button "Review" at bounding box center [755, 274] width 46 height 21
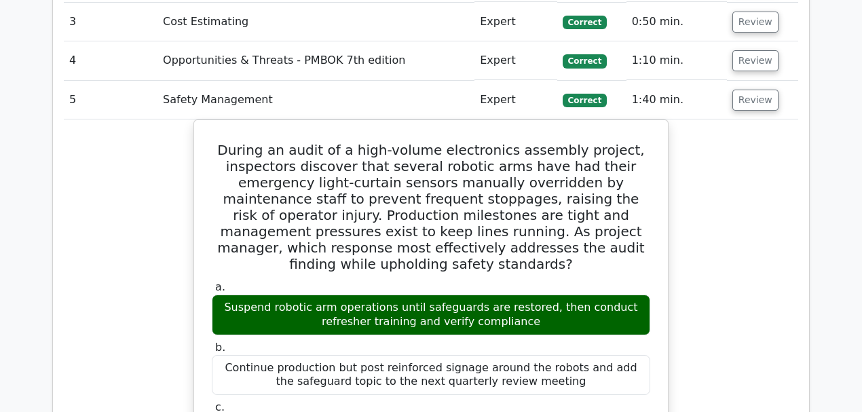
scroll to position [1944, 0]
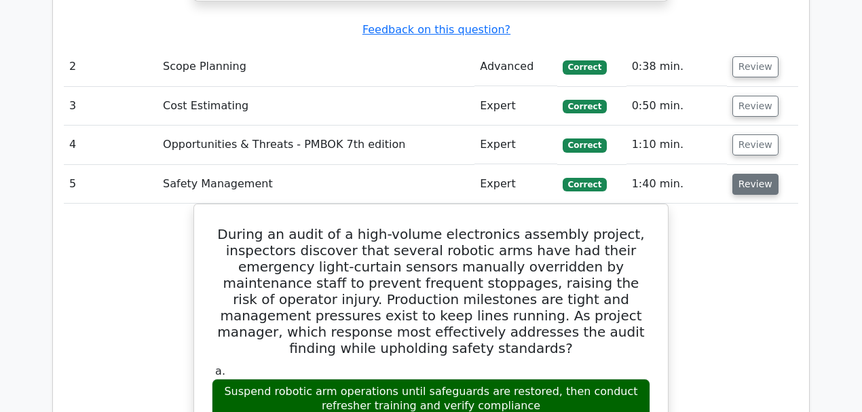
click at [757, 174] on button "Review" at bounding box center [755, 184] width 46 height 21
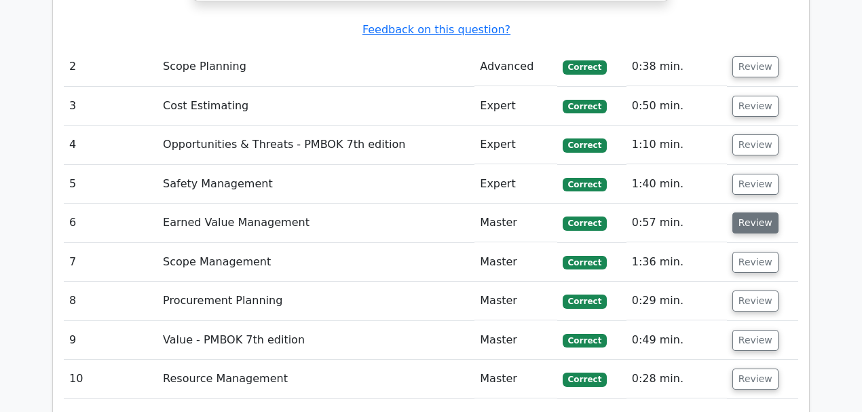
click at [744, 212] on button "Review" at bounding box center [755, 222] width 46 height 21
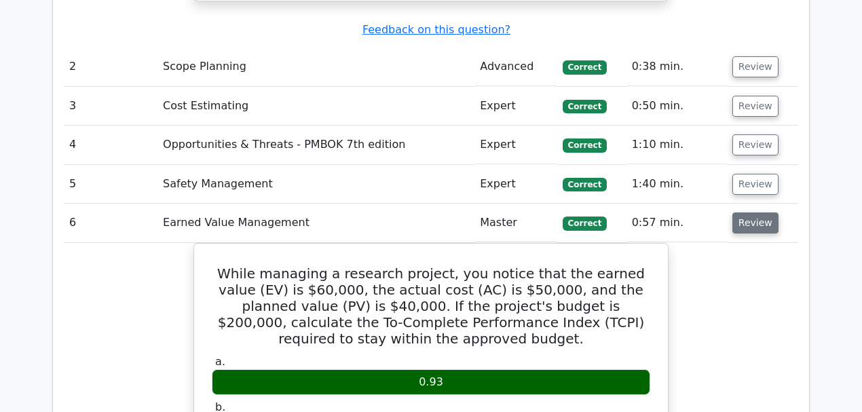
click at [744, 212] on button "Review" at bounding box center [755, 222] width 46 height 21
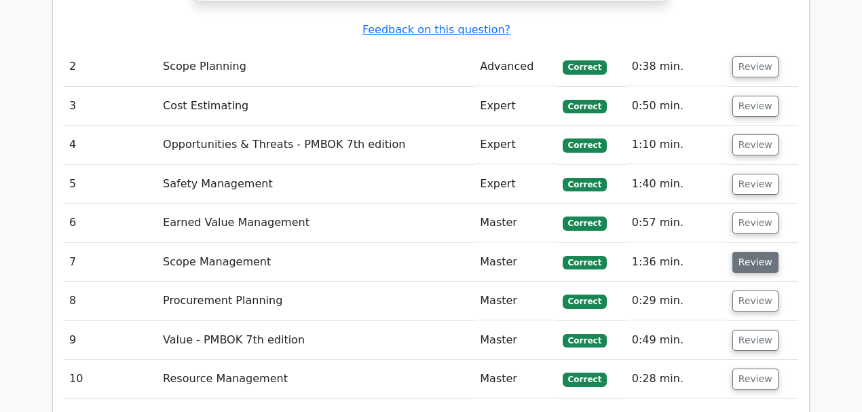
click at [744, 252] on button "Review" at bounding box center [755, 262] width 46 height 21
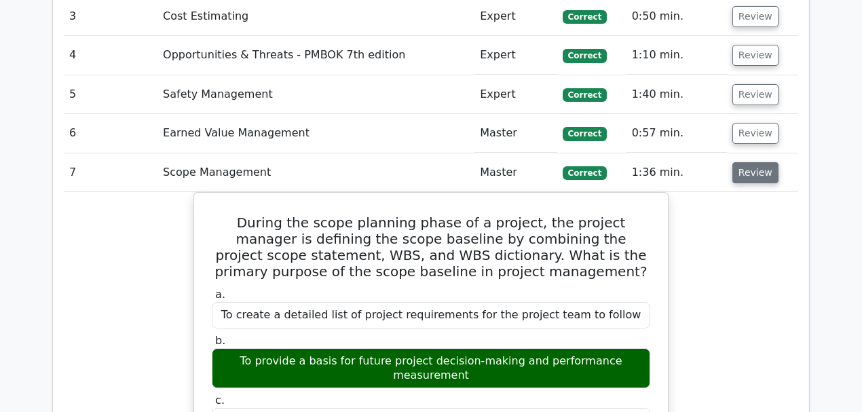
scroll to position [2035, 0]
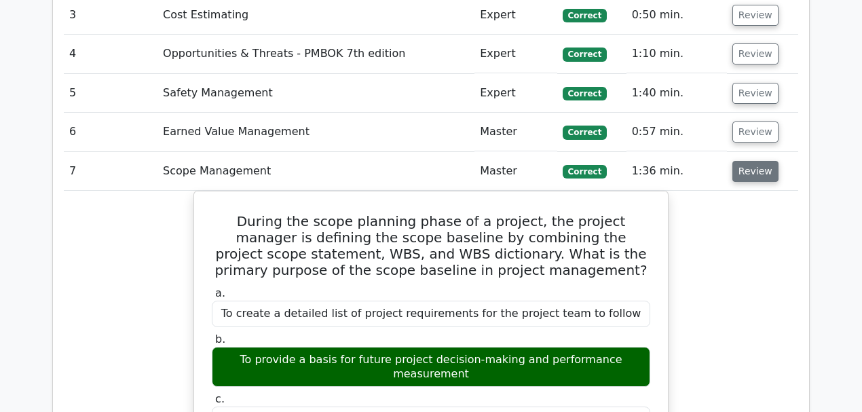
click at [749, 161] on button "Review" at bounding box center [755, 171] width 46 height 21
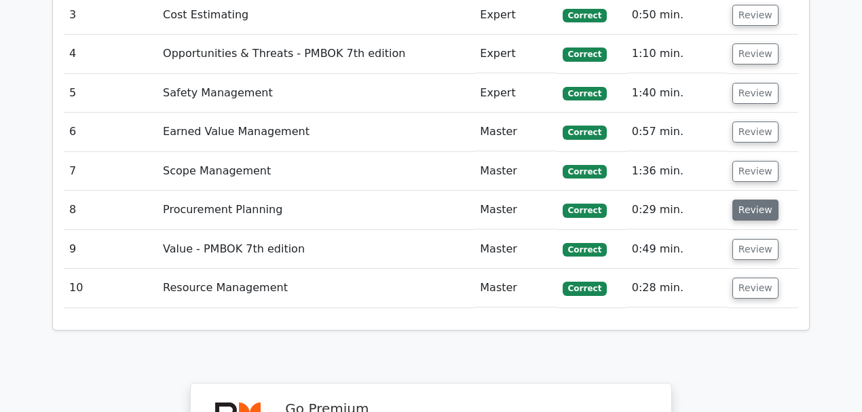
click at [749, 199] on button "Review" at bounding box center [755, 209] width 46 height 21
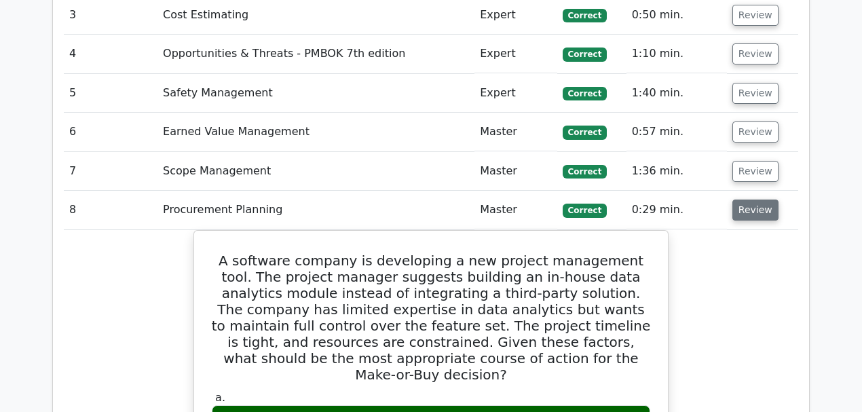
click at [749, 199] on button "Review" at bounding box center [755, 209] width 46 height 21
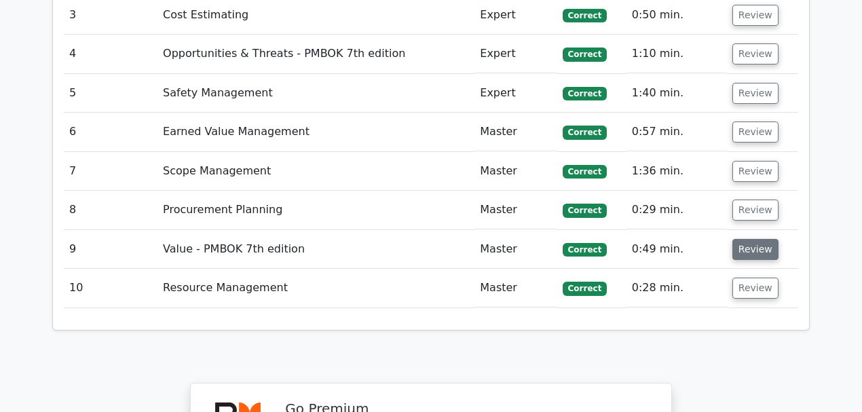
click at [738, 239] on button "Review" at bounding box center [755, 249] width 46 height 21
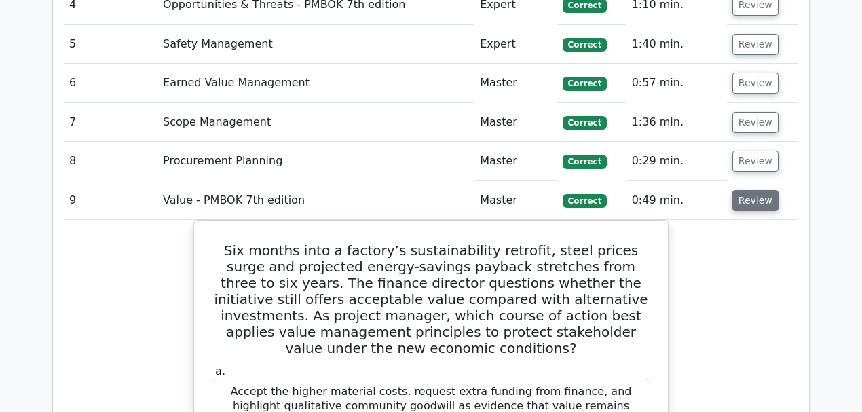
scroll to position [2080, 0]
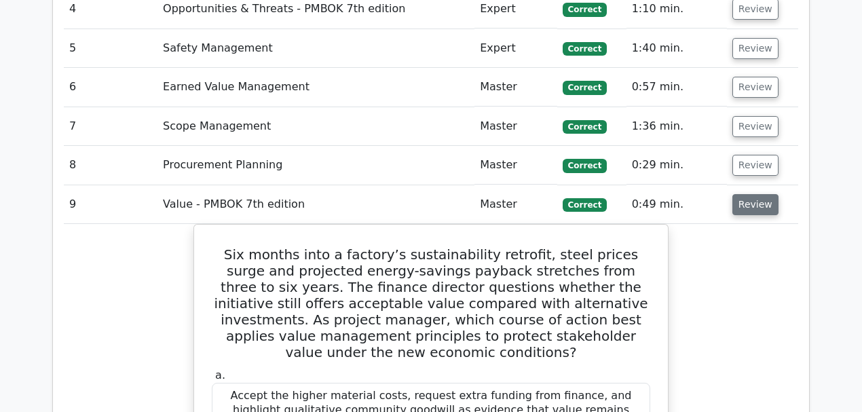
click at [733, 194] on button "Review" at bounding box center [755, 204] width 46 height 21
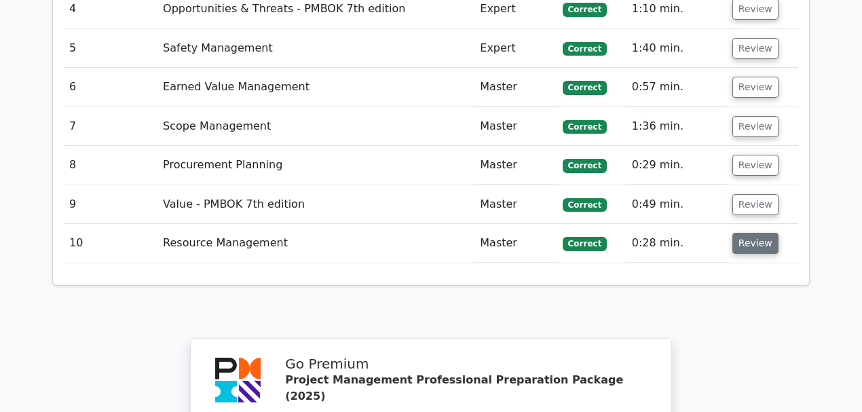
click at [736, 233] on button "Review" at bounding box center [755, 243] width 46 height 21
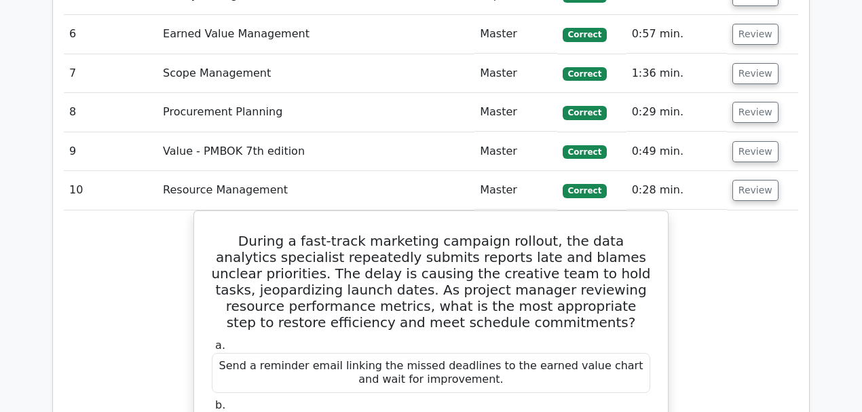
scroll to position [2035, 0]
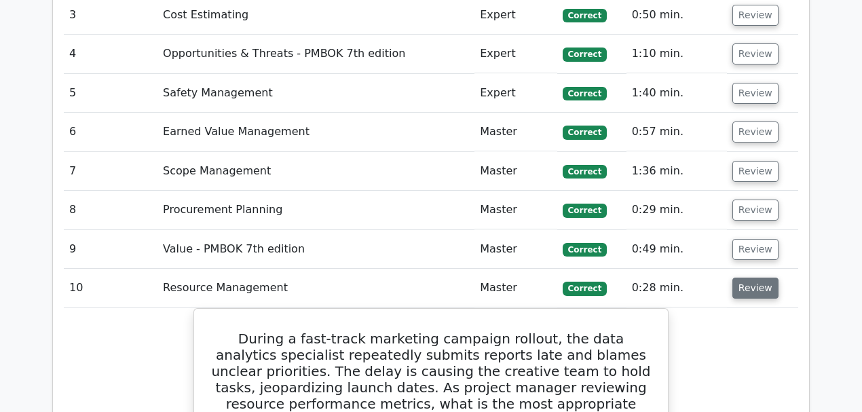
click at [753, 277] on button "Review" at bounding box center [755, 287] width 46 height 21
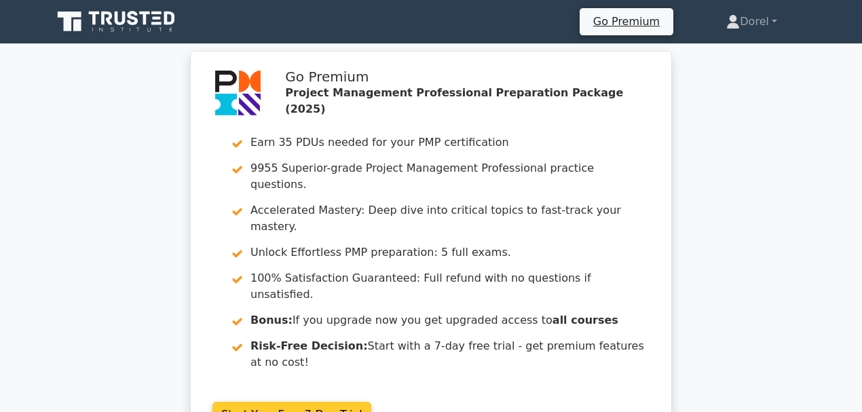
scroll to position [0, 0]
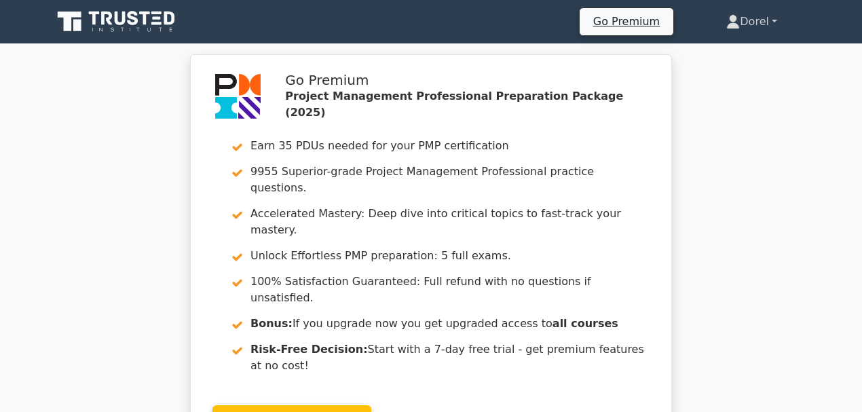
click at [742, 24] on link "Dorel" at bounding box center [751, 21] width 116 height 27
click at [719, 52] on link "Profile" at bounding box center [747, 54] width 107 height 22
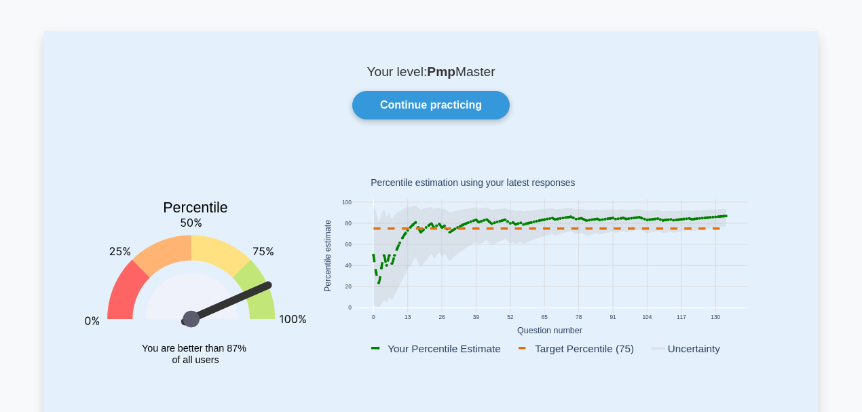
scroll to position [45, 0]
